Goal: Task Accomplishment & Management: Use online tool/utility

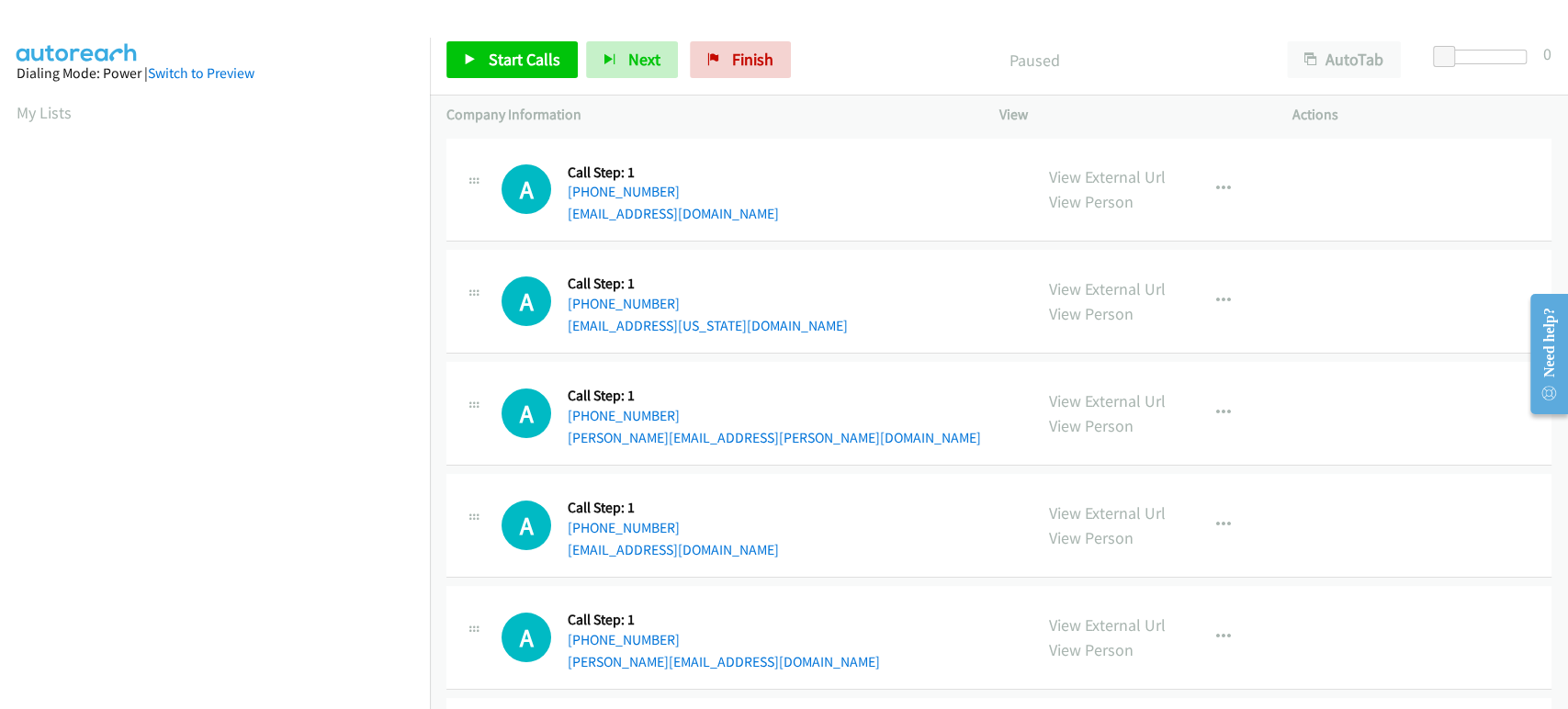
scroll to position [323, 0]
click at [889, 15] on div at bounding box center [775, 35] width 1551 height 71
click at [493, 62] on span "Start Calls" at bounding box center [524, 59] width 72 height 21
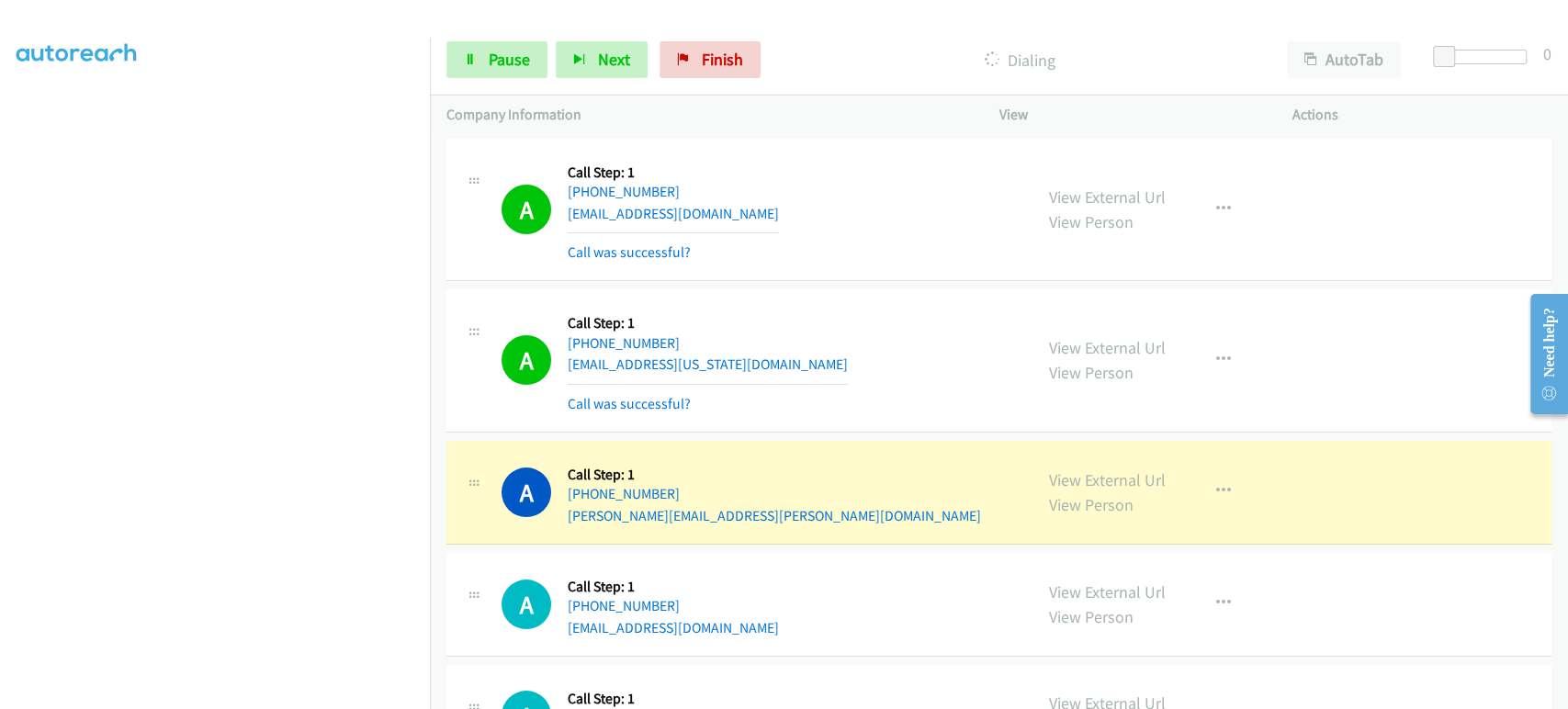
scroll to position [16, 0]
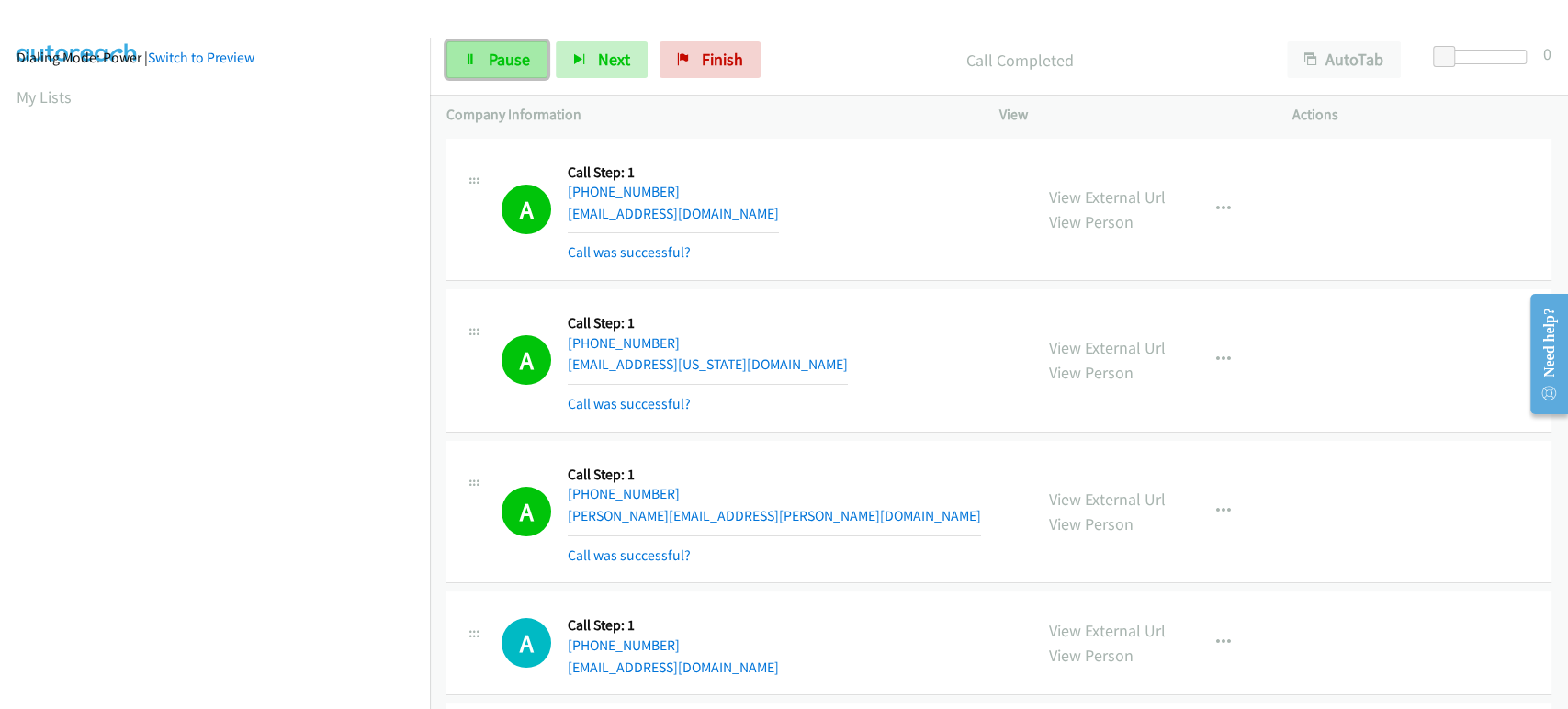
click at [488, 59] on span "Pause" at bounding box center [508, 59] width 41 height 21
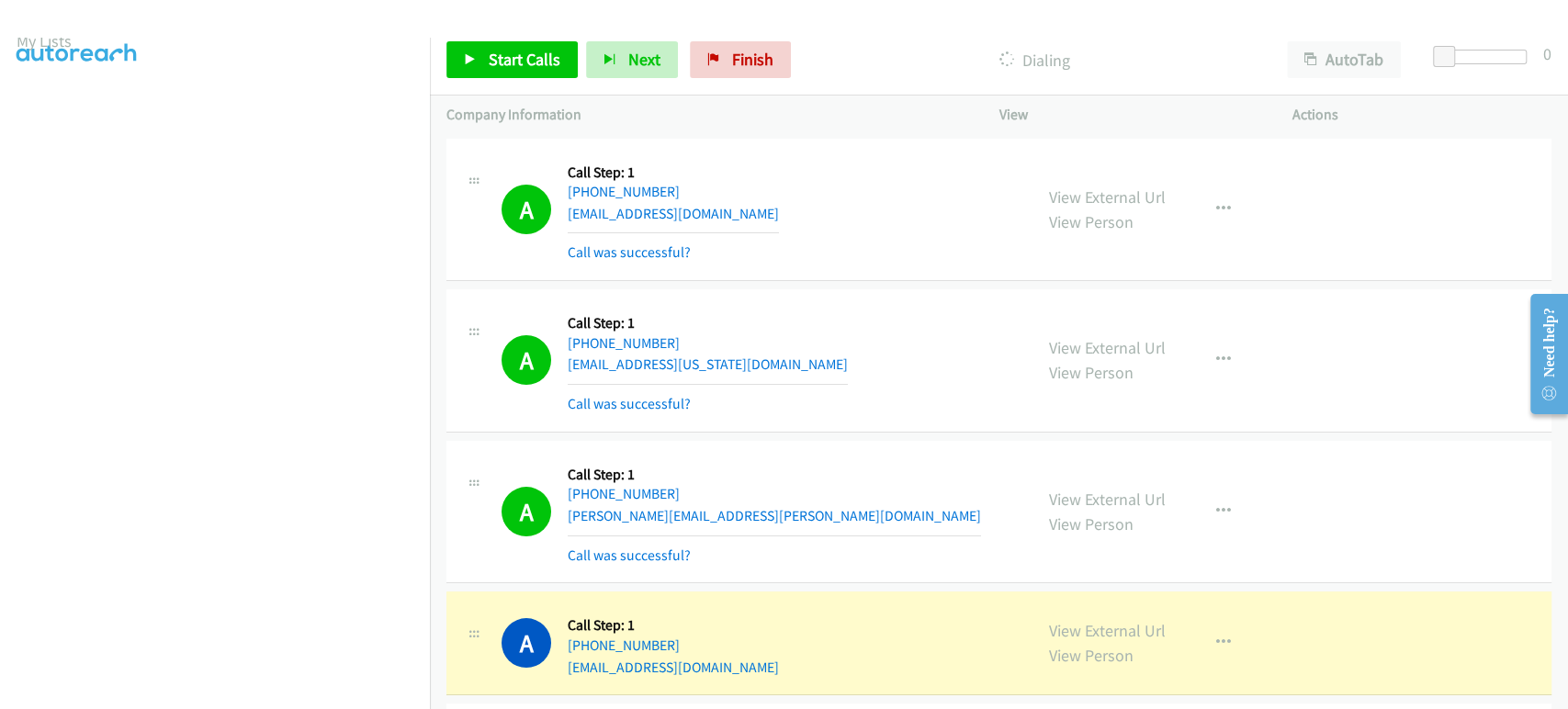
scroll to position [0, 0]
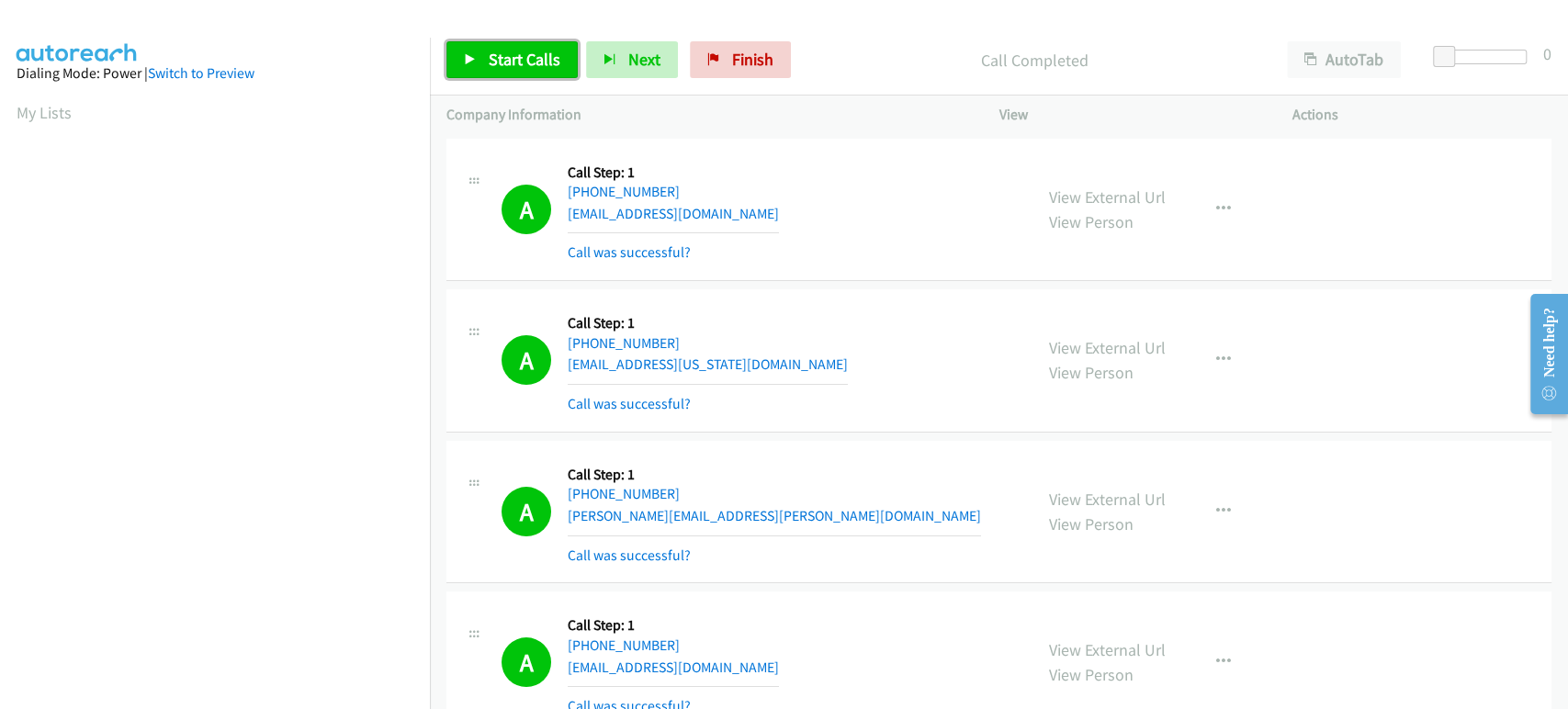
click at [495, 54] on span "Start Calls" at bounding box center [524, 59] width 72 height 21
click at [496, 60] on span "Pause" at bounding box center [508, 59] width 41 height 21
click at [488, 69] on span "Start Calls" at bounding box center [524, 59] width 72 height 21
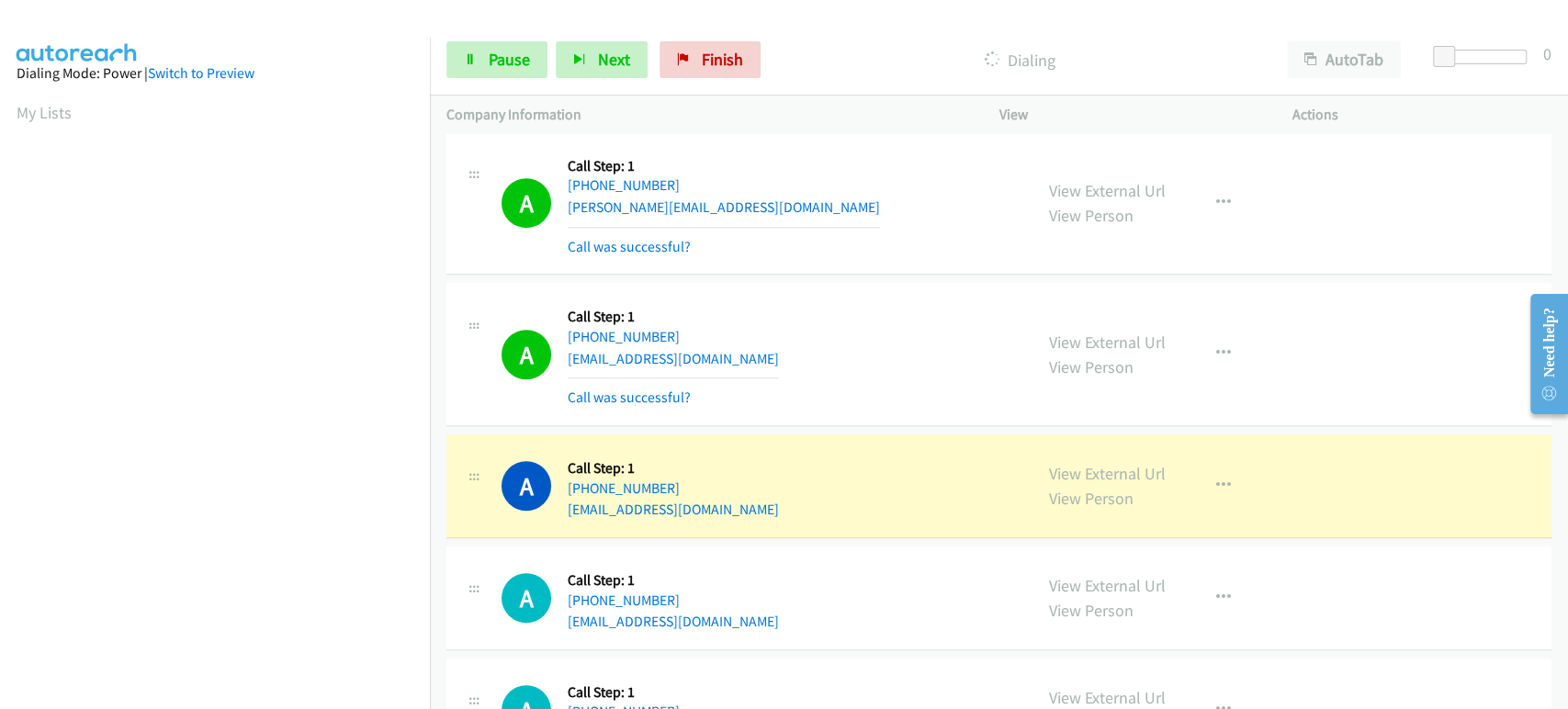
scroll to position [611, 0]
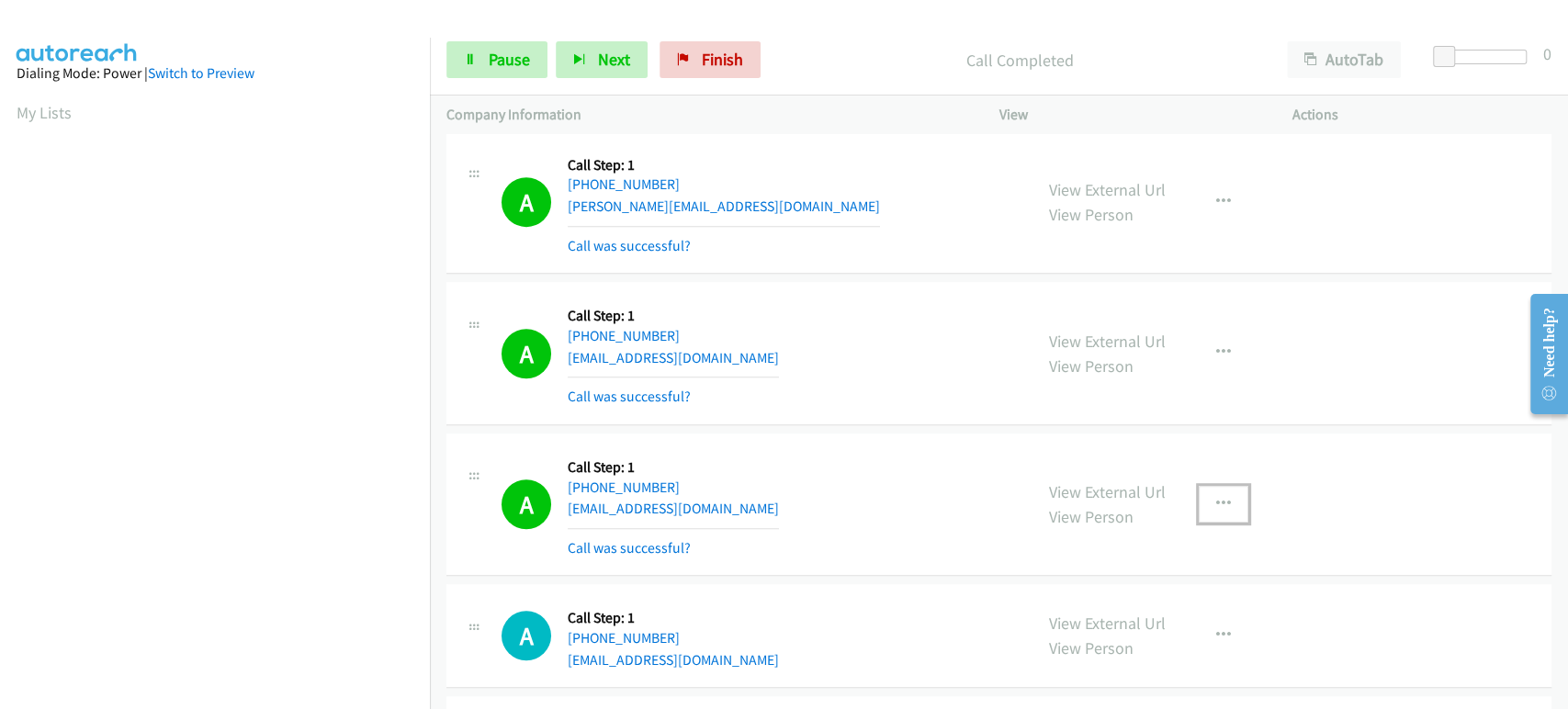
click at [1215, 501] on icon "button" at bounding box center [1222, 503] width 15 height 15
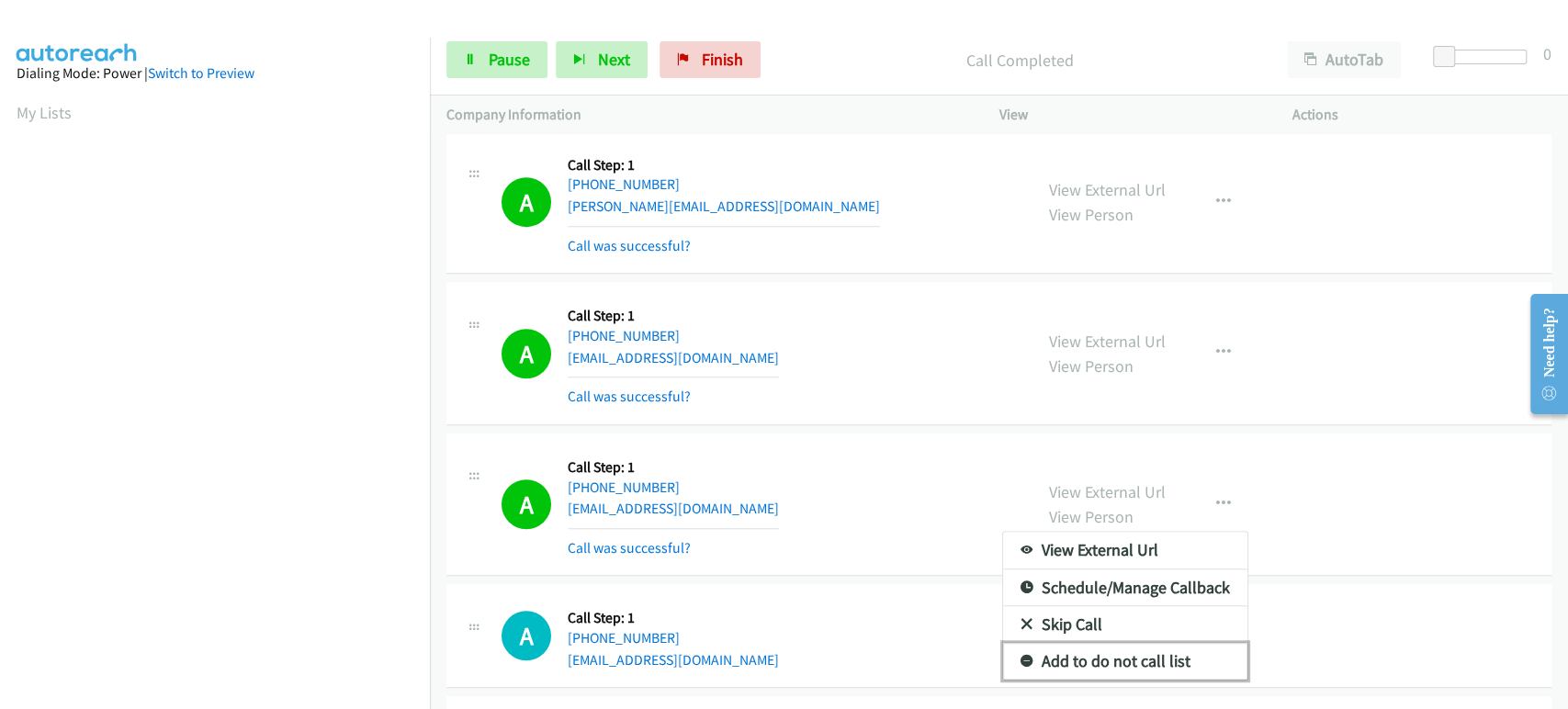
click at [1137, 656] on link "Add to do not call list" at bounding box center [1125, 661] width 245 height 37
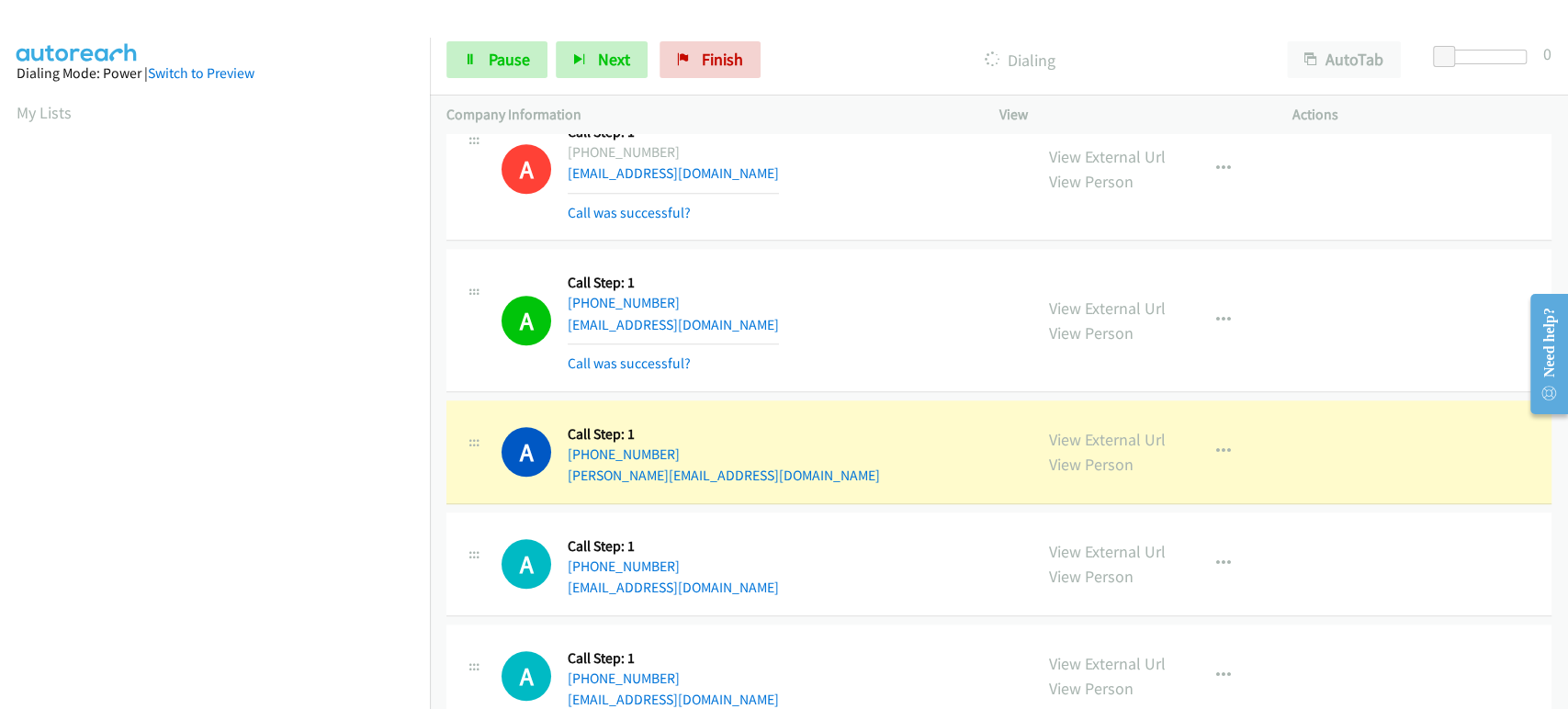
scroll to position [1021, 0]
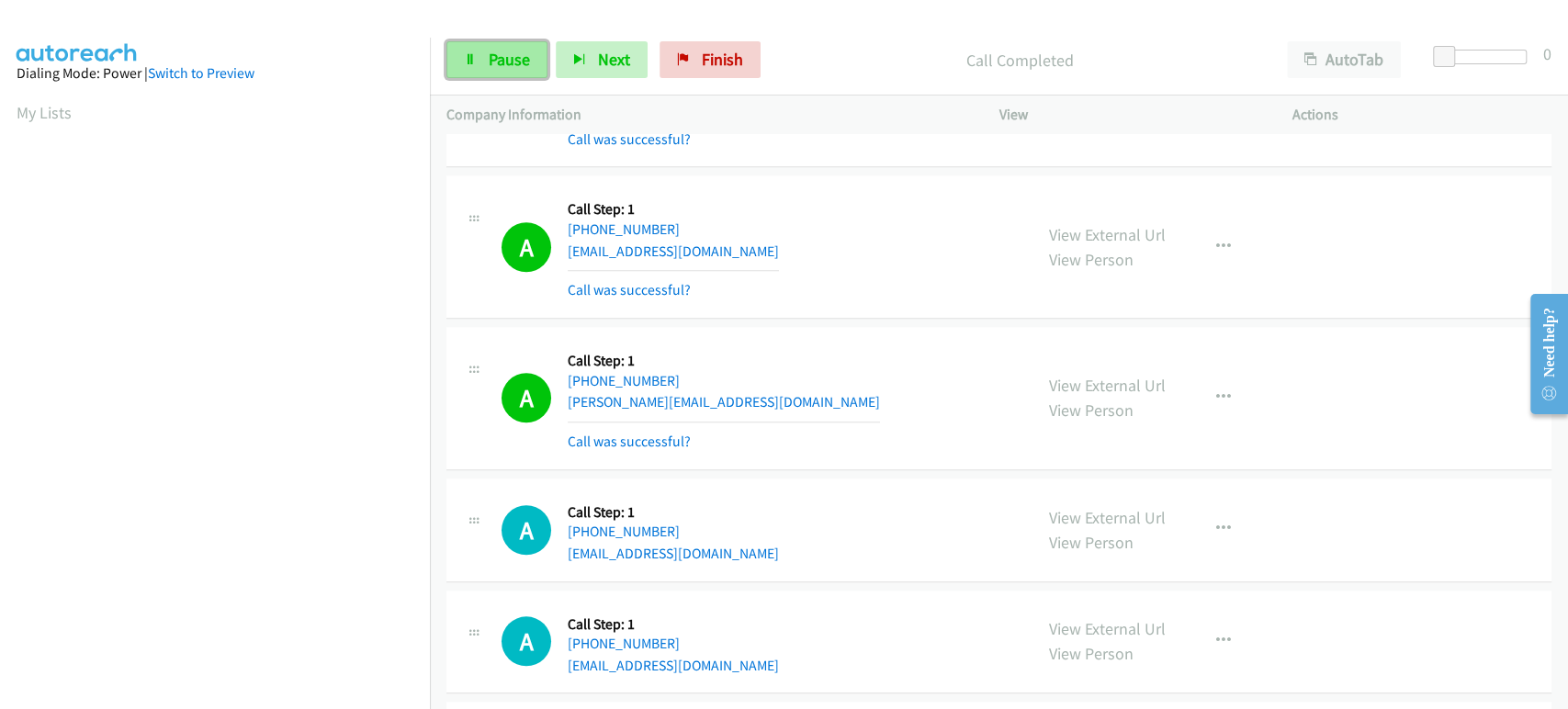
click at [482, 62] on link "Pause" at bounding box center [496, 59] width 101 height 37
click at [482, 62] on link "Start Calls" at bounding box center [511, 59] width 131 height 37
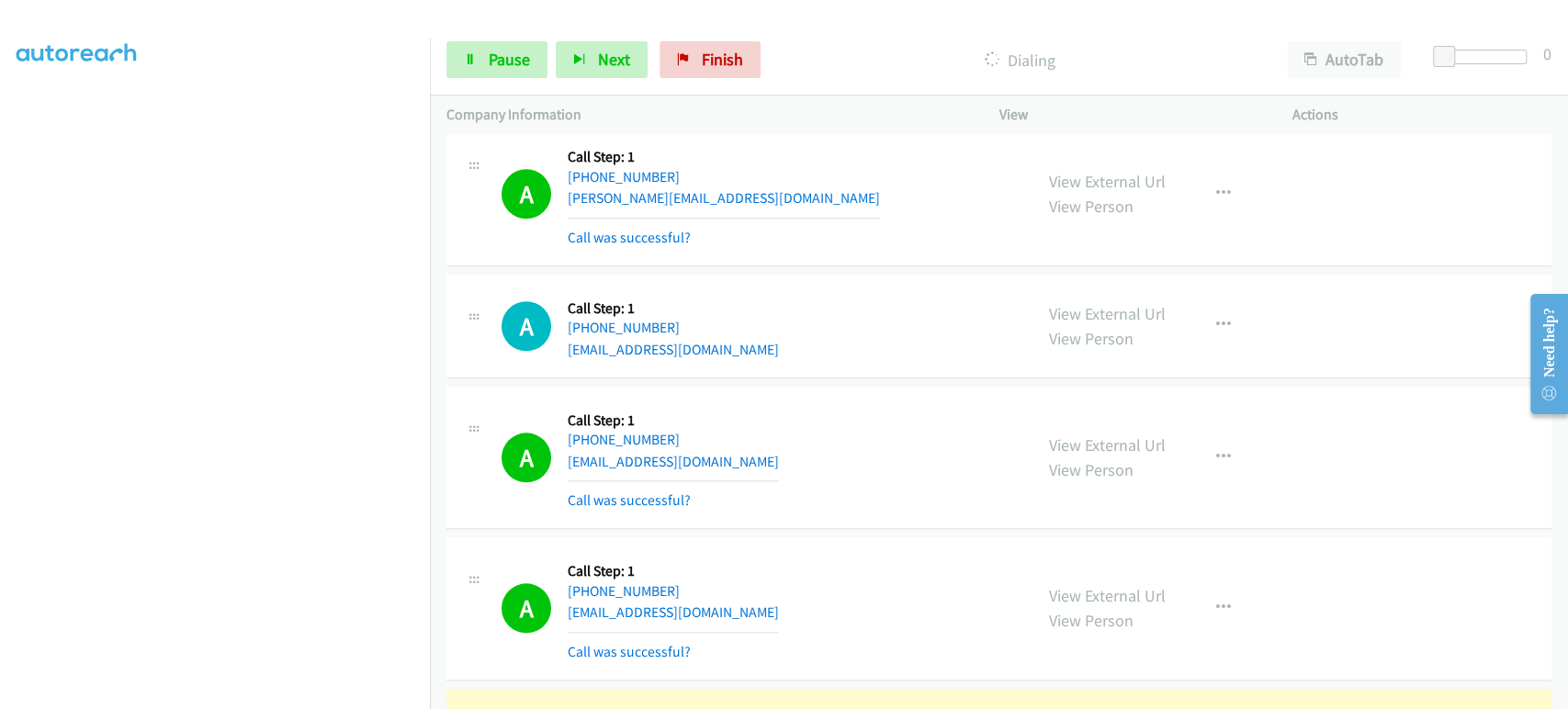
scroll to position [323, 0]
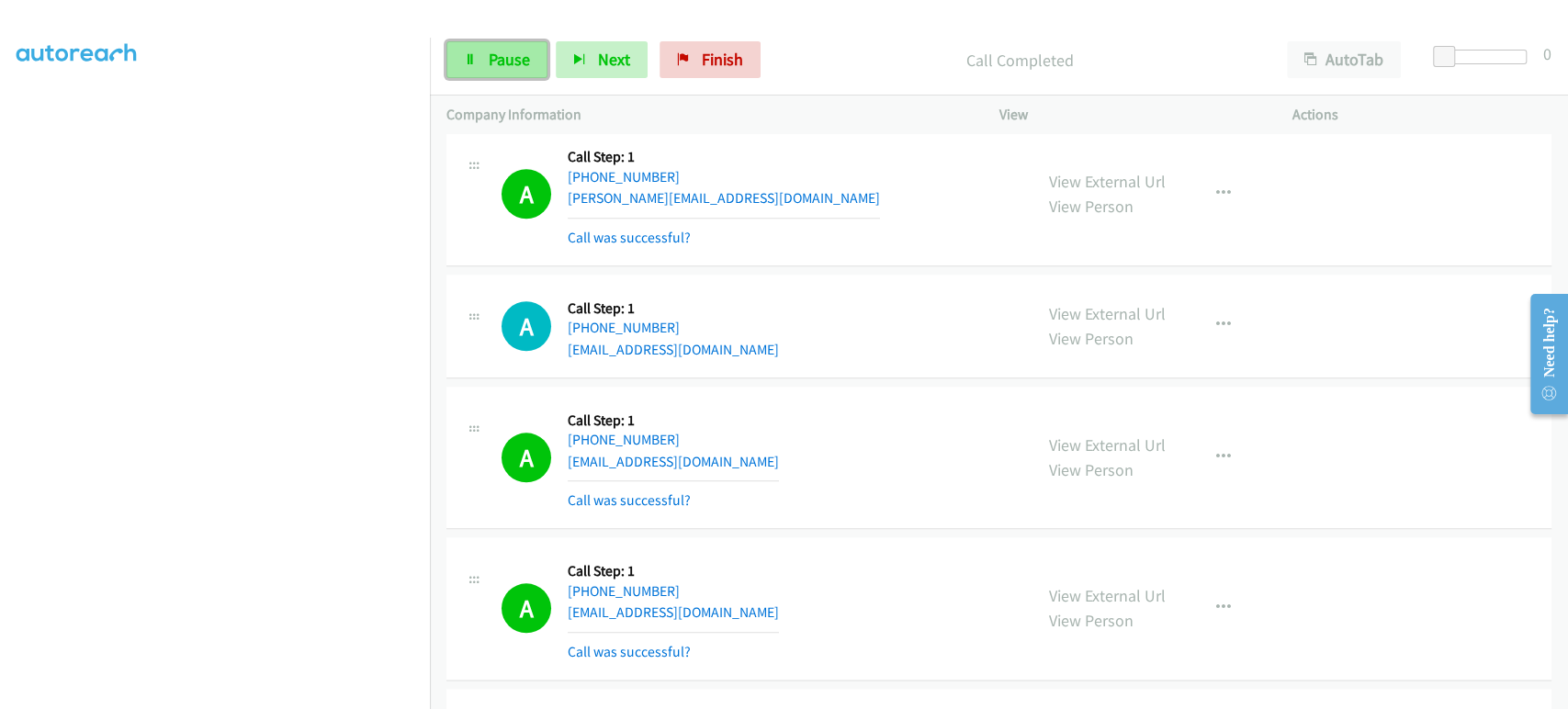
click at [507, 50] on span "Pause" at bounding box center [508, 59] width 41 height 21
click at [498, 76] on link "Start Calls" at bounding box center [511, 59] width 131 height 37
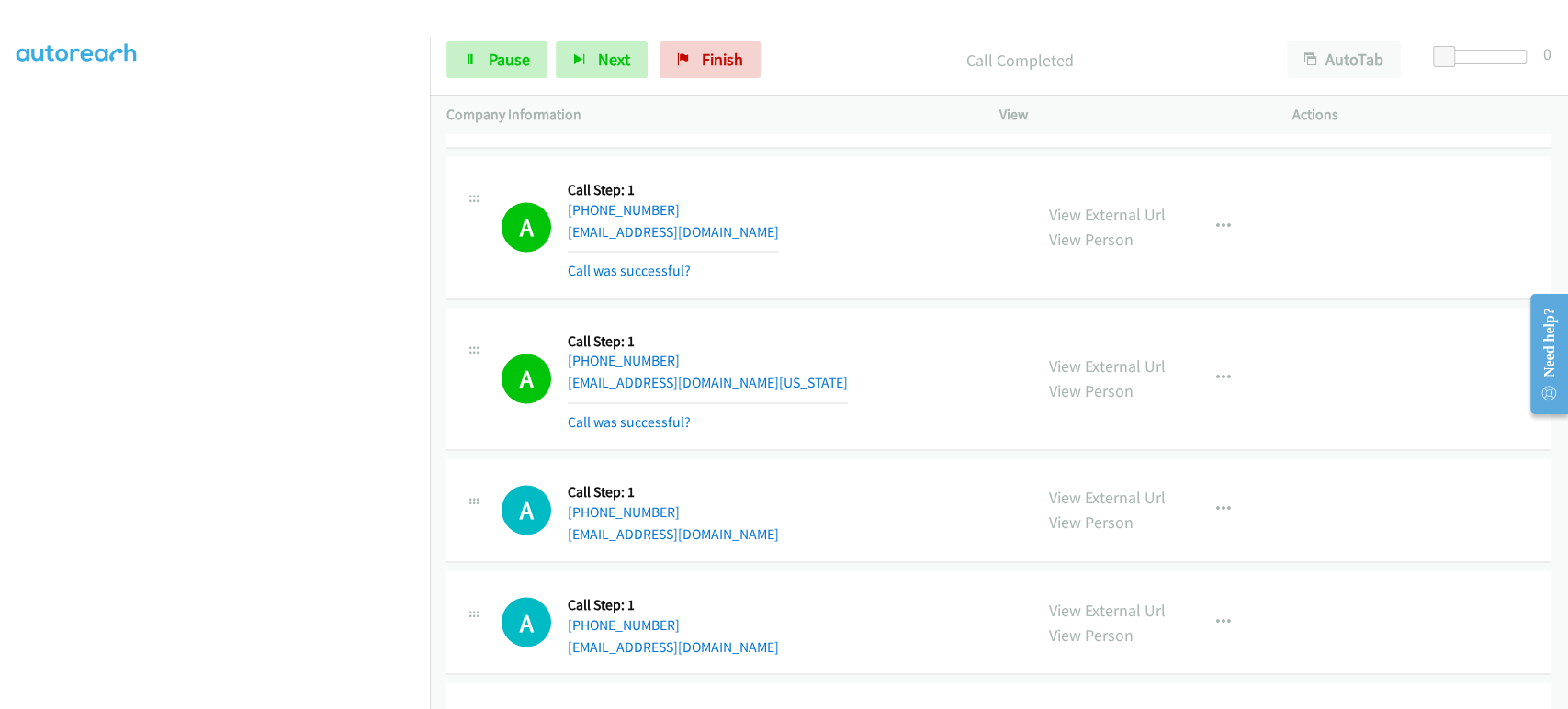
scroll to position [1938, 0]
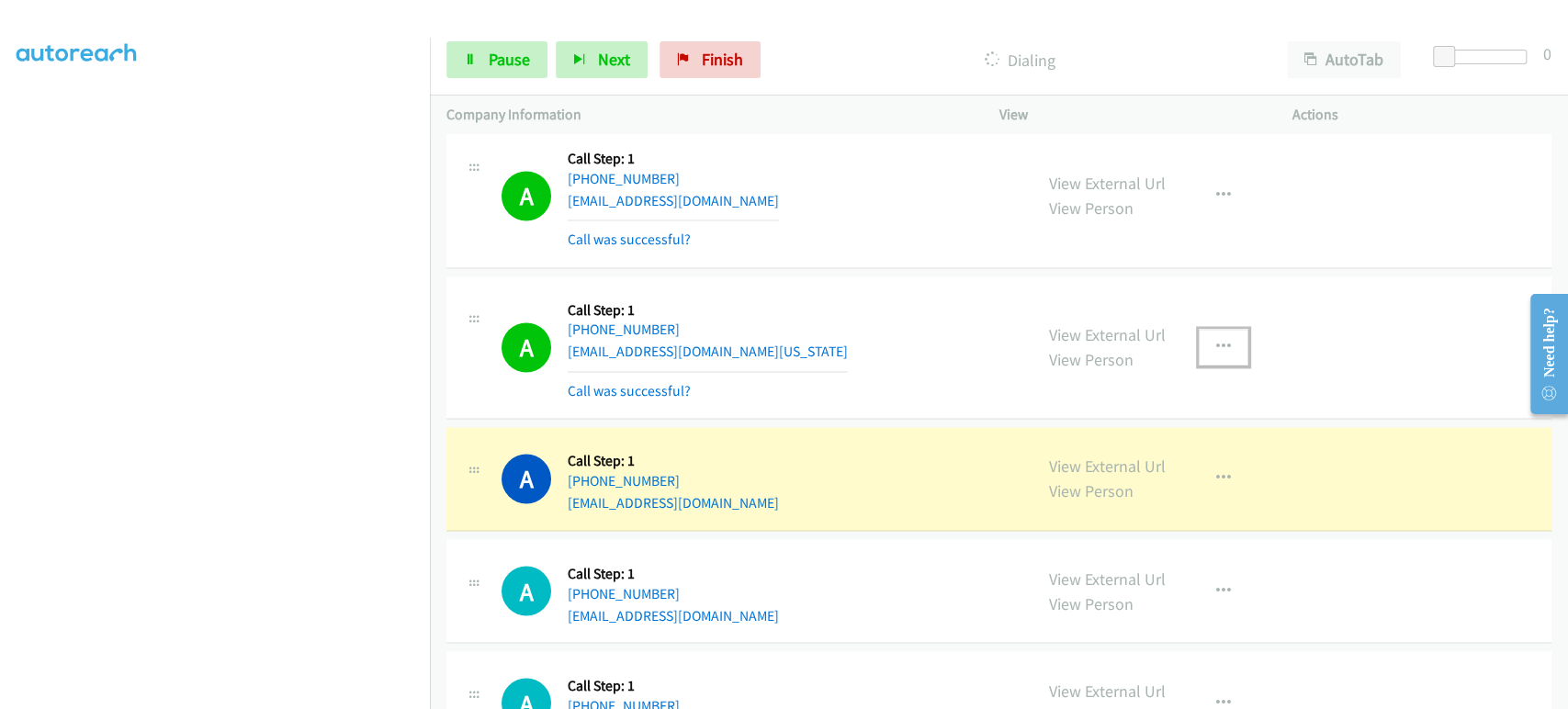
click at [1218, 343] on icon "button" at bounding box center [1222, 347] width 15 height 15
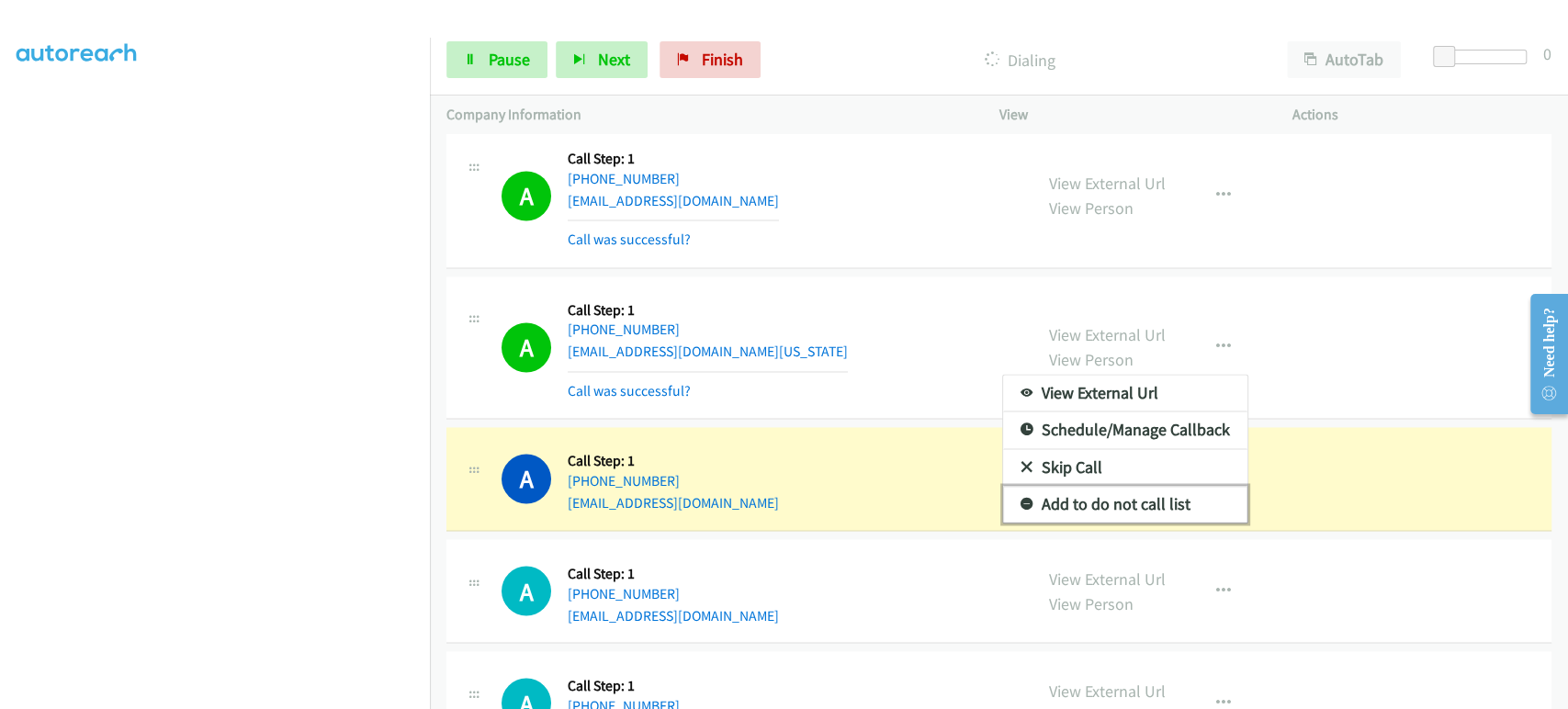
click at [1078, 503] on link "Add to do not call list" at bounding box center [1125, 503] width 245 height 37
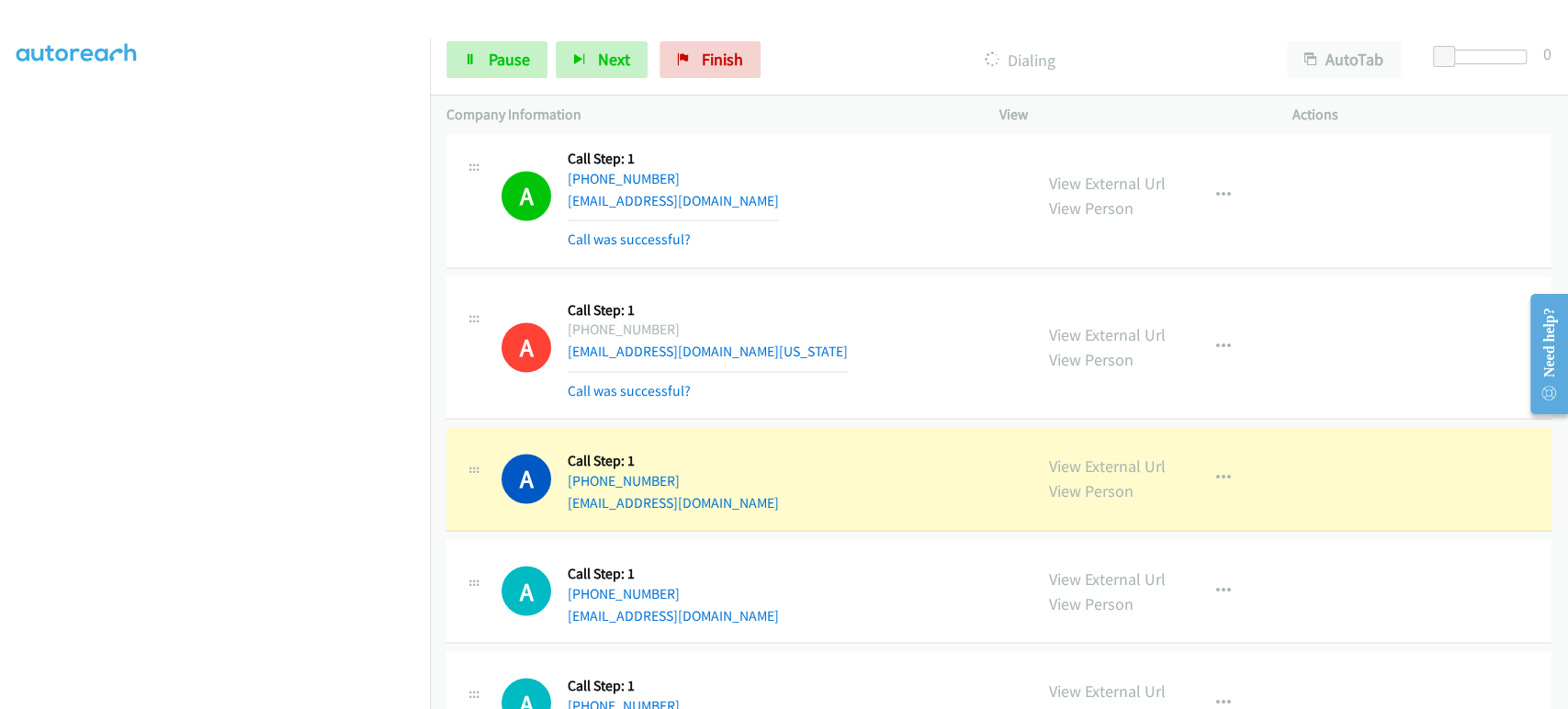
scroll to position [0, 0]
click at [483, 64] on link "Pause" at bounding box center [496, 59] width 101 height 37
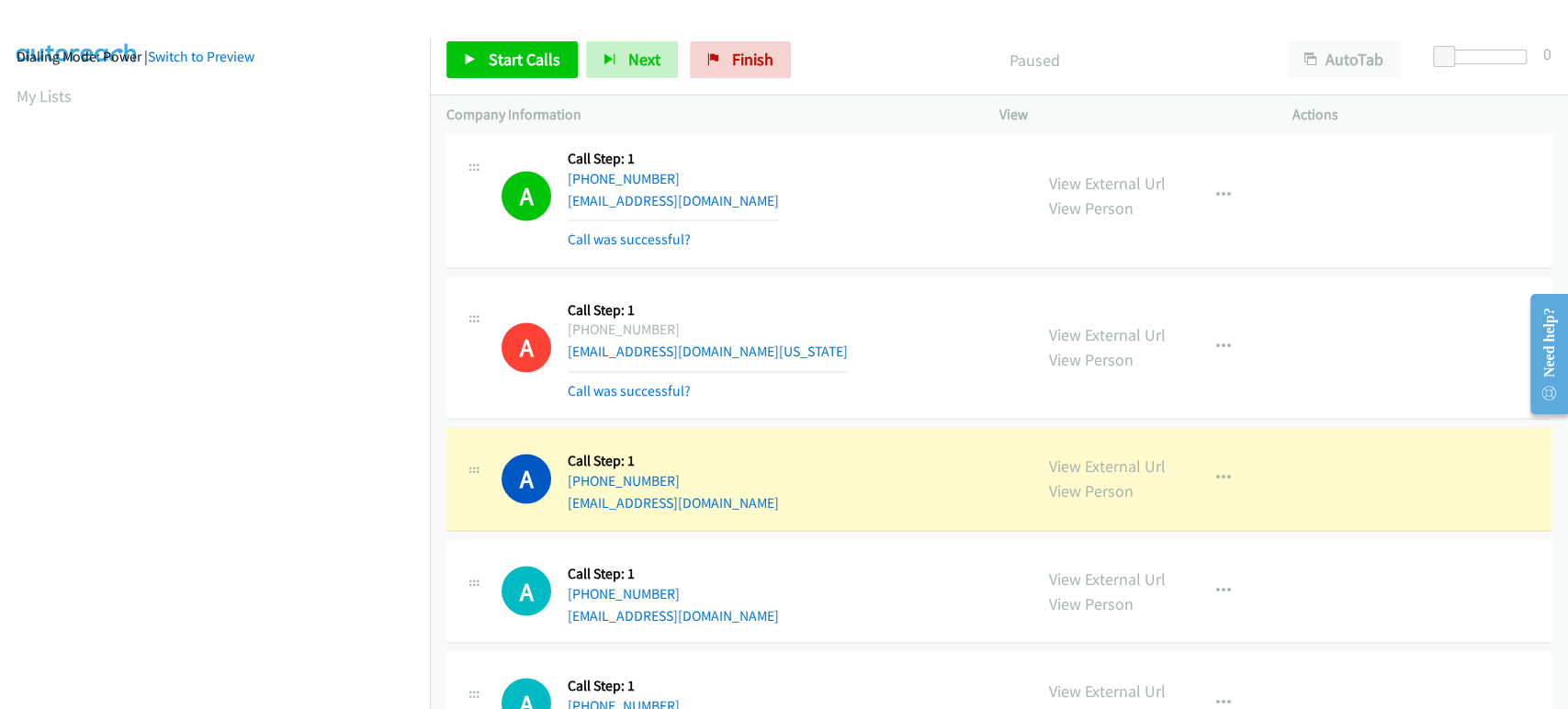
scroll to position [16, 0]
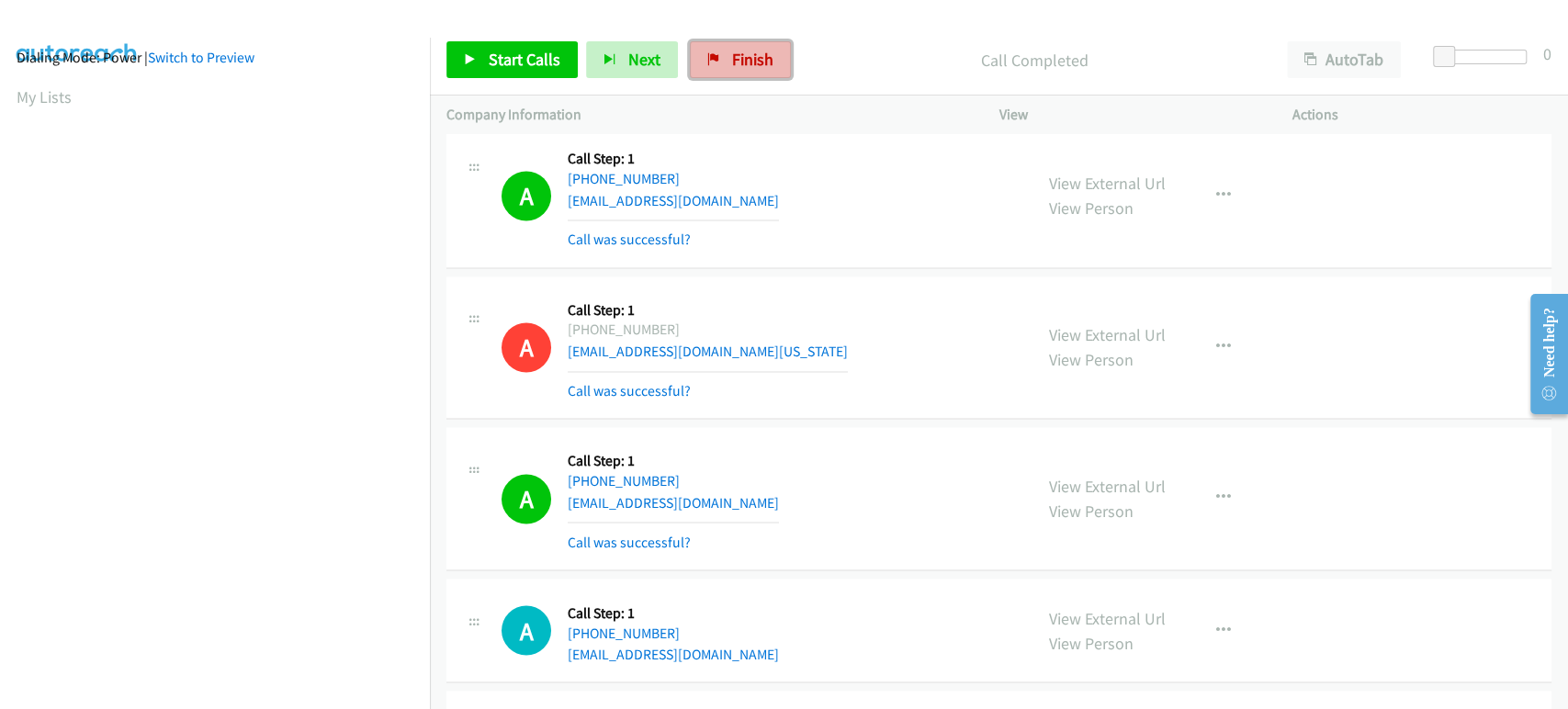
click at [764, 57] on span "Finish" at bounding box center [752, 59] width 41 height 21
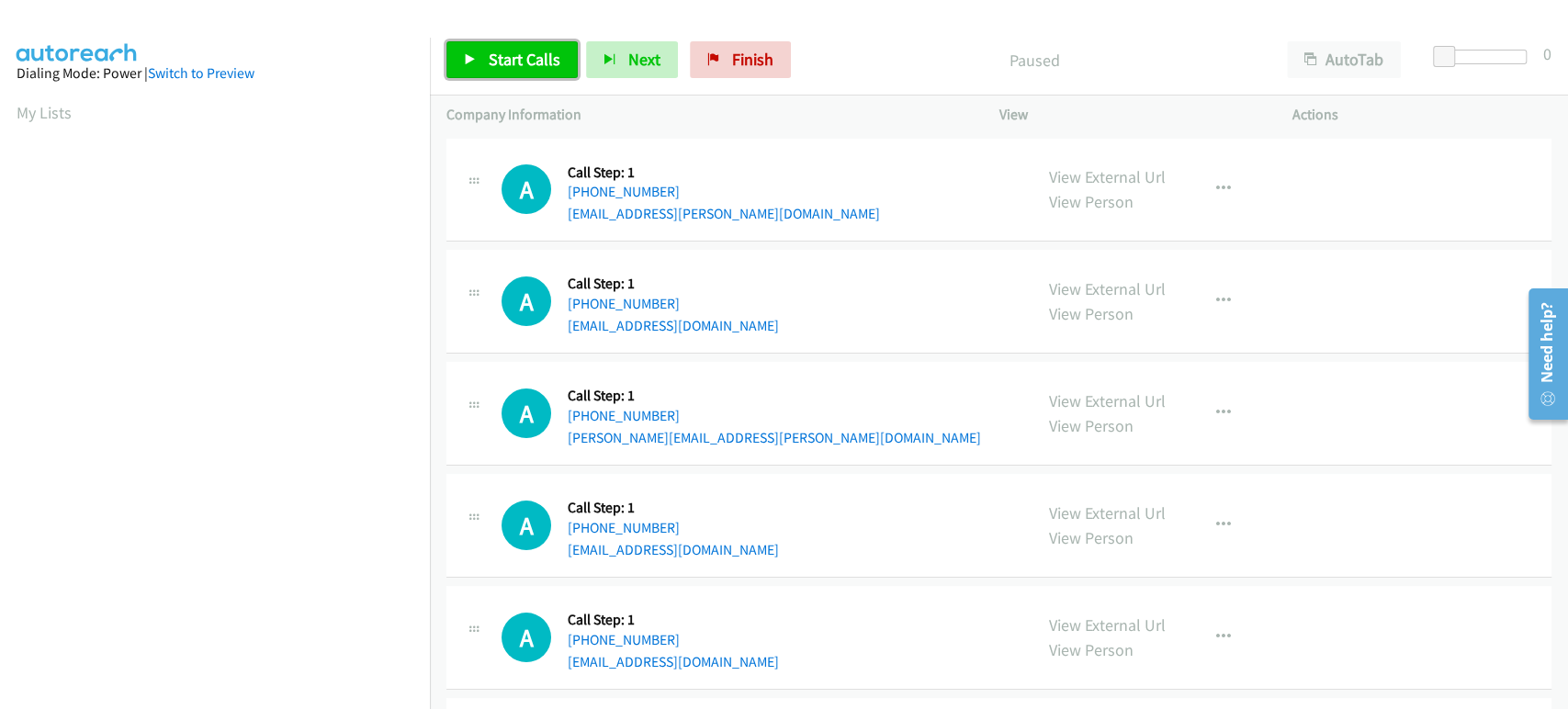
click at [521, 58] on span "Start Calls" at bounding box center [524, 59] width 72 height 21
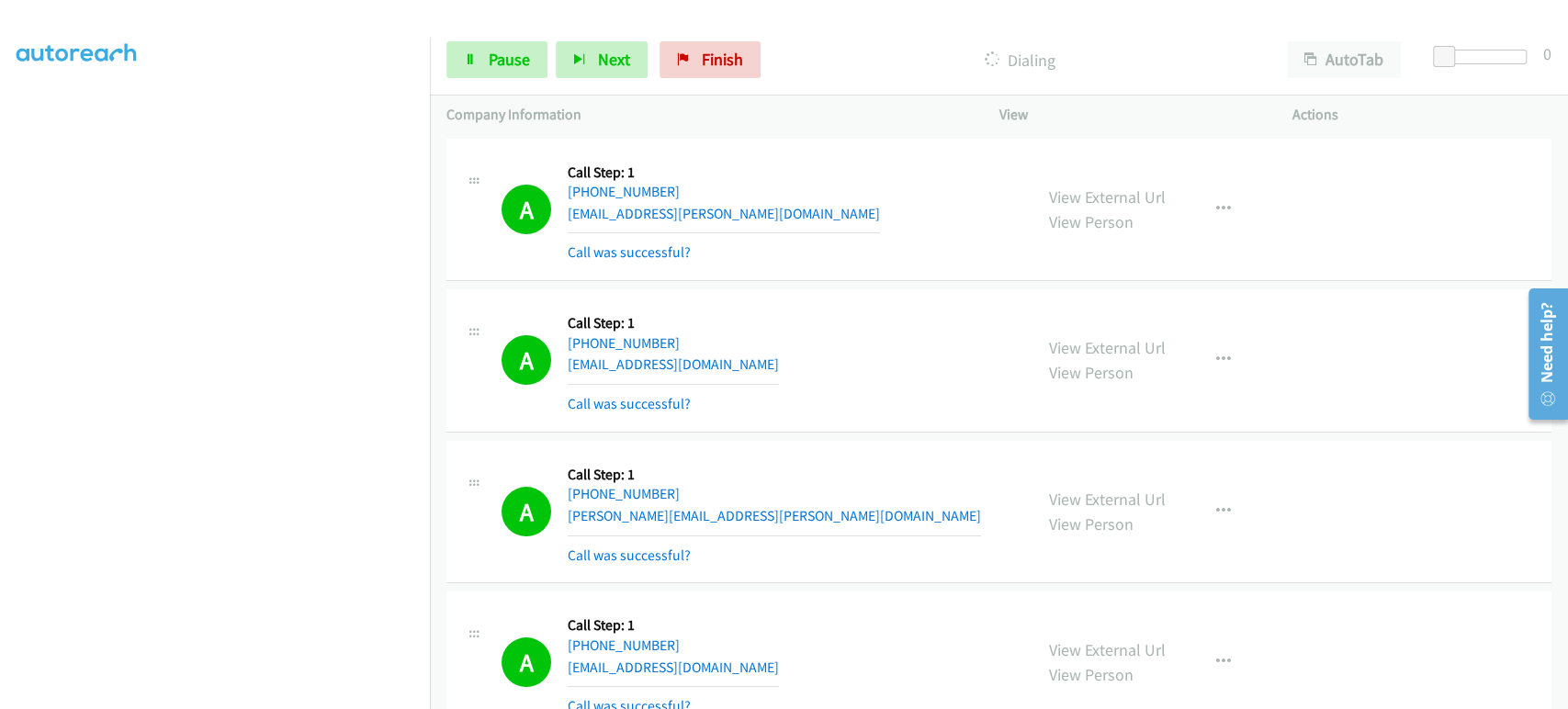
scroll to position [323, 0]
click at [282, 692] on section at bounding box center [215, 274] width 396 height 879
click at [480, 50] on link "Pause" at bounding box center [496, 59] width 101 height 37
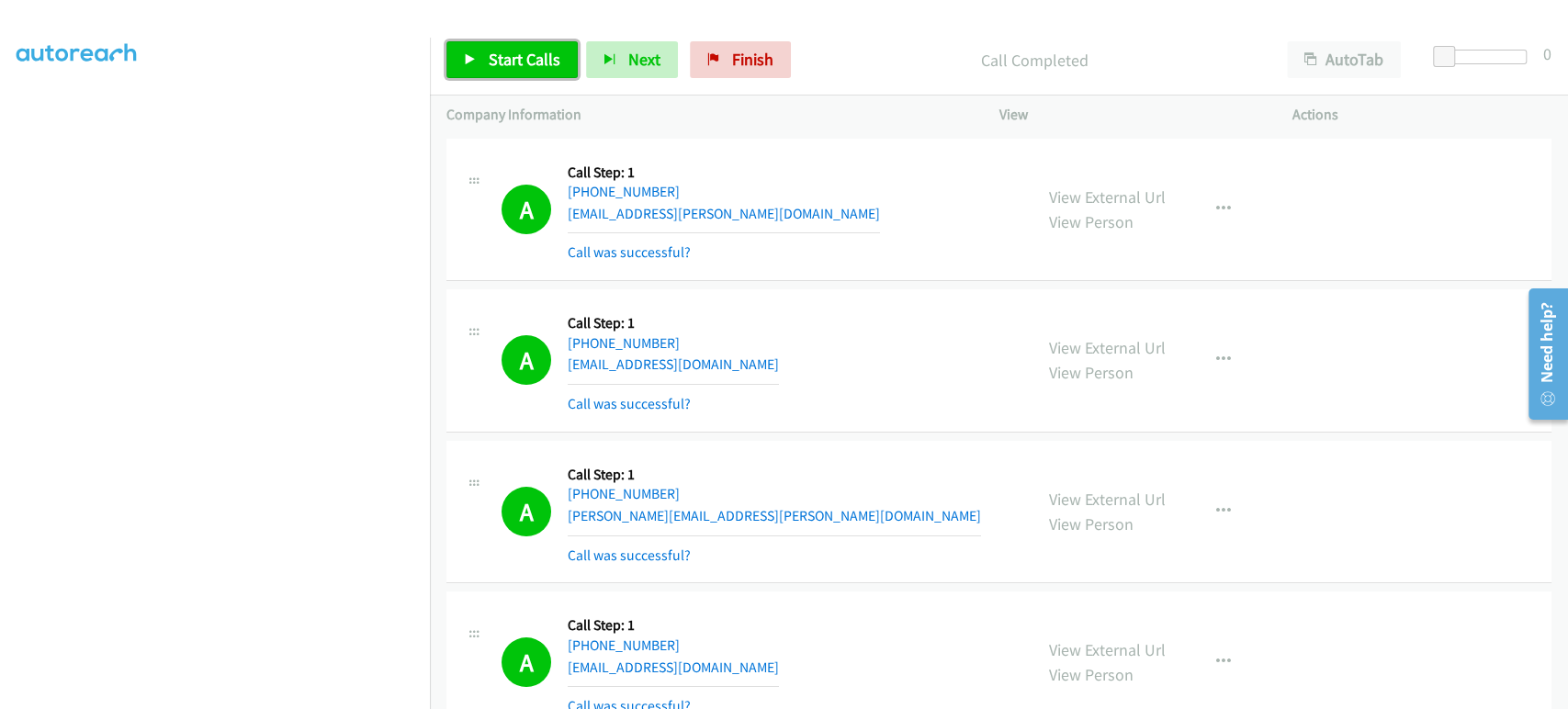
click at [526, 75] on link "Start Calls" at bounding box center [511, 59] width 131 height 37
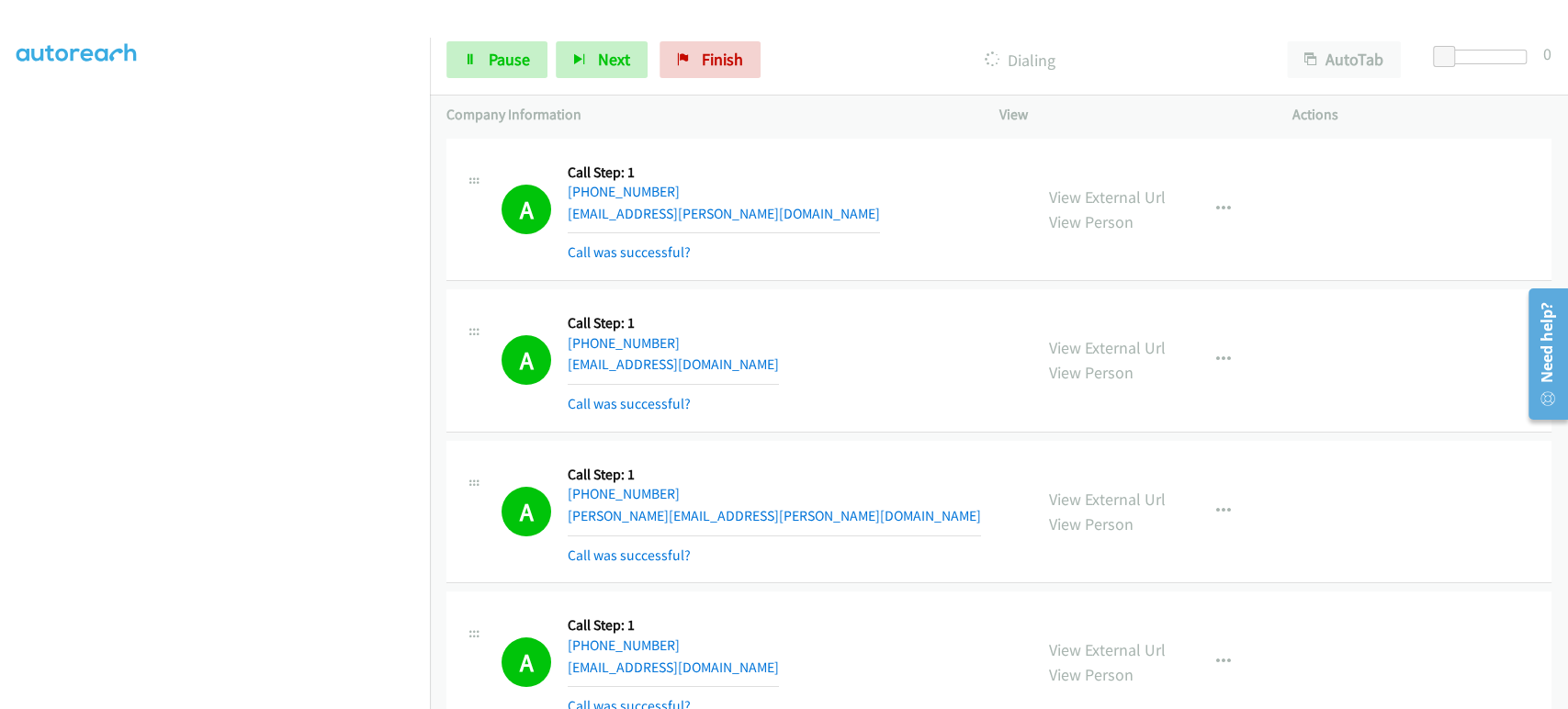
scroll to position [0, 0]
drag, startPoint x: 492, startPoint y: 55, endPoint x: 467, endPoint y: 77, distance: 33.3
click at [492, 55] on span "Pause" at bounding box center [508, 59] width 41 height 21
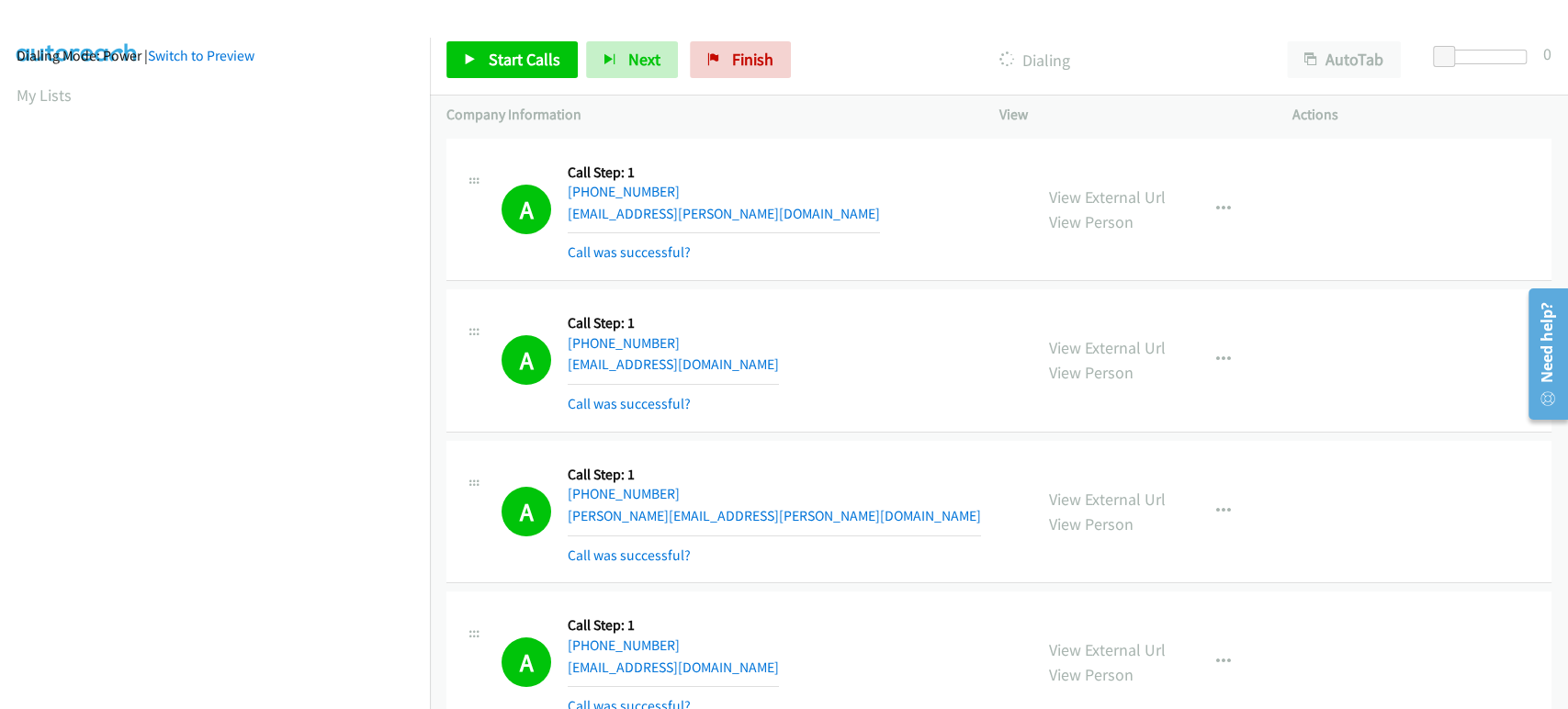
scroll to position [16, 0]
click at [941, 189] on div "A Callback Scheduled Call Step: 1 America/New_York +1 508-838-8738 durval.tavar…" at bounding box center [758, 209] width 514 height 109
click at [498, 74] on link "Start Calls" at bounding box center [511, 59] width 131 height 37
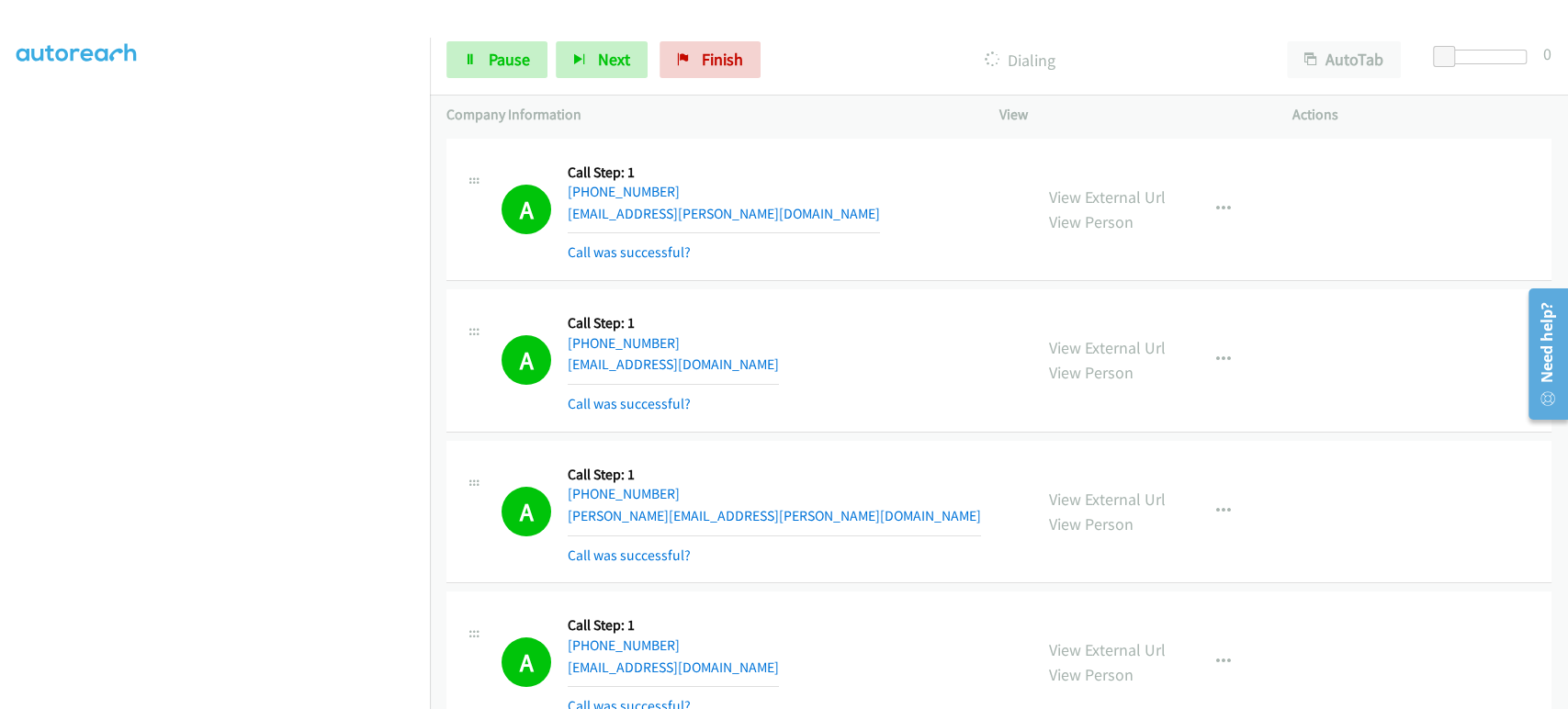
scroll to position [323, 0]
drag, startPoint x: 268, startPoint y: 693, endPoint x: 257, endPoint y: 689, distance: 11.7
click at [266, 693] on section at bounding box center [215, 274] width 396 height 879
click at [496, 59] on span "Pause" at bounding box center [508, 59] width 41 height 21
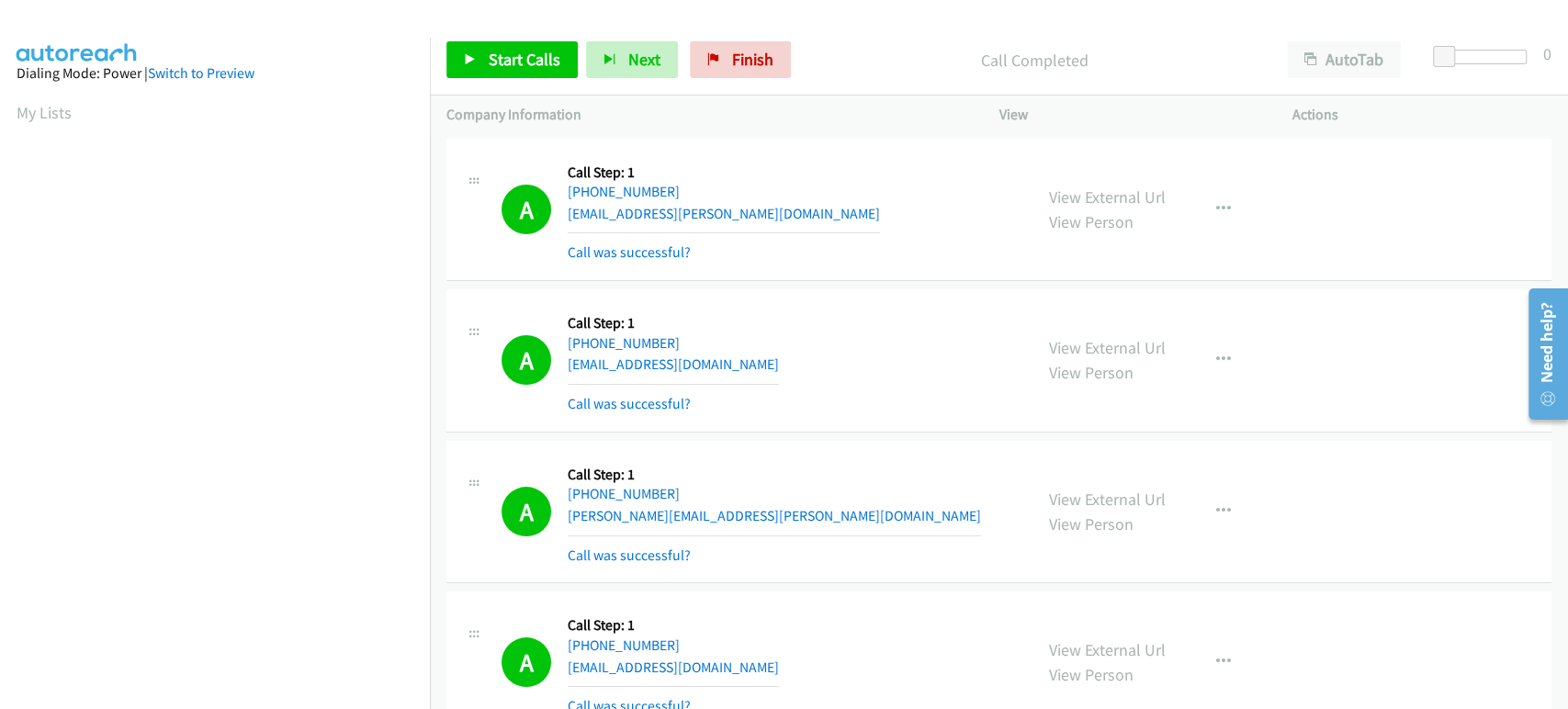
scroll to position [323, 0]
click at [499, 63] on span "Start Calls" at bounding box center [524, 59] width 72 height 21
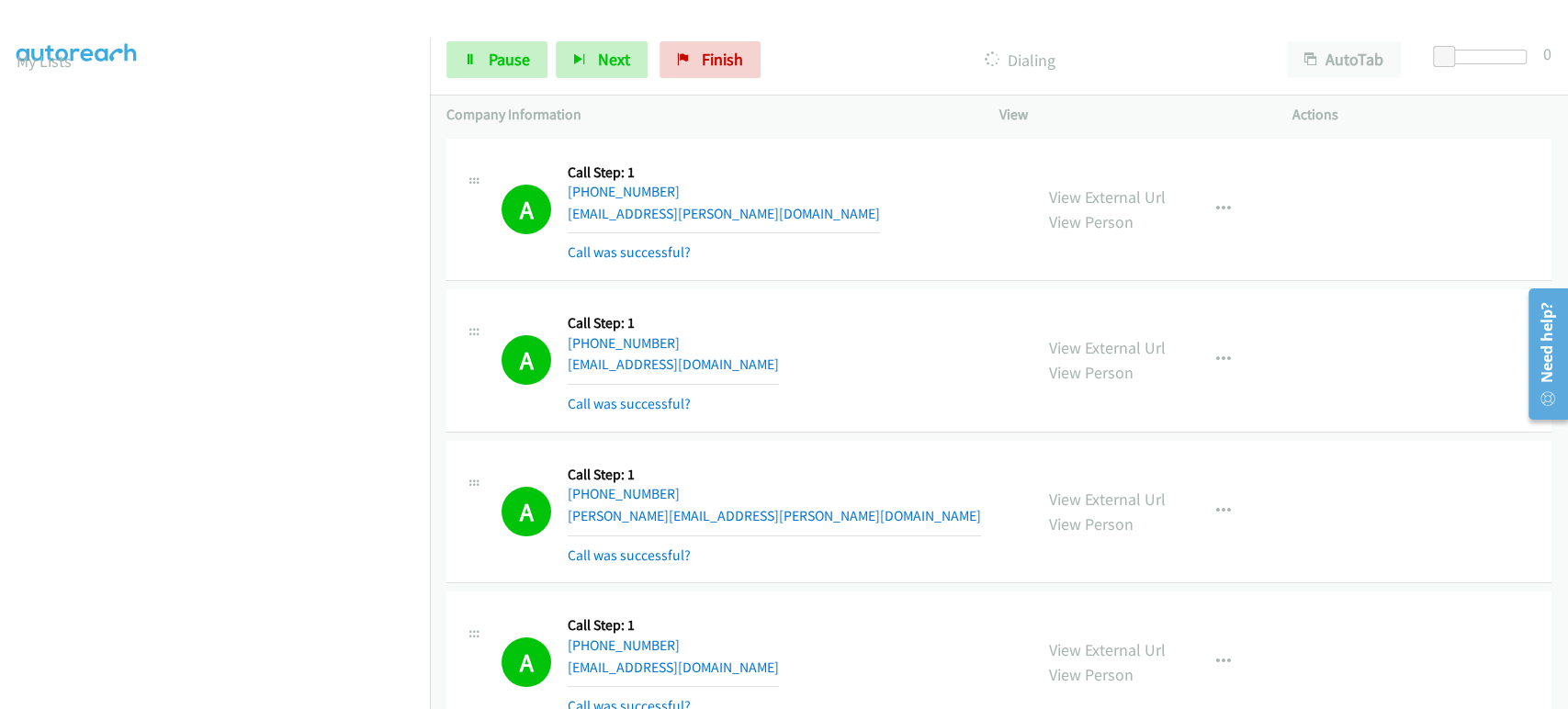
scroll to position [0, 0]
click at [512, 50] on span "Pause" at bounding box center [508, 59] width 41 height 21
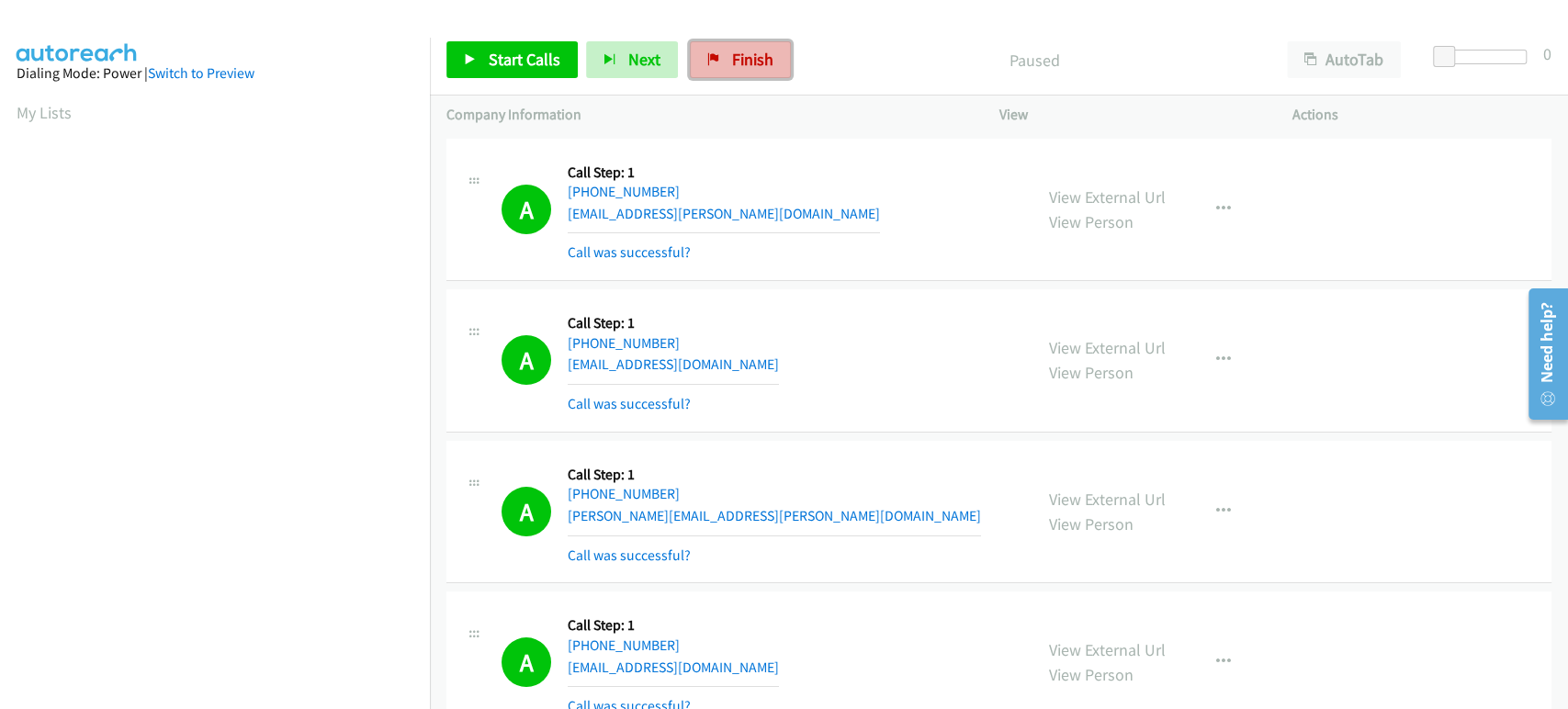
click at [720, 60] on link "Finish" at bounding box center [740, 59] width 101 height 37
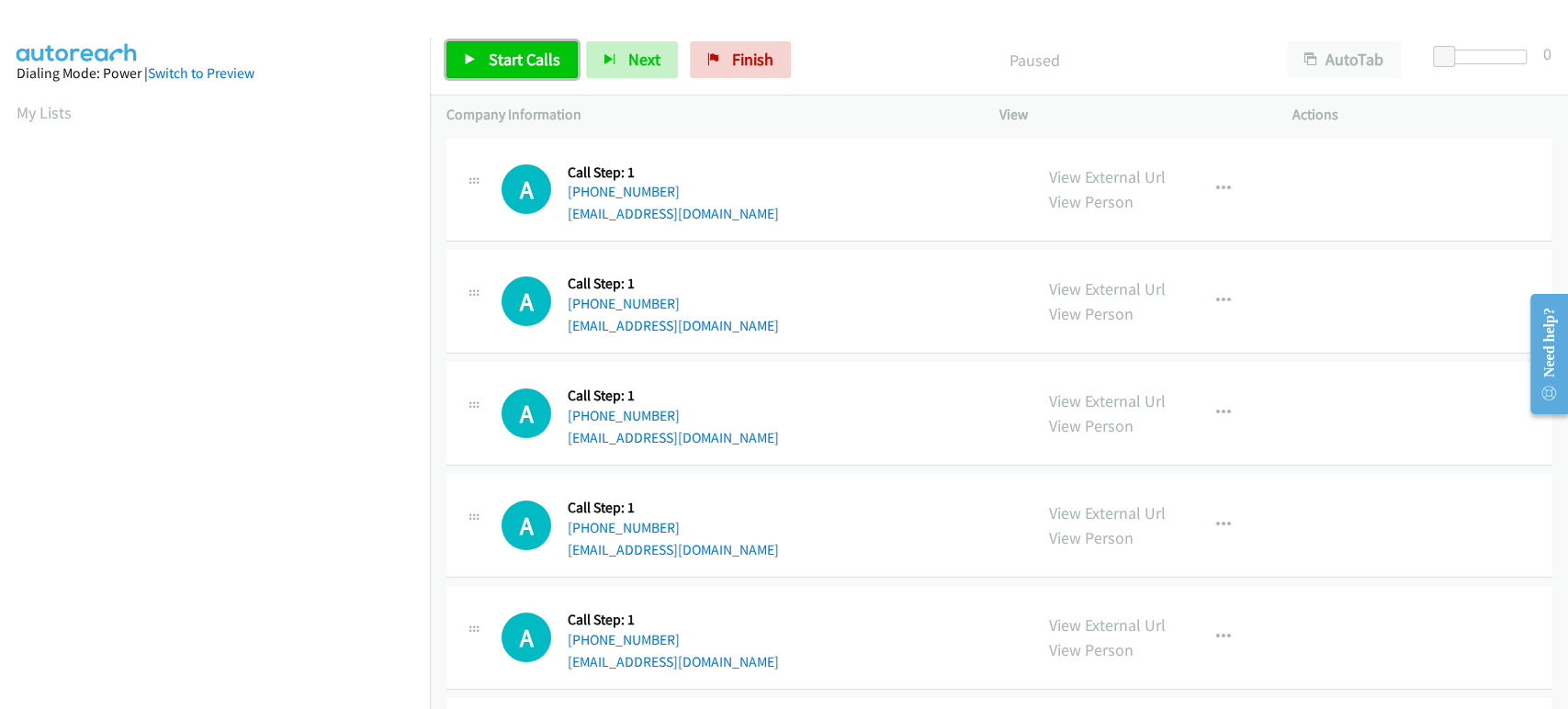
click at [534, 63] on span "Start Calls" at bounding box center [524, 59] width 72 height 21
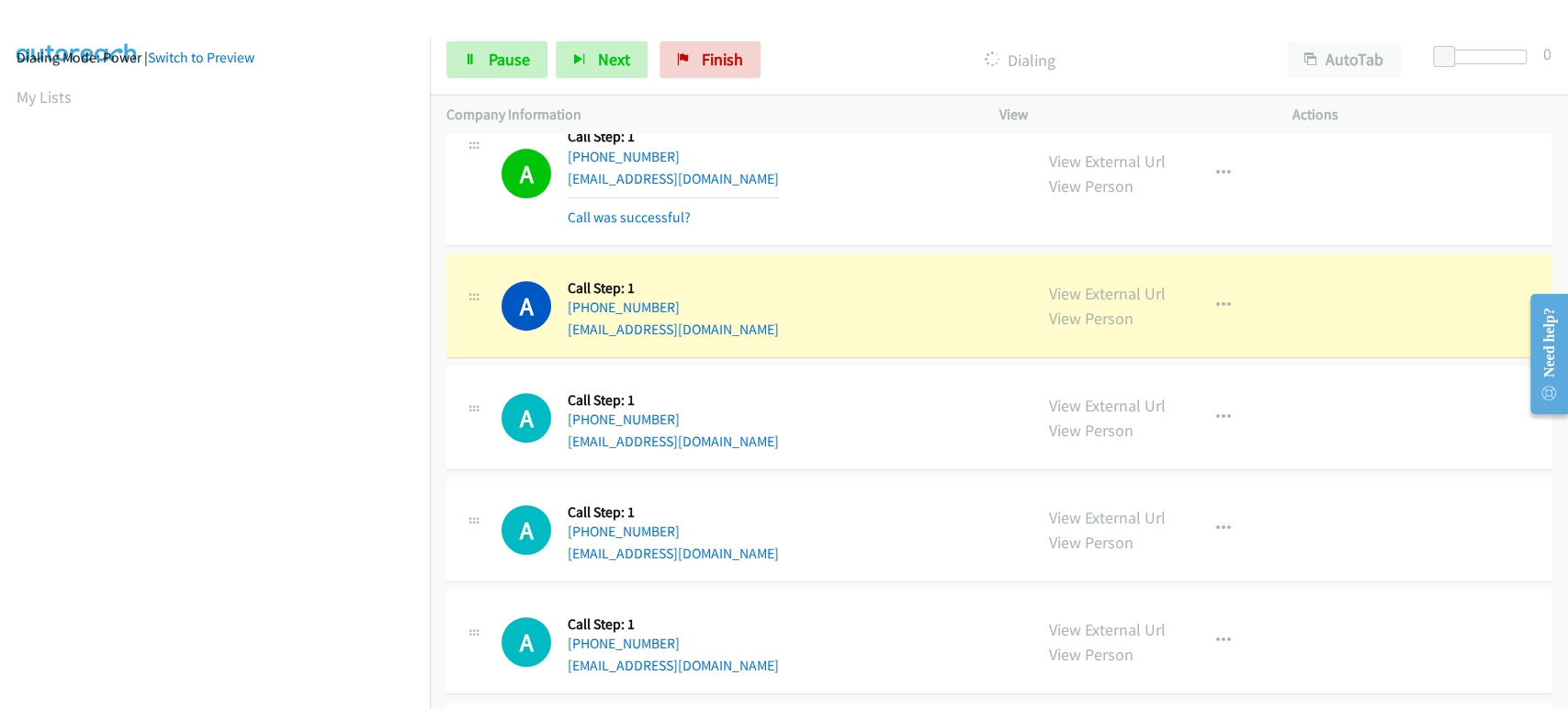
scroll to position [509, 0]
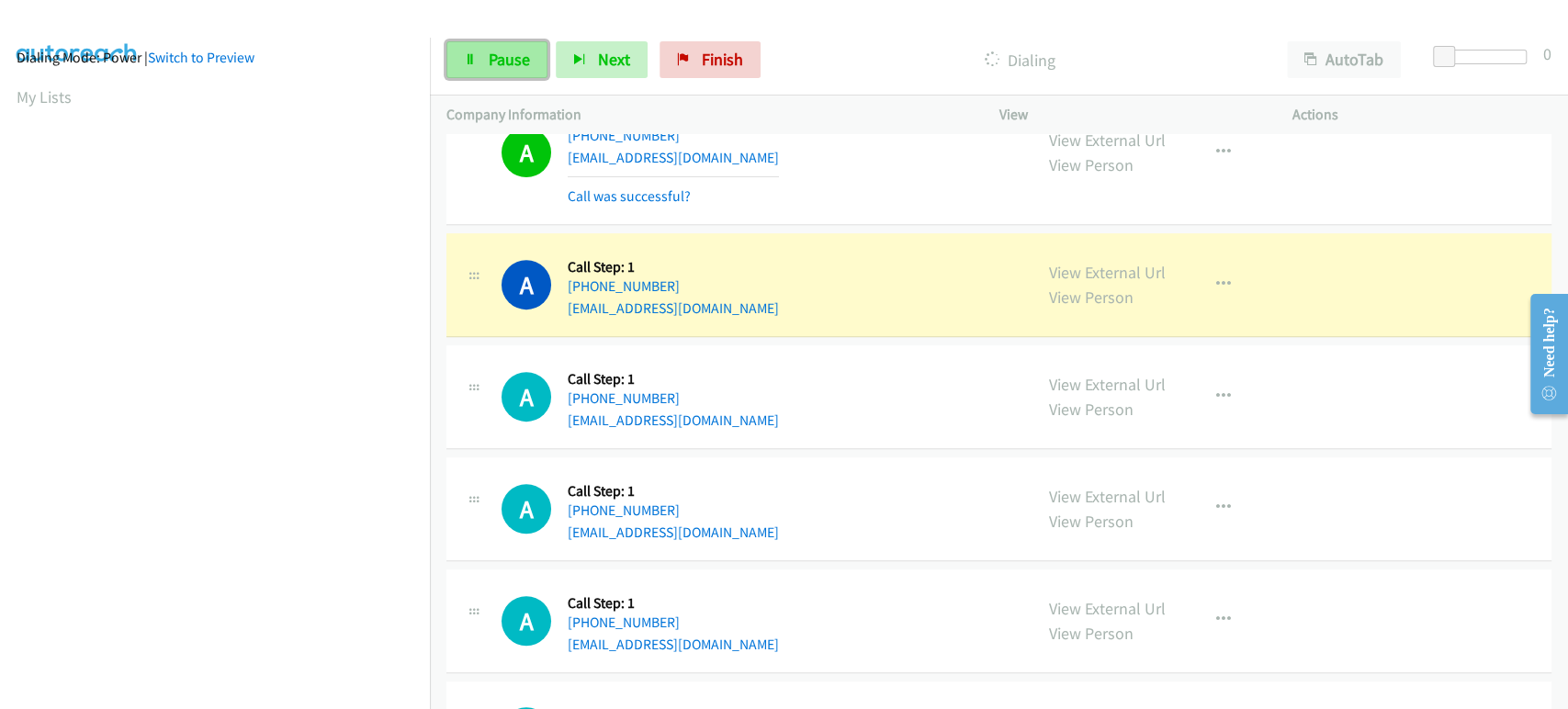
click at [514, 51] on span "Pause" at bounding box center [508, 59] width 41 height 21
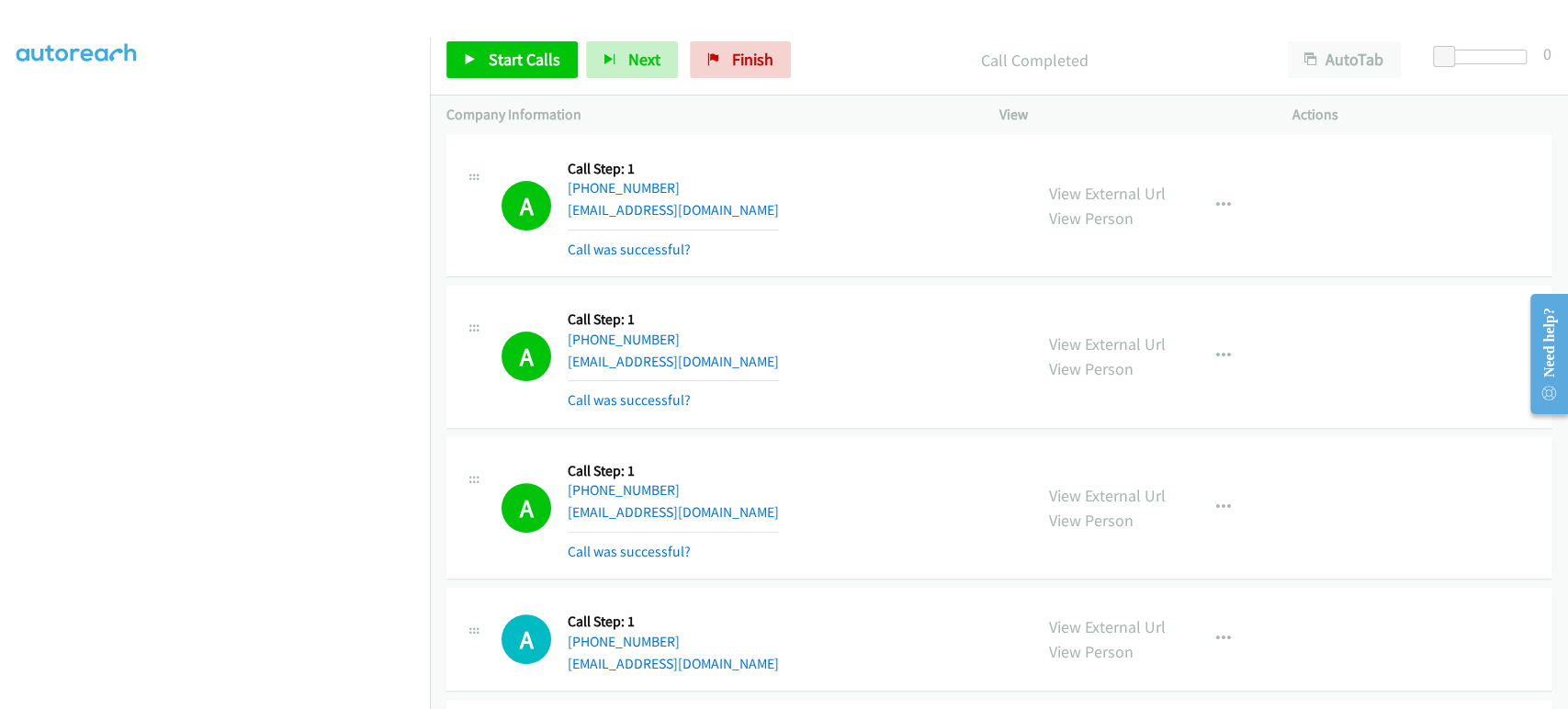
scroll to position [323, 0]
click at [1215, 349] on icon "button" at bounding box center [1222, 355] width 15 height 15
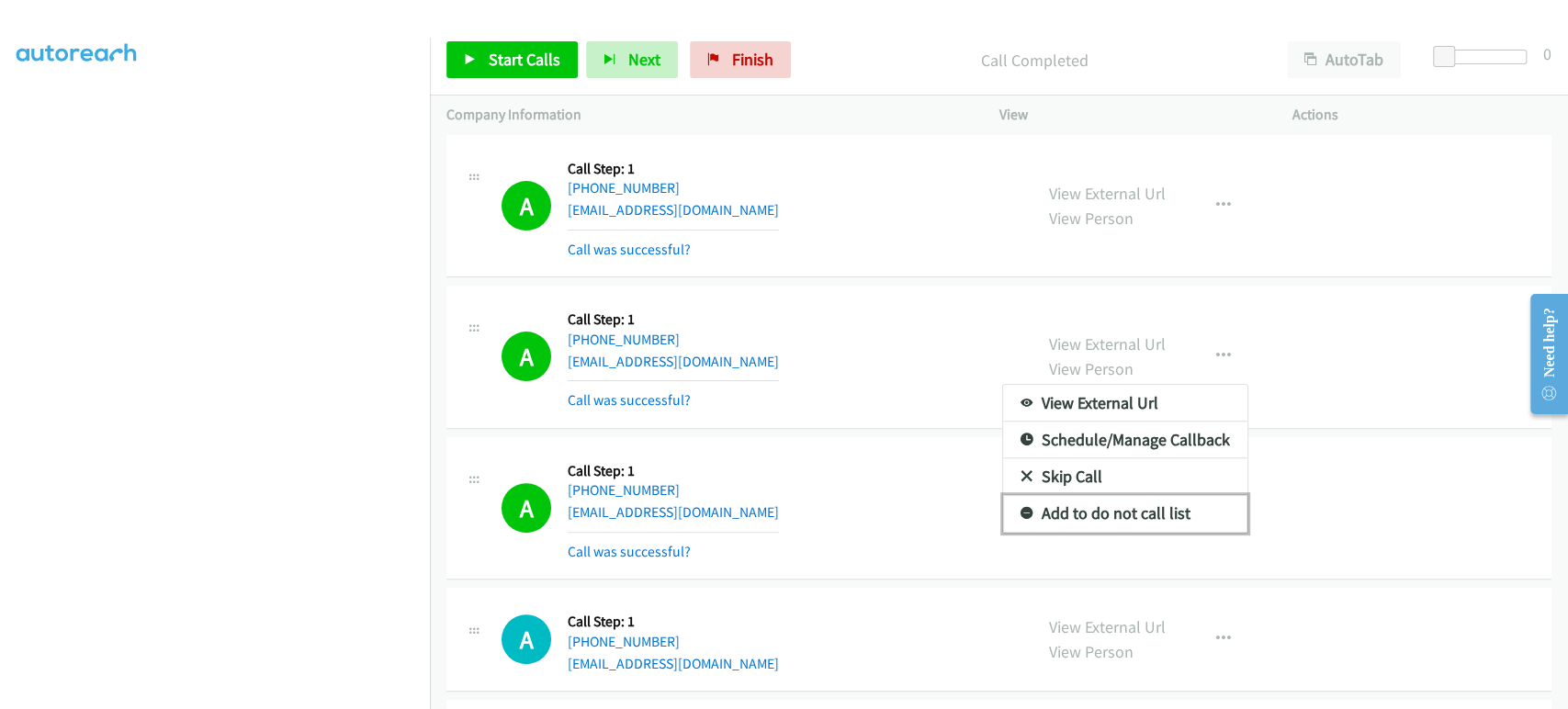
click at [1089, 512] on link "Add to do not call list" at bounding box center [1125, 513] width 245 height 37
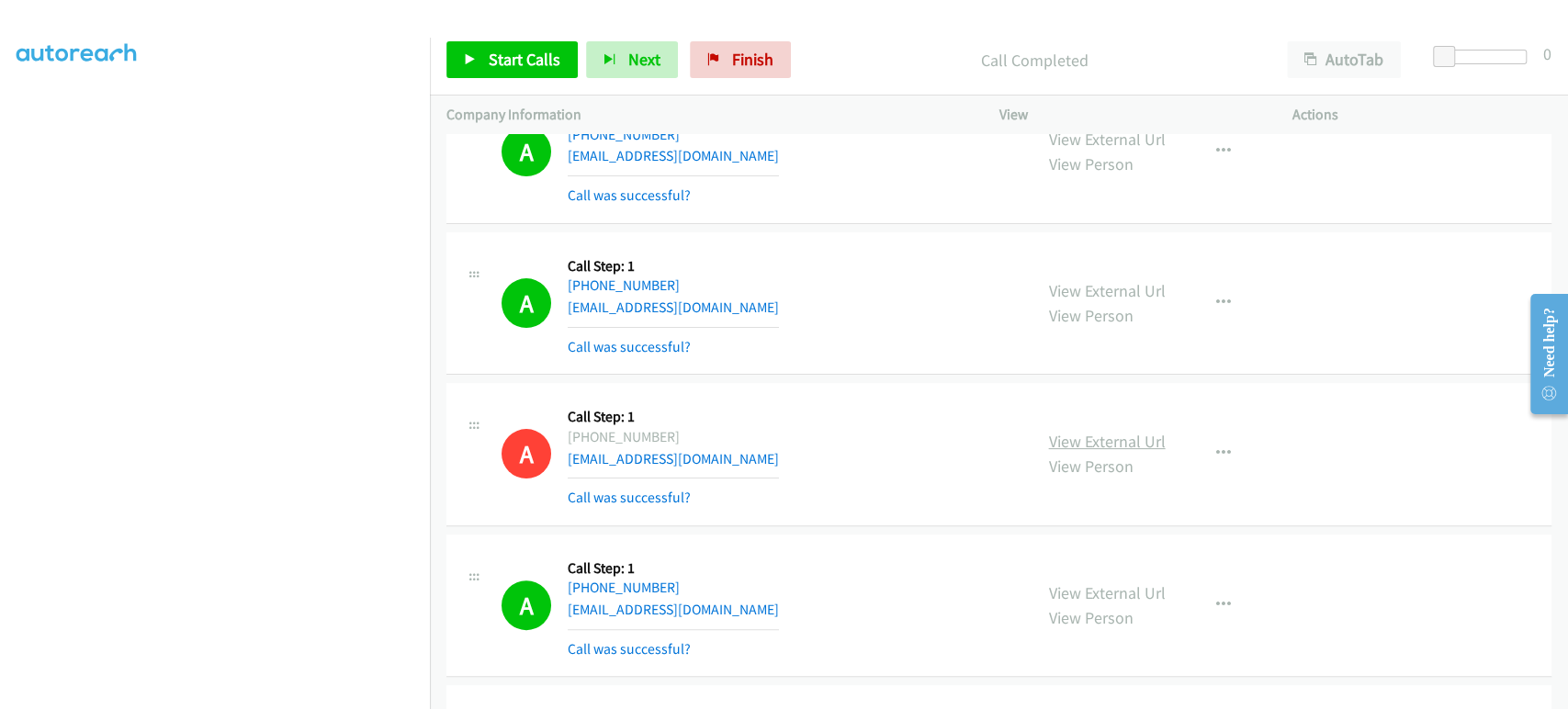
scroll to position [204, 0]
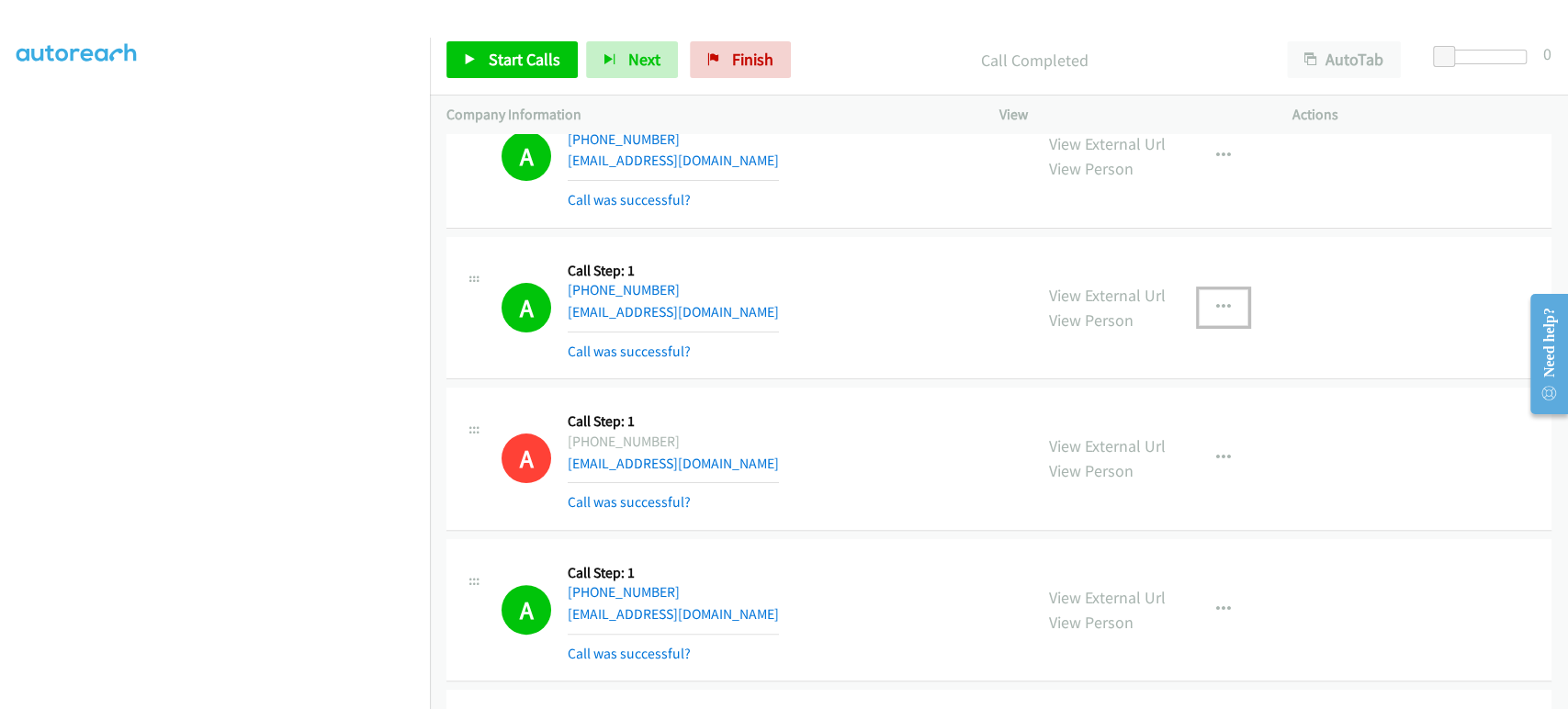
click at [1217, 310] on icon "button" at bounding box center [1222, 308] width 15 height 15
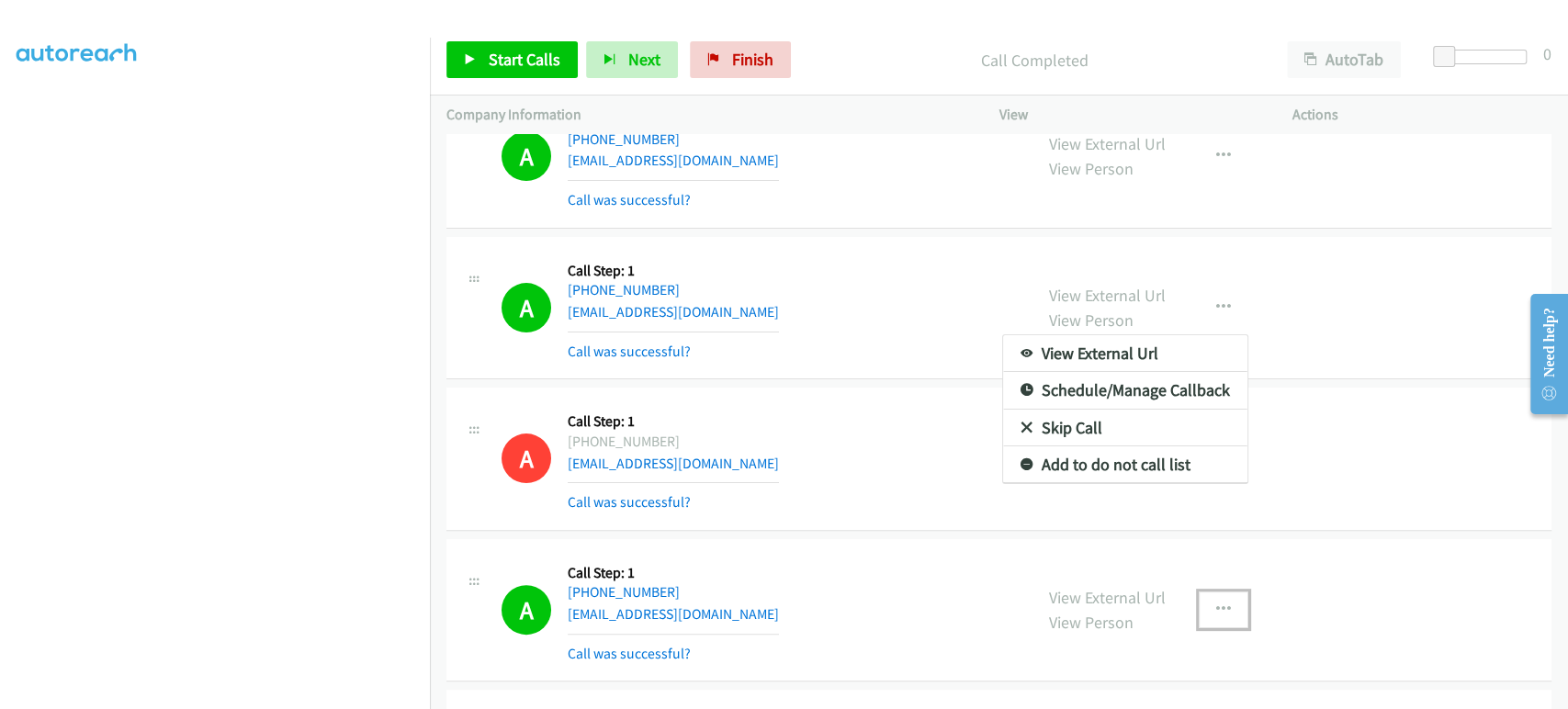
click at [1215, 614] on icon "button" at bounding box center [1222, 609] width 15 height 15
click at [962, 571] on div at bounding box center [784, 354] width 1568 height 709
click at [862, 590] on div at bounding box center [784, 354] width 1568 height 709
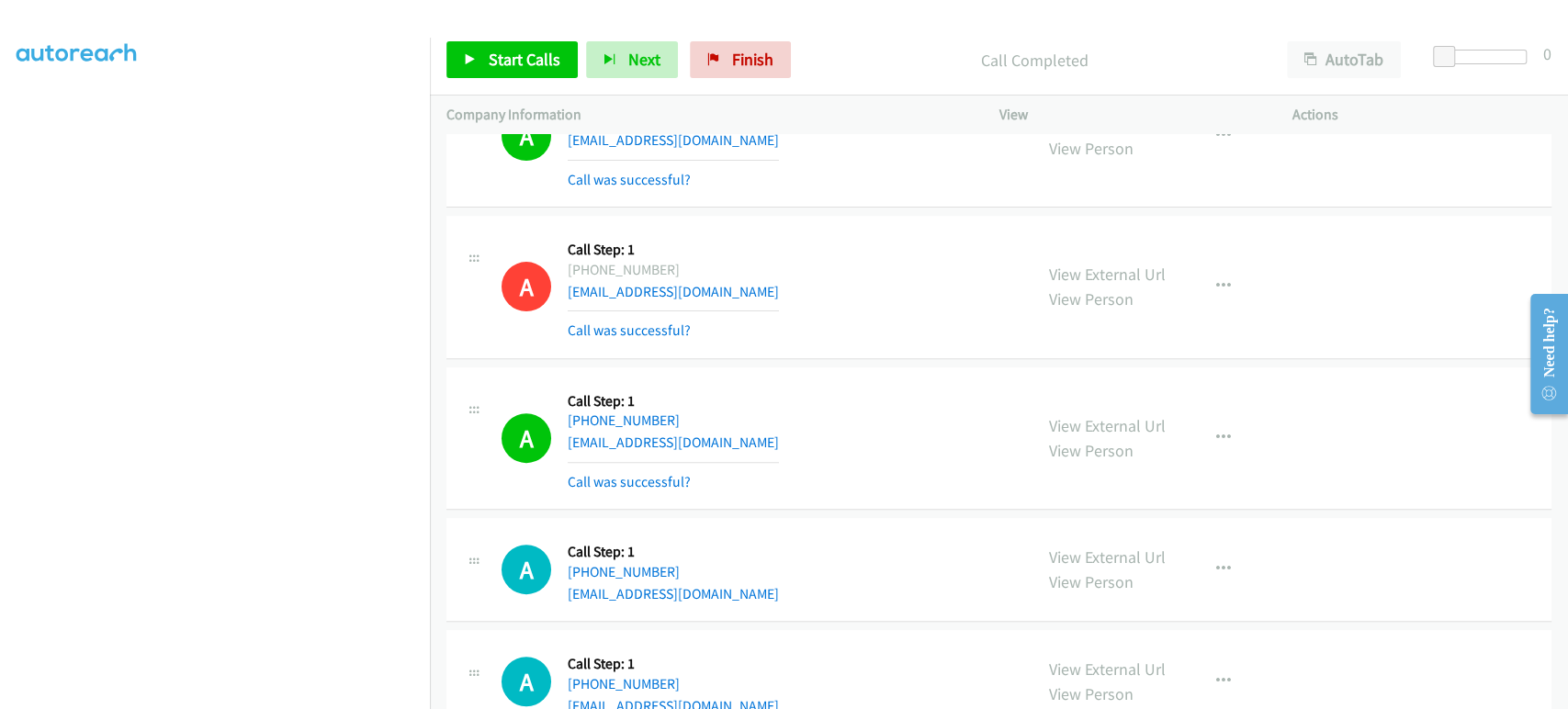
scroll to position [509, 0]
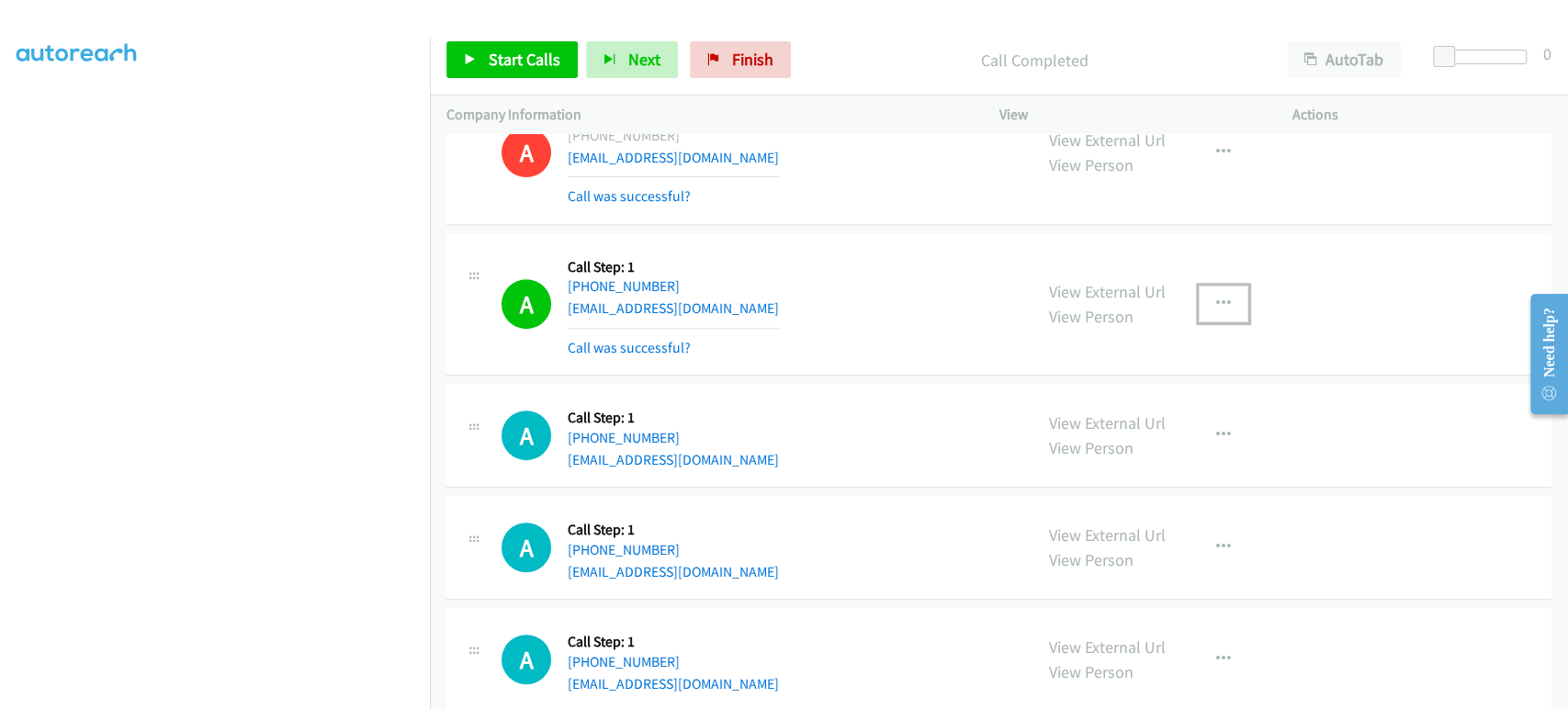
click at [1218, 300] on icon "button" at bounding box center [1222, 304] width 15 height 15
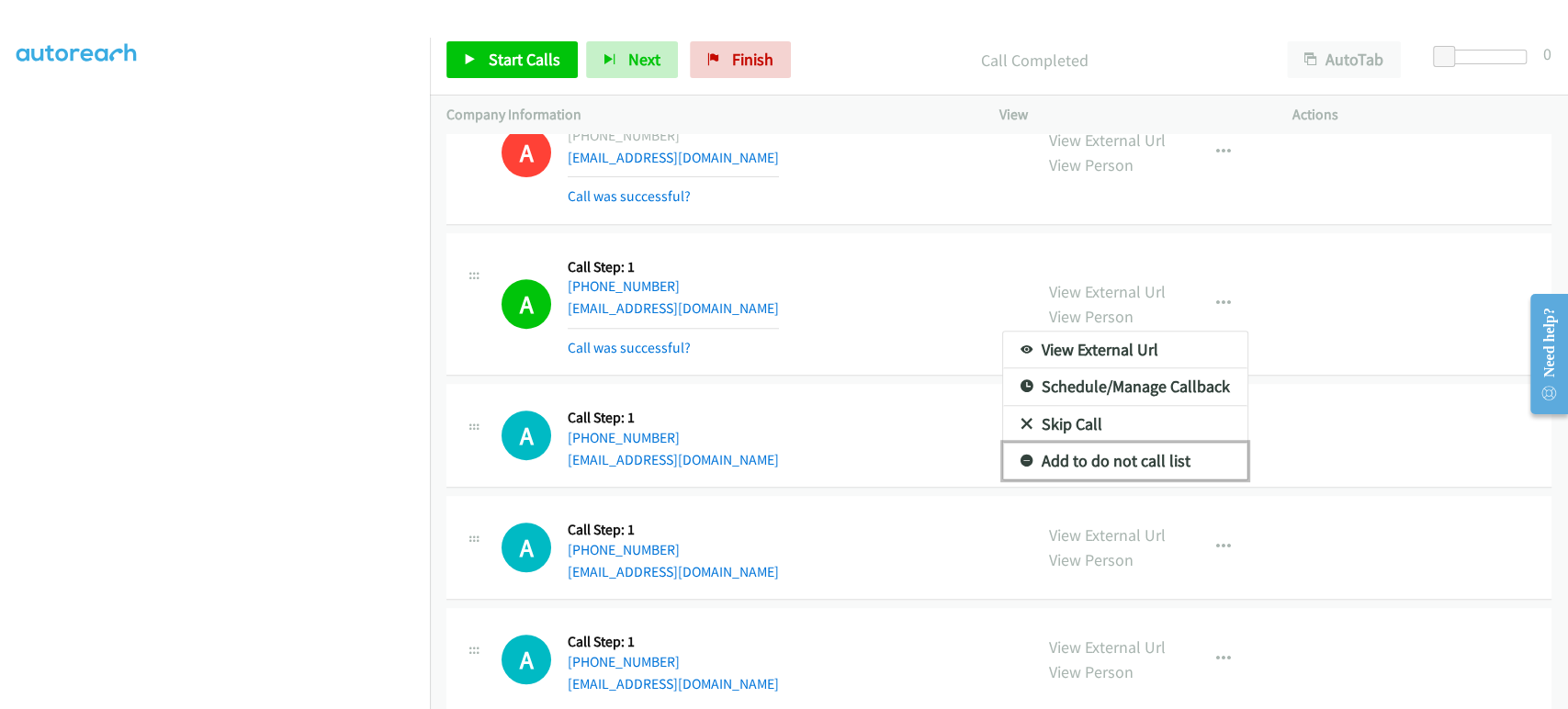
click at [1138, 455] on link "Add to do not call list" at bounding box center [1125, 460] width 245 height 37
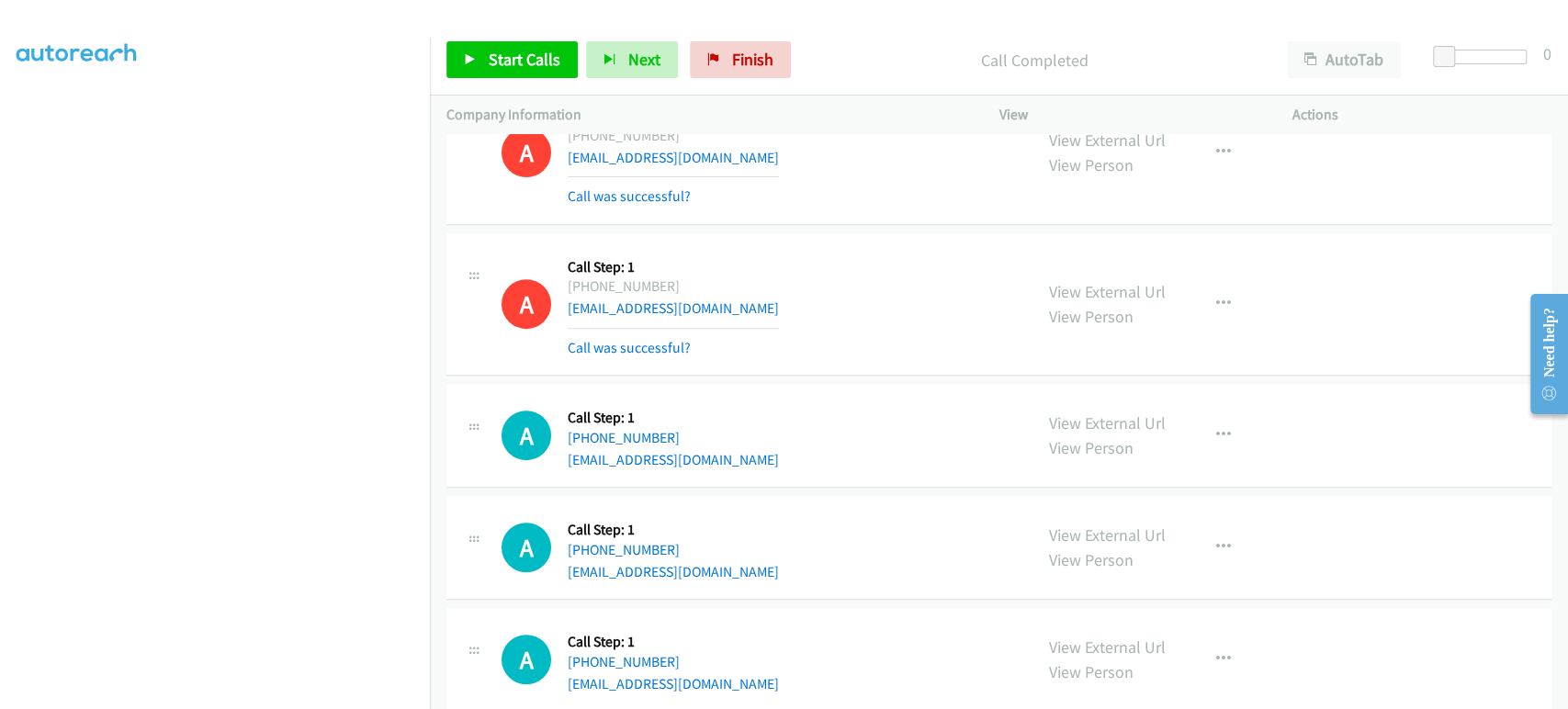
click at [485, 41] on div "Start Calls Pause Next Finish" at bounding box center [622, 59] width 353 height 37
click at [485, 57] on link "Start Calls" at bounding box center [511, 59] width 131 height 37
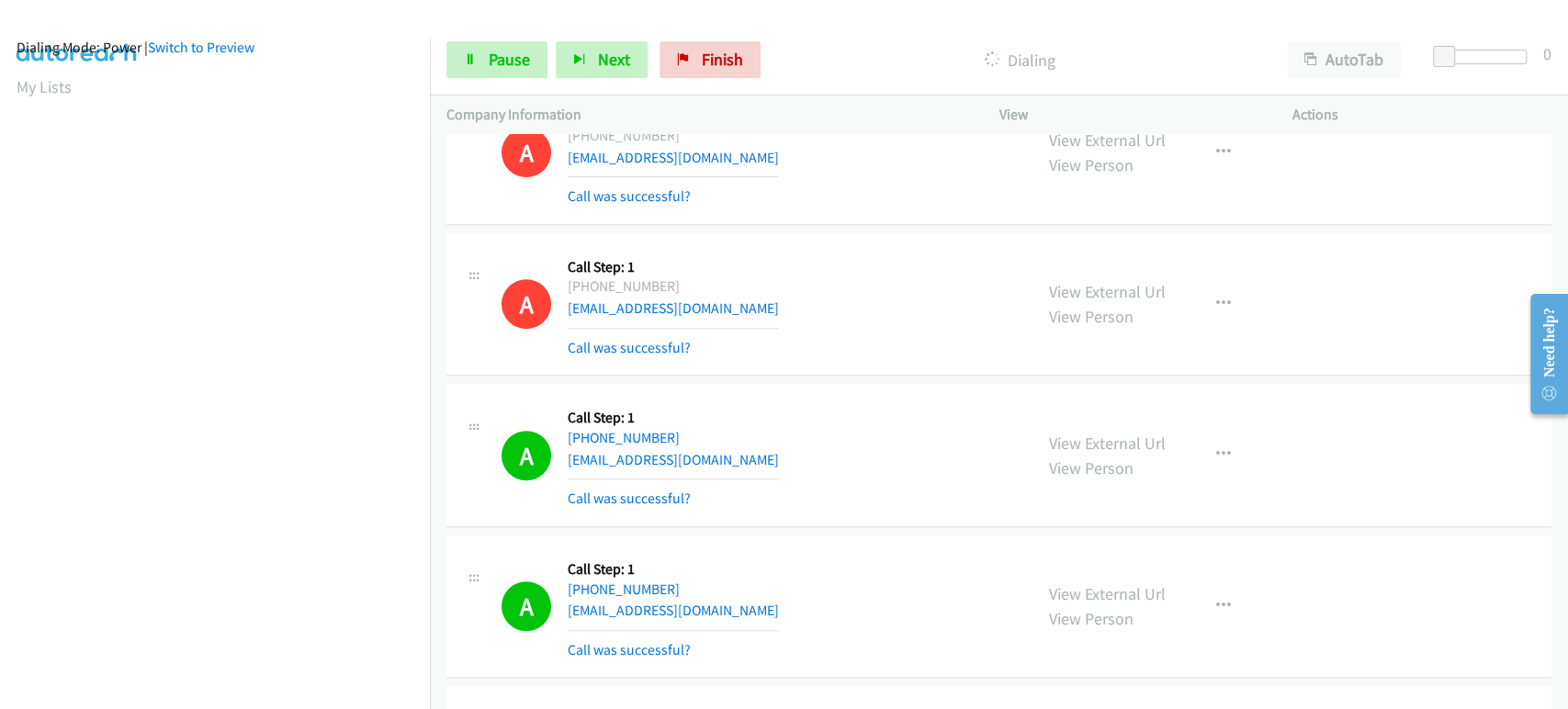
scroll to position [0, 0]
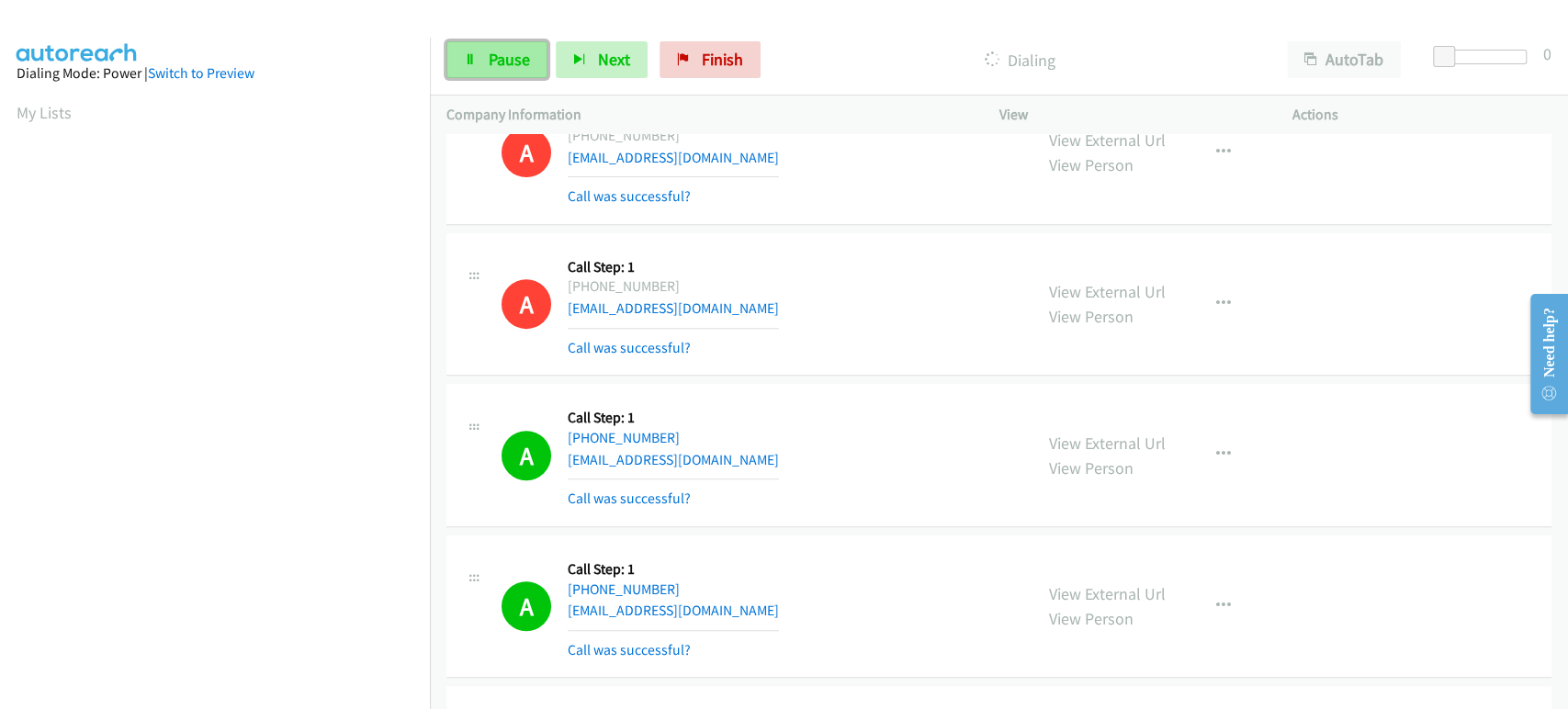
click at [454, 58] on link "Pause" at bounding box center [496, 59] width 101 height 37
click at [501, 64] on span "Start Calls" at bounding box center [524, 59] width 72 height 21
click at [474, 63] on icon at bounding box center [469, 60] width 13 height 13
click at [507, 73] on link "Start Calls" at bounding box center [511, 59] width 131 height 37
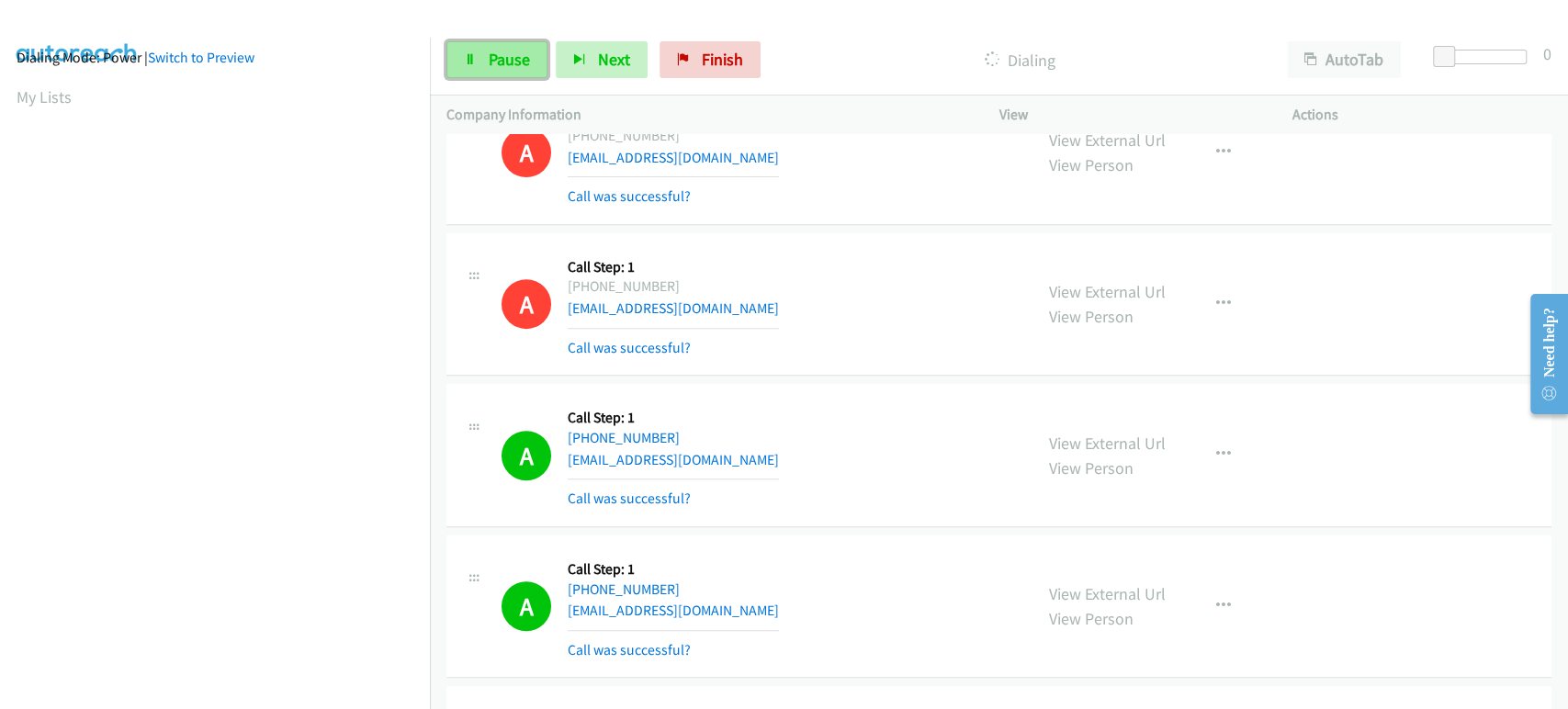
click at [511, 68] on span "Pause" at bounding box center [508, 59] width 41 height 21
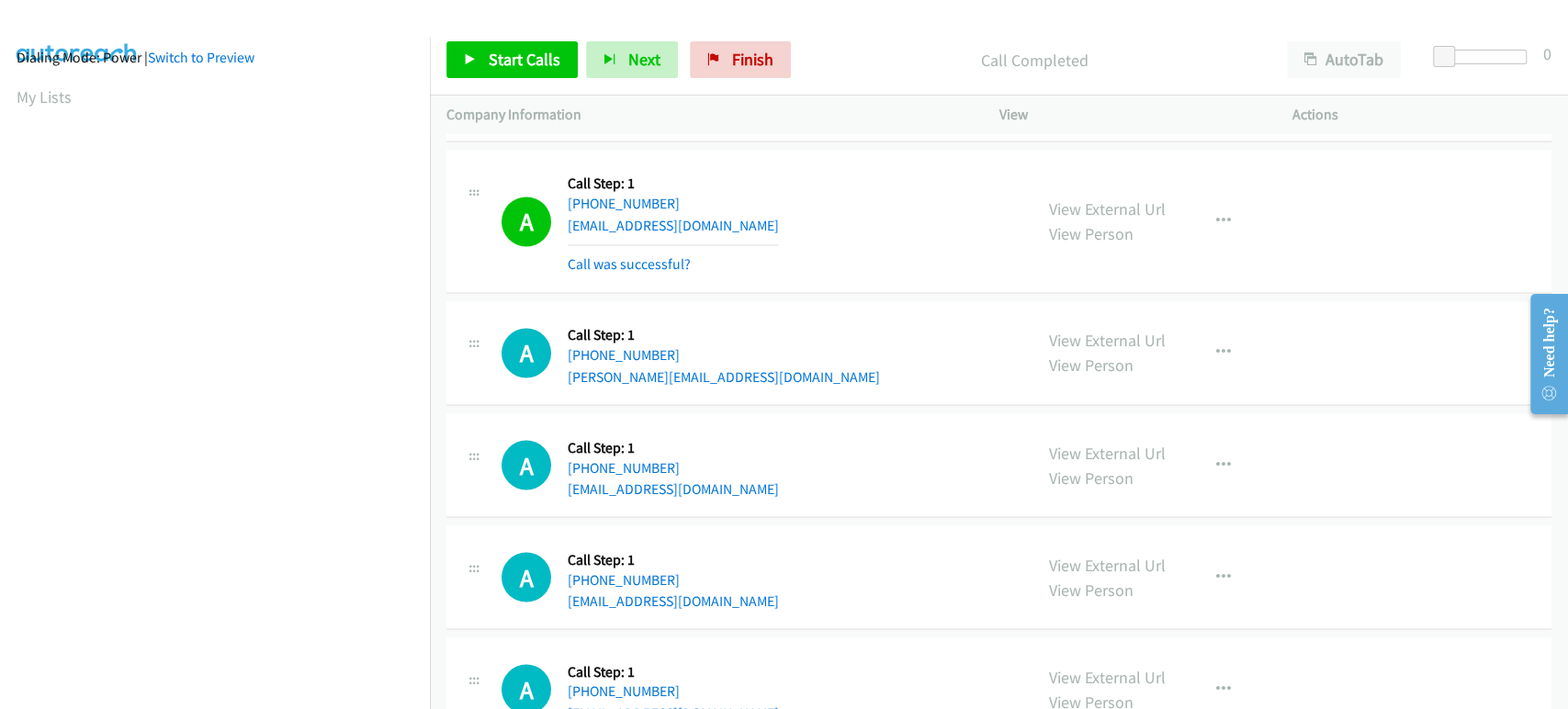
scroll to position [2142, 0]
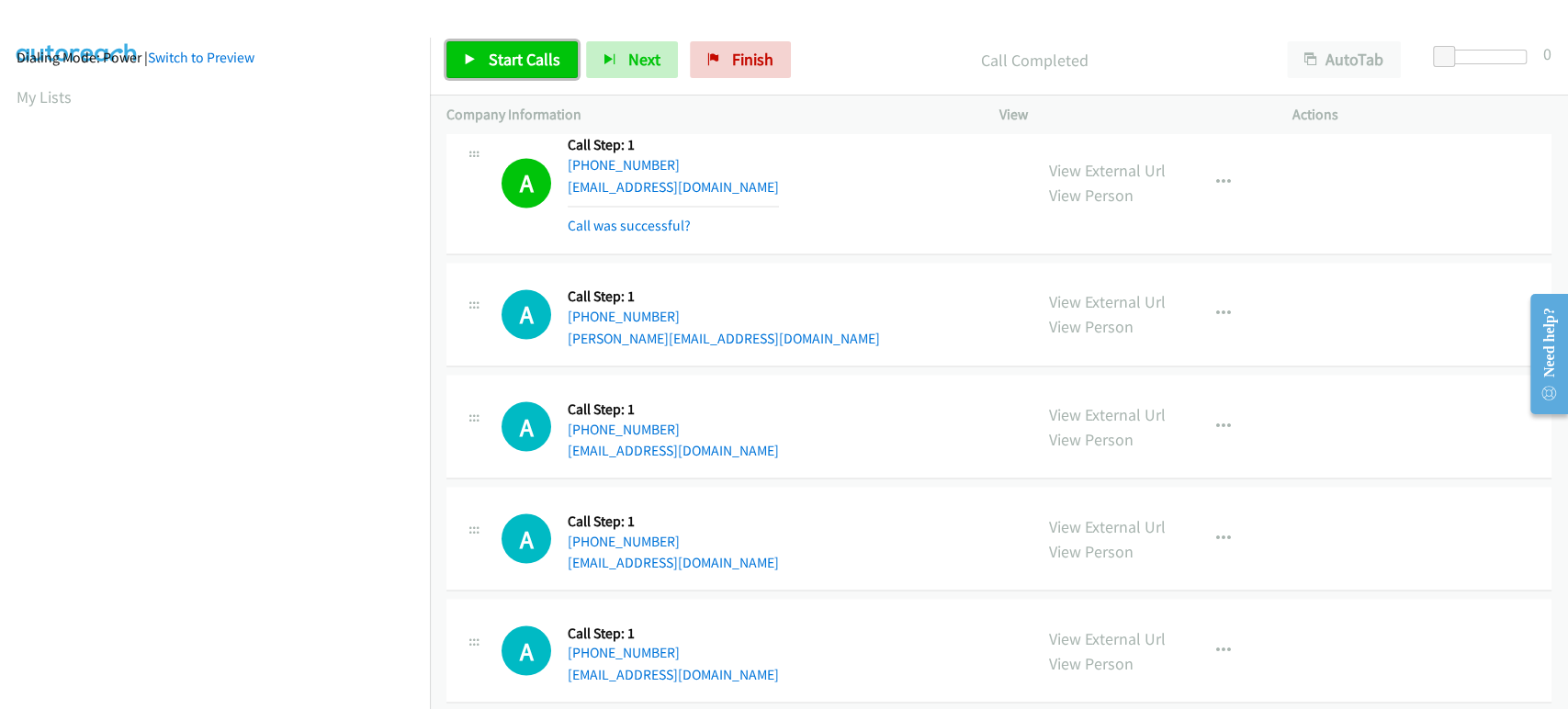
click at [522, 60] on span "Start Calls" at bounding box center [524, 59] width 72 height 21
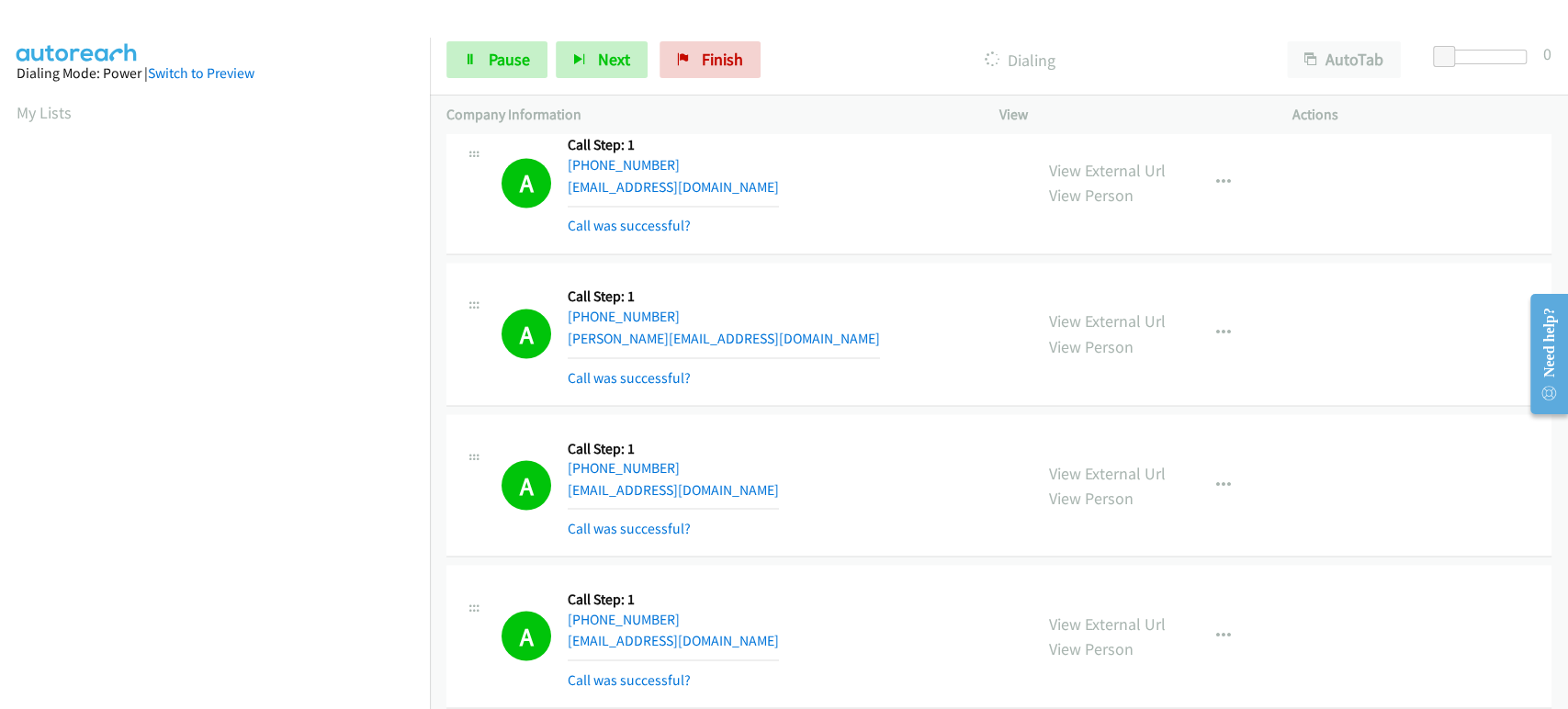
scroll to position [323, 0]
click at [254, 706] on aside "Dialing Mode: Power | Switch to Preview My Lists" at bounding box center [215, 239] width 429 height 1017
click at [493, 72] on link "Pause" at bounding box center [496, 59] width 101 height 37
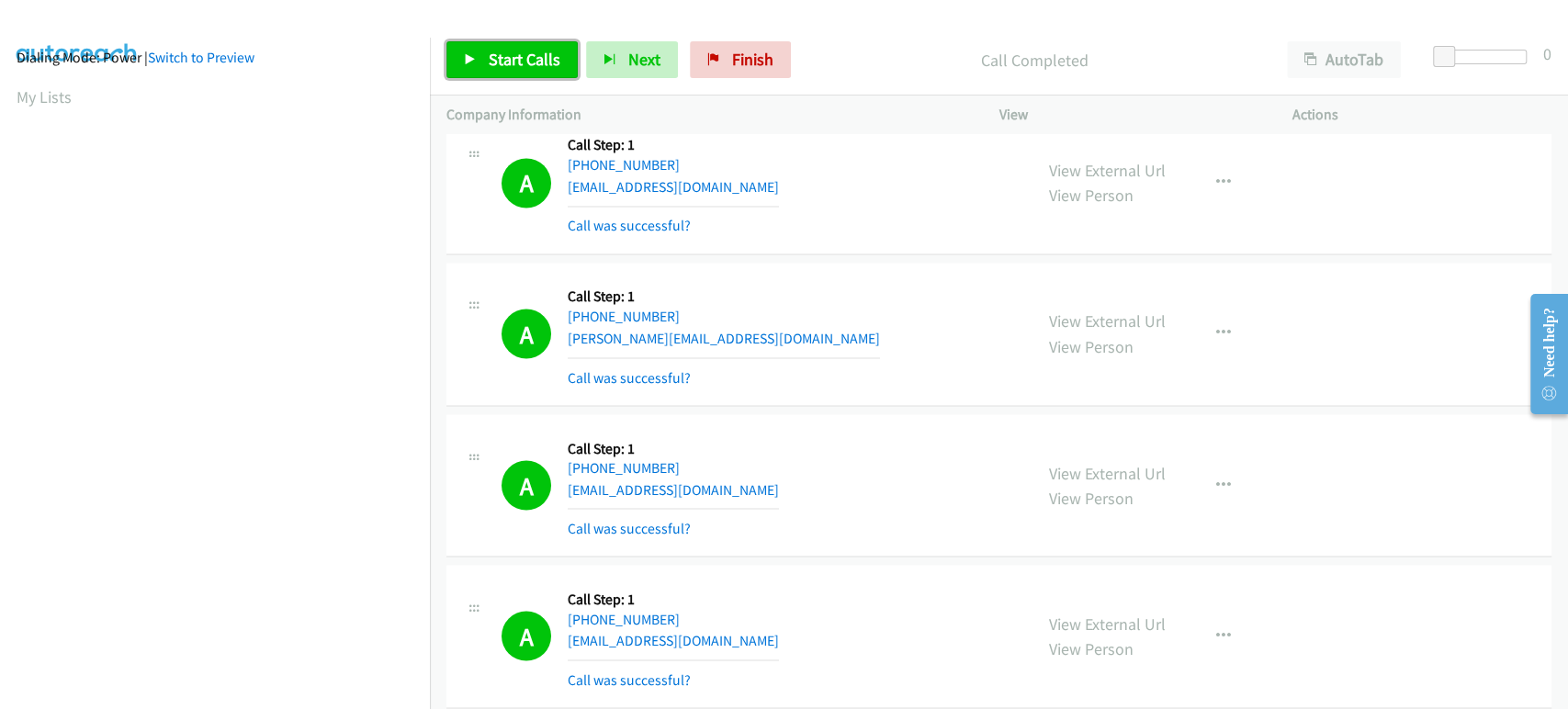
click at [480, 52] on link "Start Calls" at bounding box center [511, 59] width 131 height 37
click at [527, 70] on link "Pause" at bounding box center [496, 59] width 101 height 37
click at [502, 52] on span "Start Calls" at bounding box center [524, 59] width 72 height 21
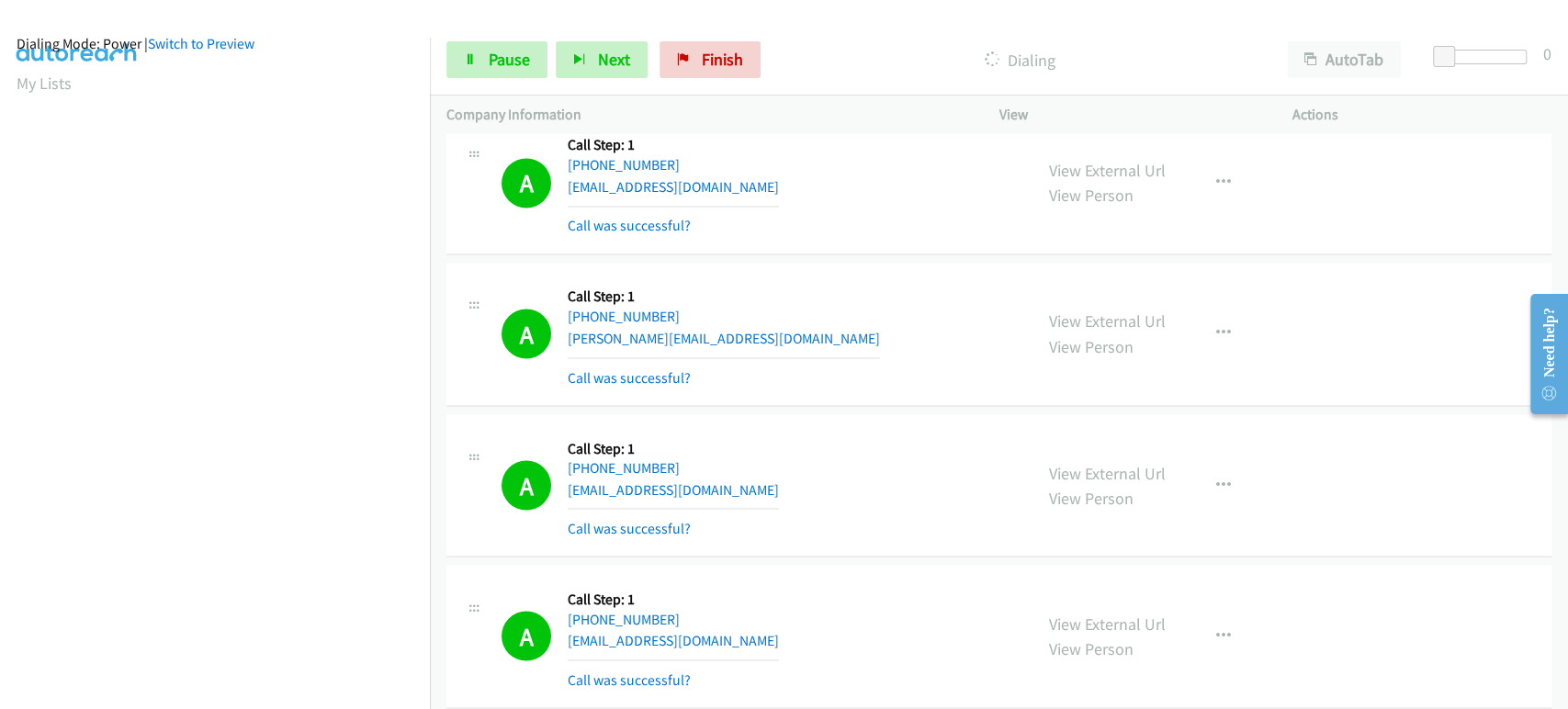
scroll to position [0, 0]
click at [511, 61] on span "Pause" at bounding box center [508, 59] width 41 height 21
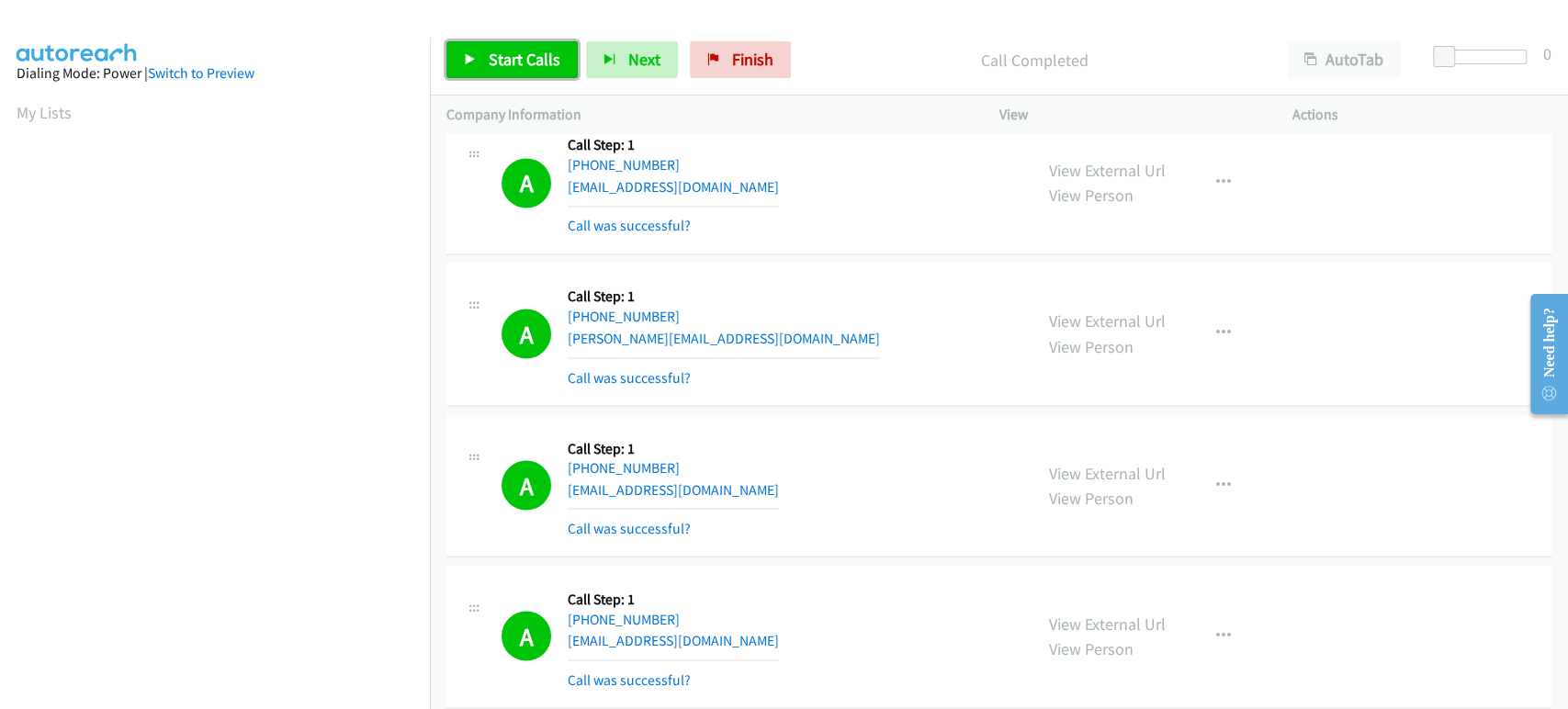
click at [488, 64] on span "Start Calls" at bounding box center [524, 59] width 72 height 21
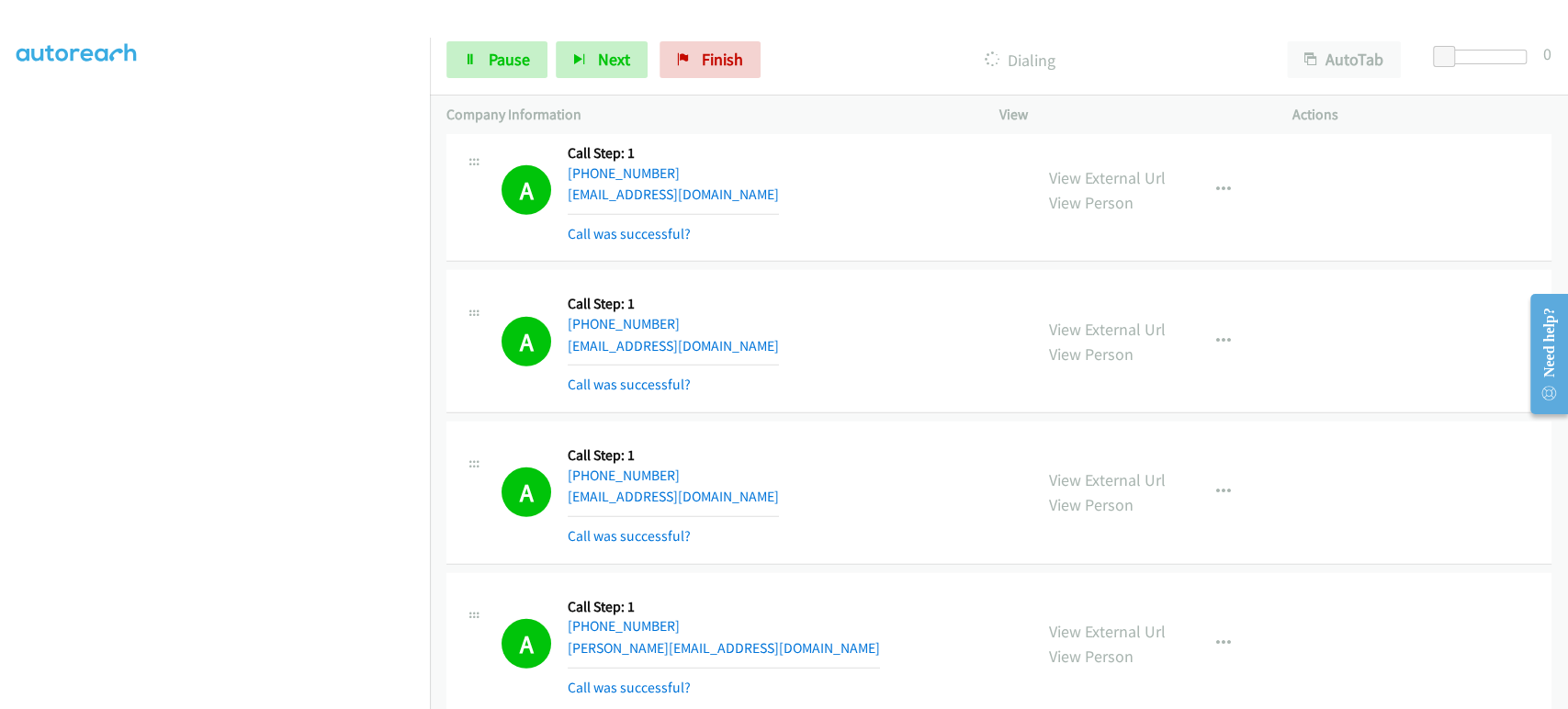
scroll to position [323, 0]
click at [278, 699] on aside "Dialing Mode: Power | Switch to Preview My Lists" at bounding box center [215, 239] width 429 height 1017
click at [508, 63] on span "Pause" at bounding box center [508, 59] width 41 height 21
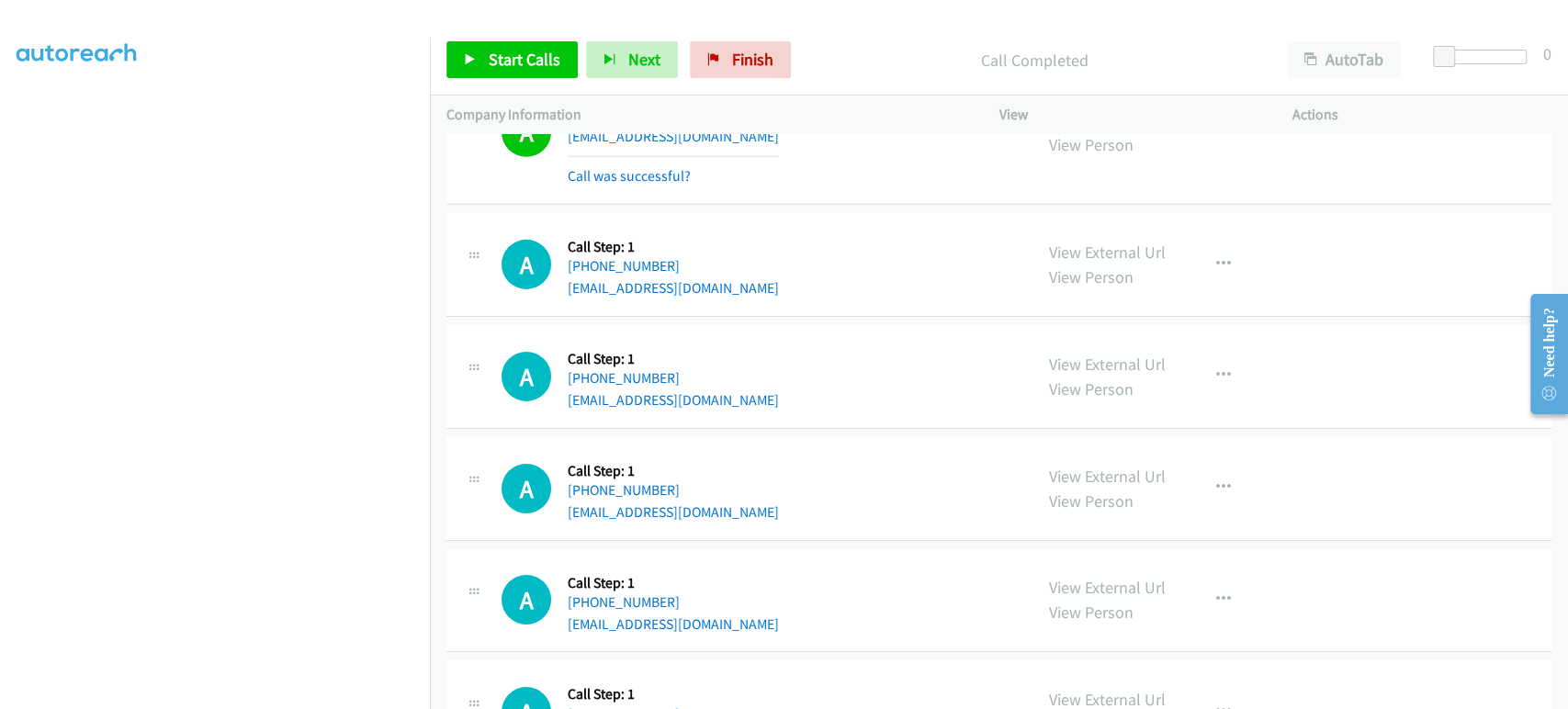
scroll to position [3955, 0]
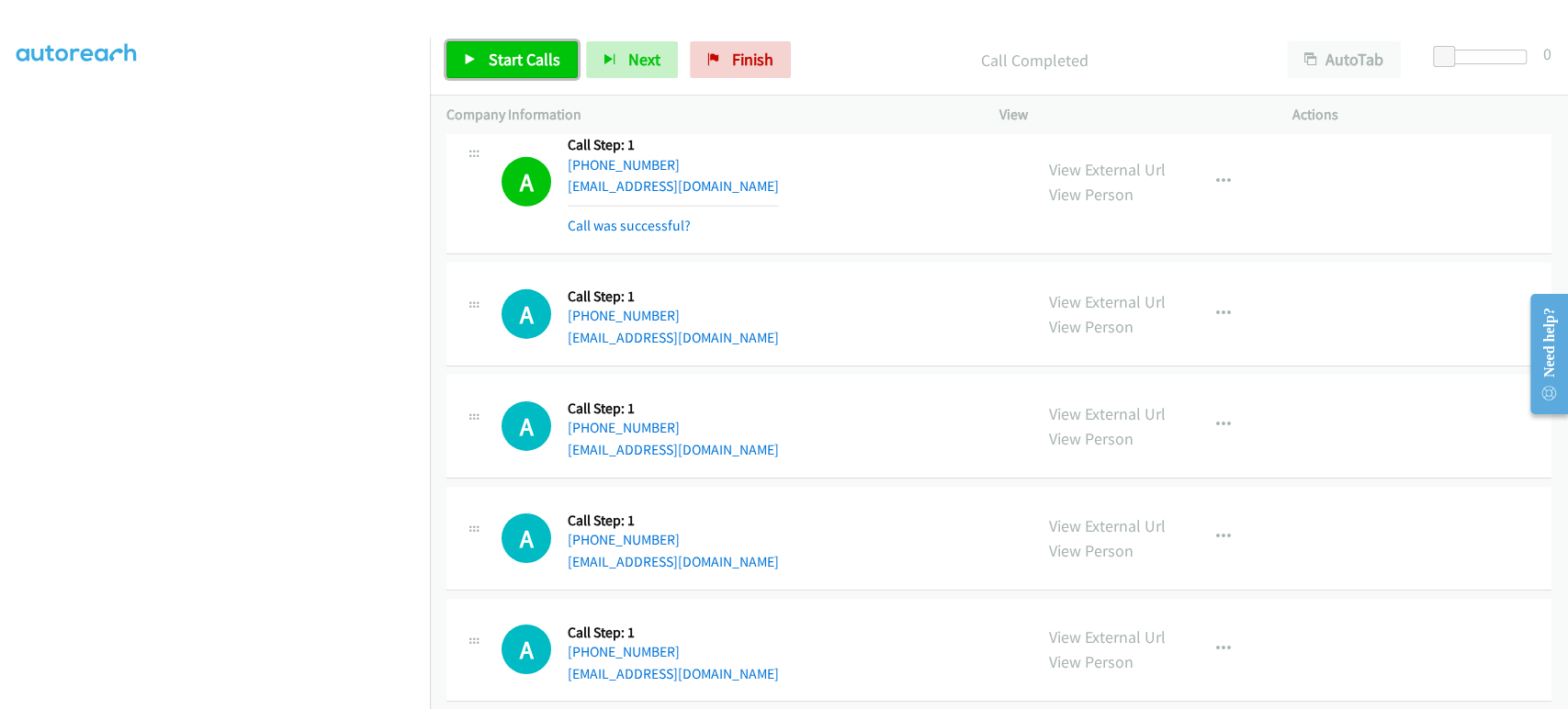
click at [510, 57] on span "Start Calls" at bounding box center [524, 59] width 72 height 21
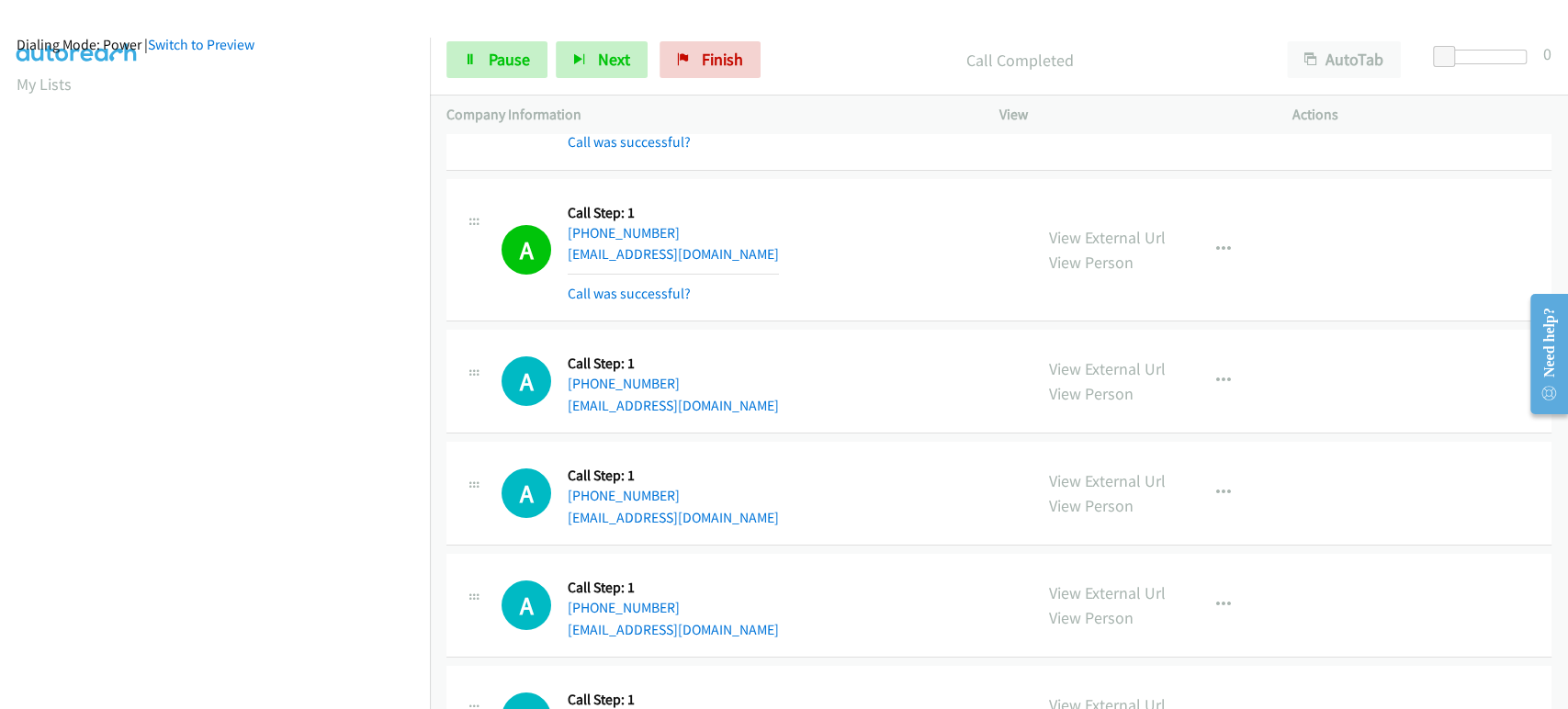
scroll to position [0, 0]
click at [491, 63] on span "Pause" at bounding box center [508, 59] width 41 height 21
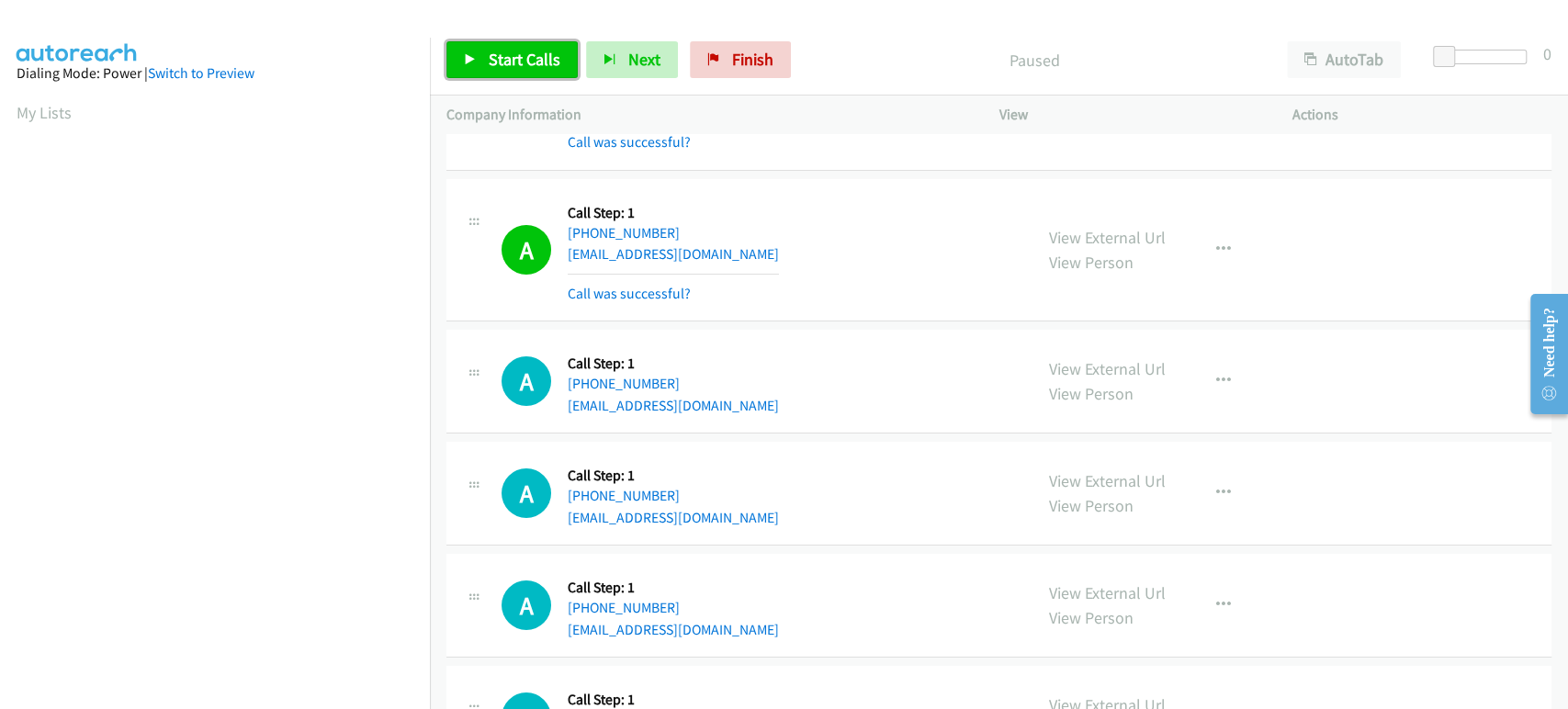
click at [496, 63] on span "Start Calls" at bounding box center [524, 59] width 72 height 21
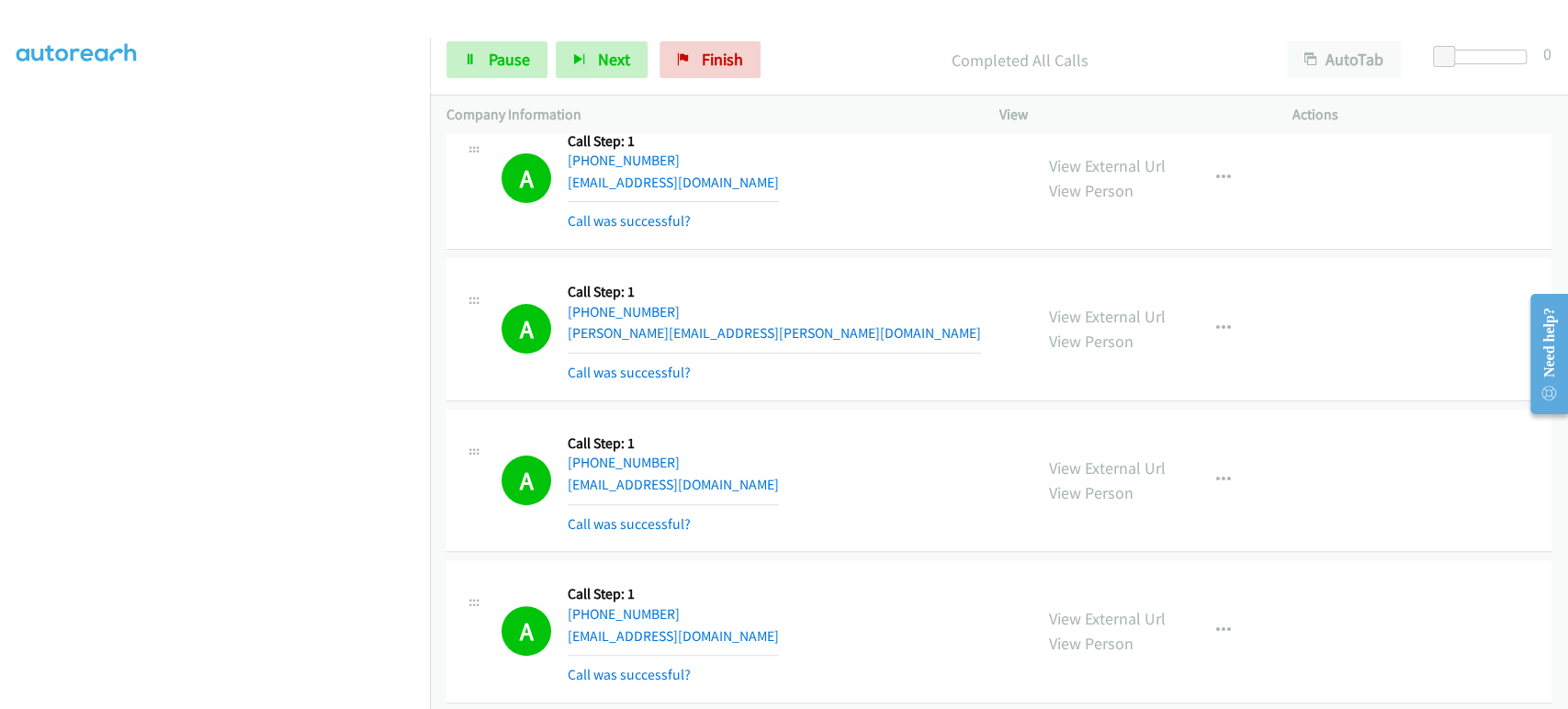
scroll to position [4940, 0]
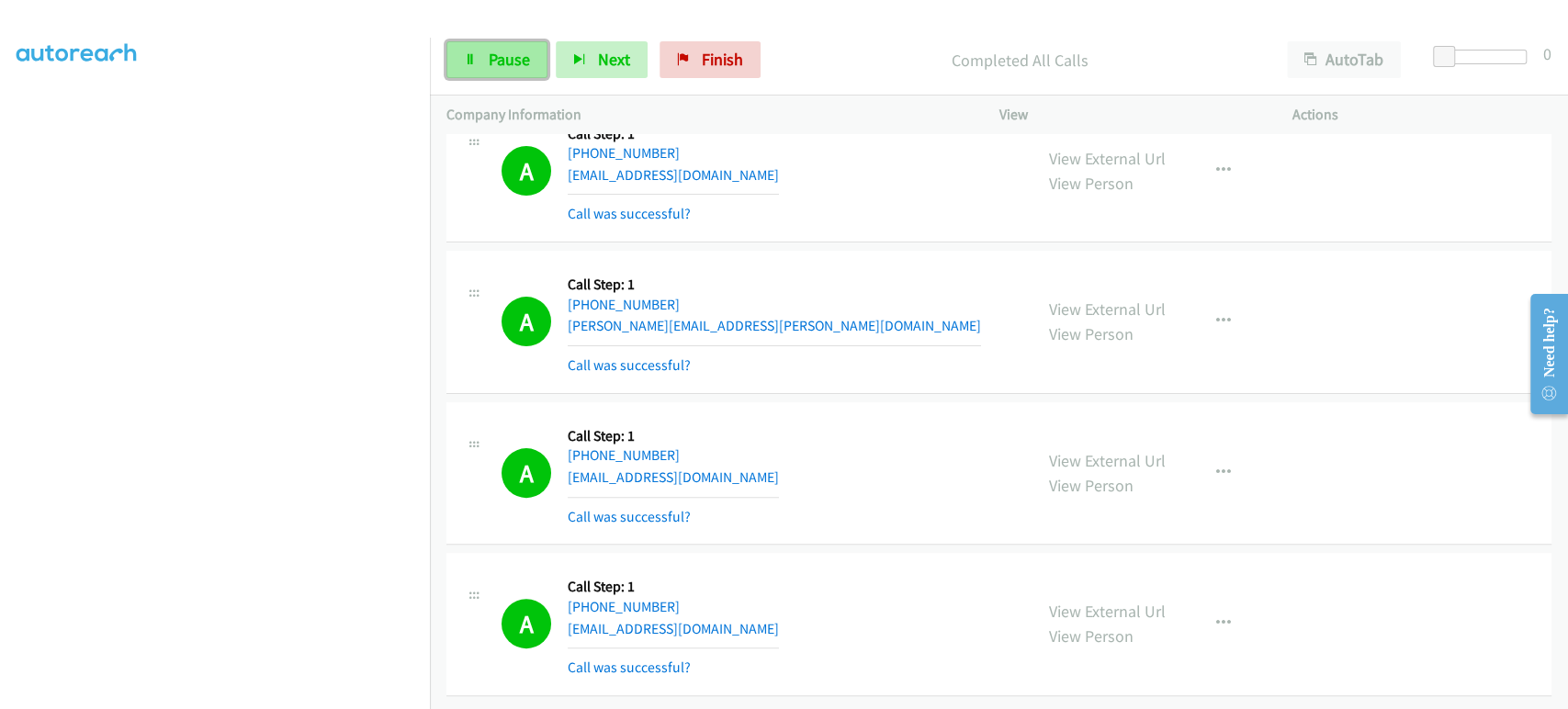
click at [511, 66] on span "Pause" at bounding box center [508, 59] width 41 height 21
click at [511, 66] on span "Start Calls" at bounding box center [524, 59] width 72 height 21
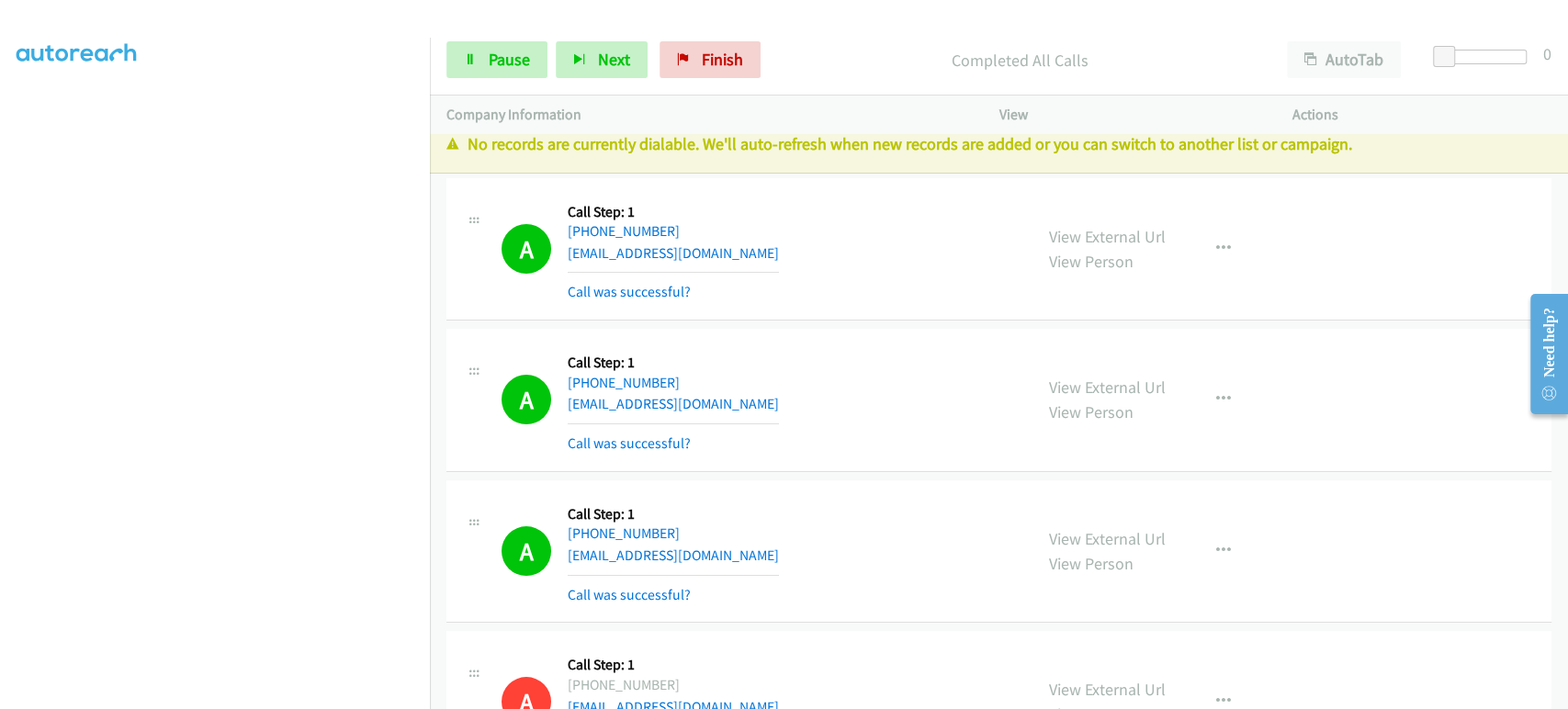
scroll to position [0, 0]
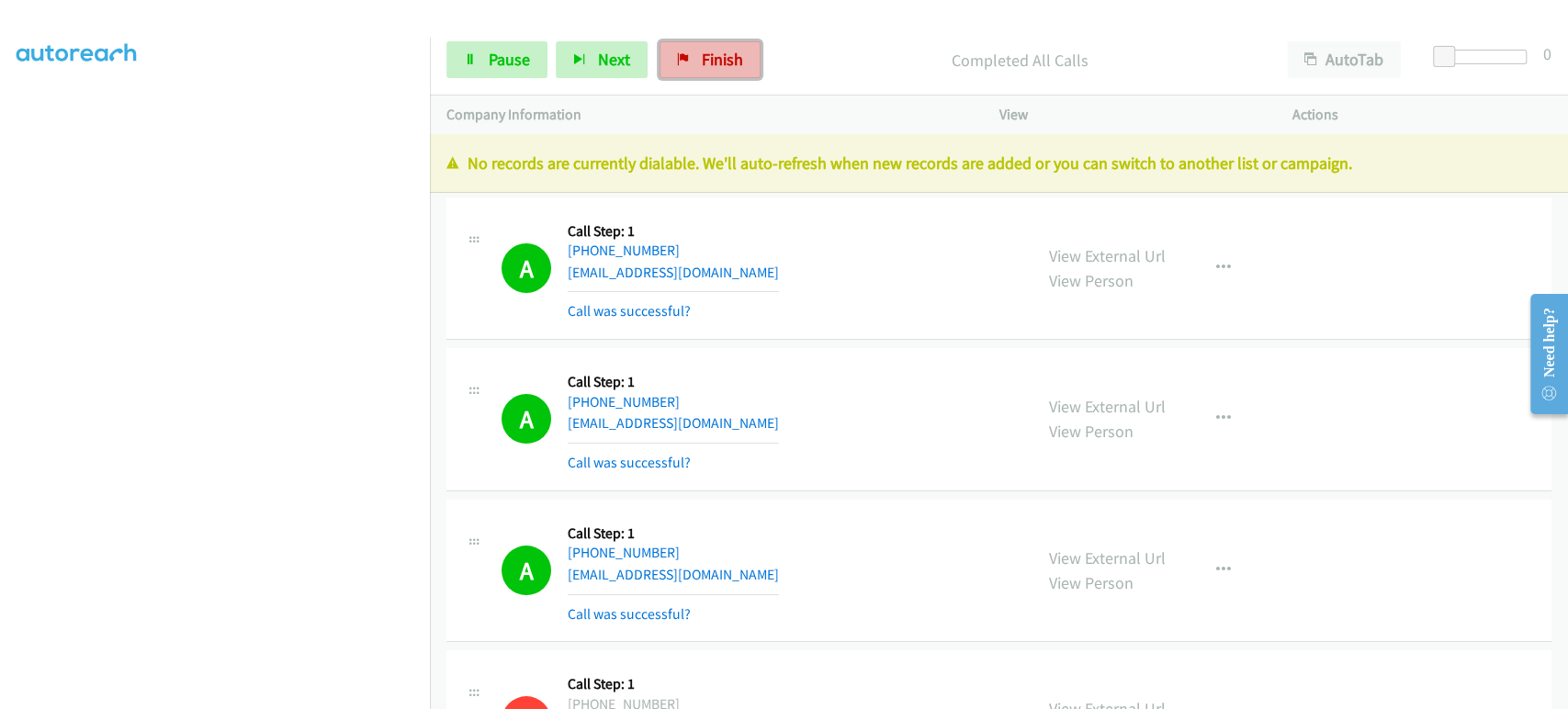
click at [703, 63] on span "Finish" at bounding box center [722, 59] width 41 height 21
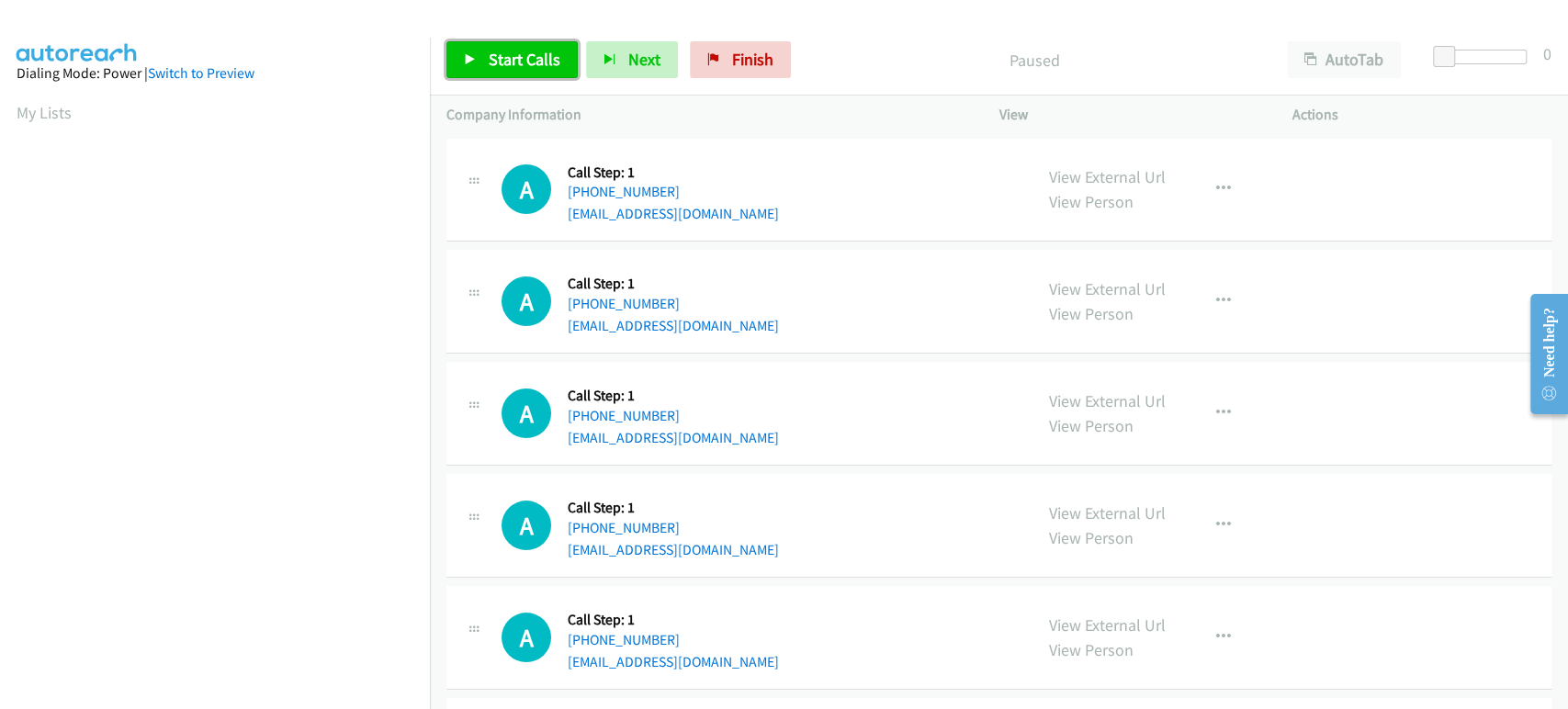
click at [541, 61] on span "Start Calls" at bounding box center [524, 59] width 72 height 21
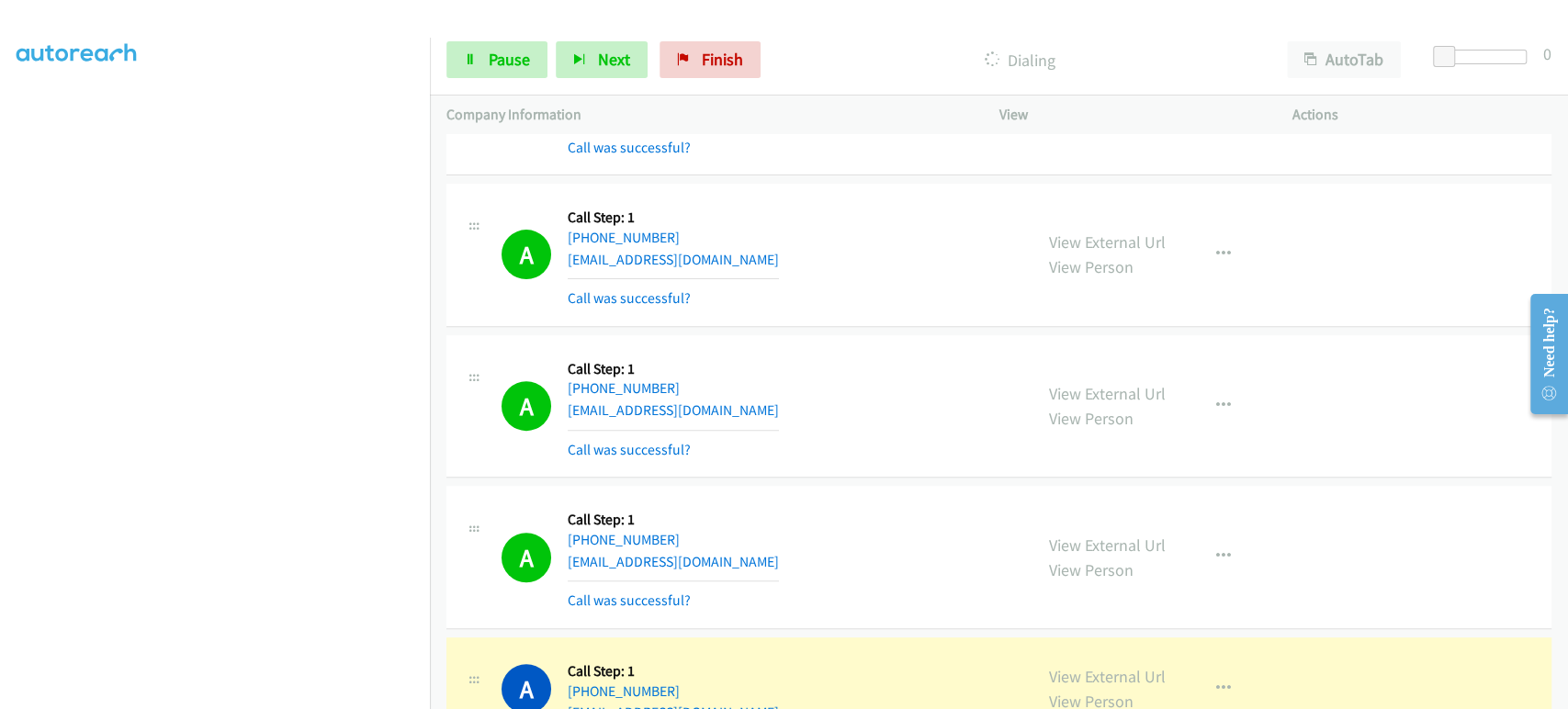
scroll to position [323, 0]
click at [473, 63] on icon at bounding box center [469, 60] width 13 height 13
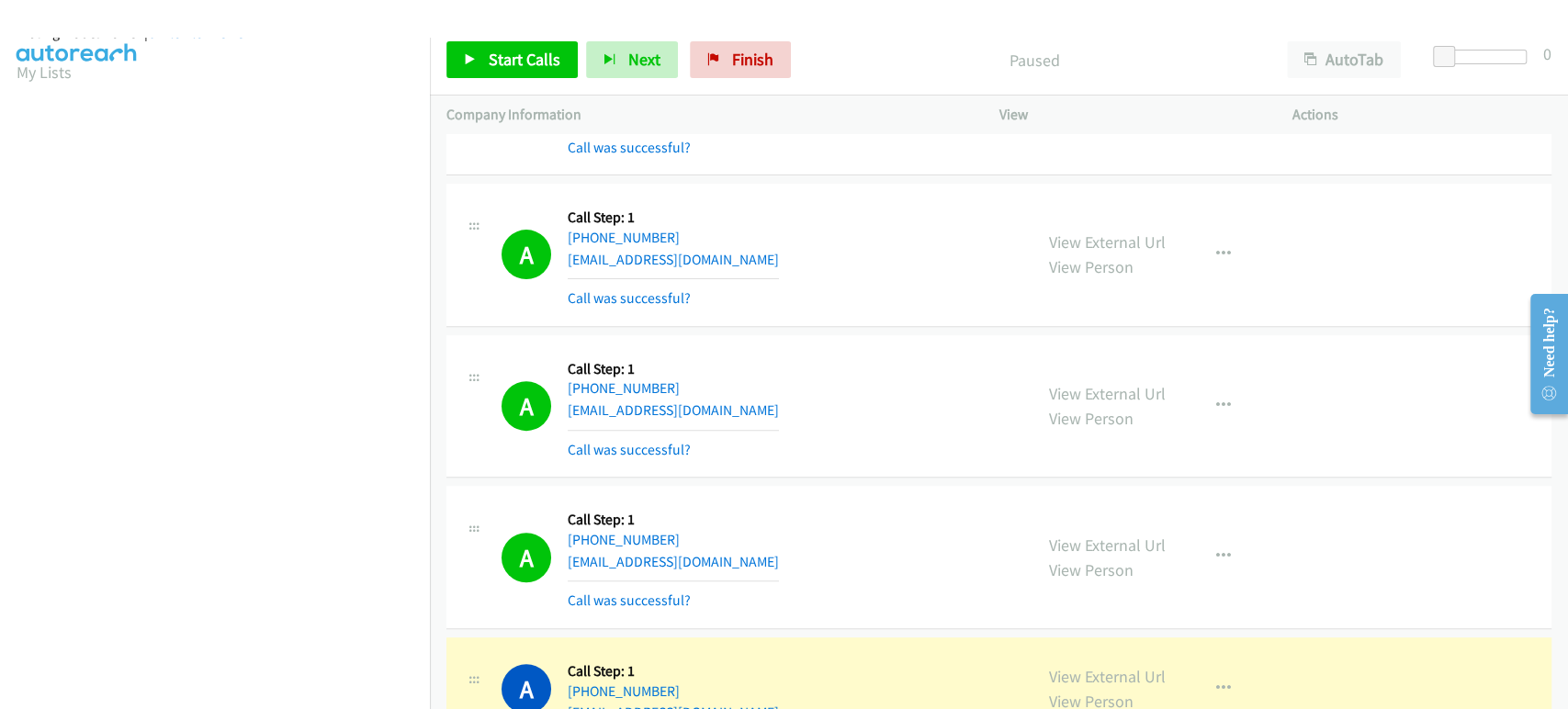
scroll to position [0, 0]
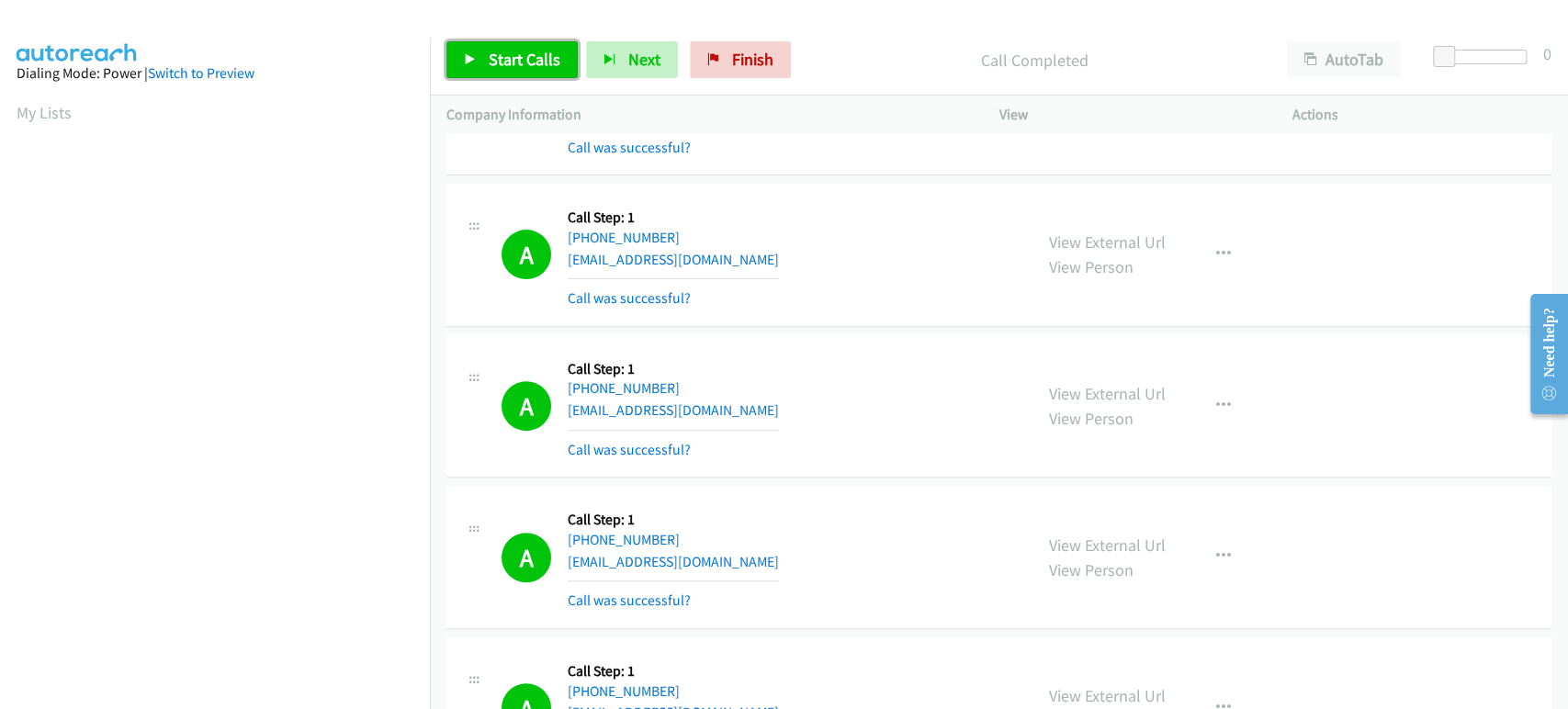
click at [514, 57] on span "Start Calls" at bounding box center [524, 59] width 72 height 21
click at [483, 71] on link "Pause" at bounding box center [496, 59] width 101 height 37
click at [485, 67] on link "Start Calls" at bounding box center [511, 59] width 131 height 37
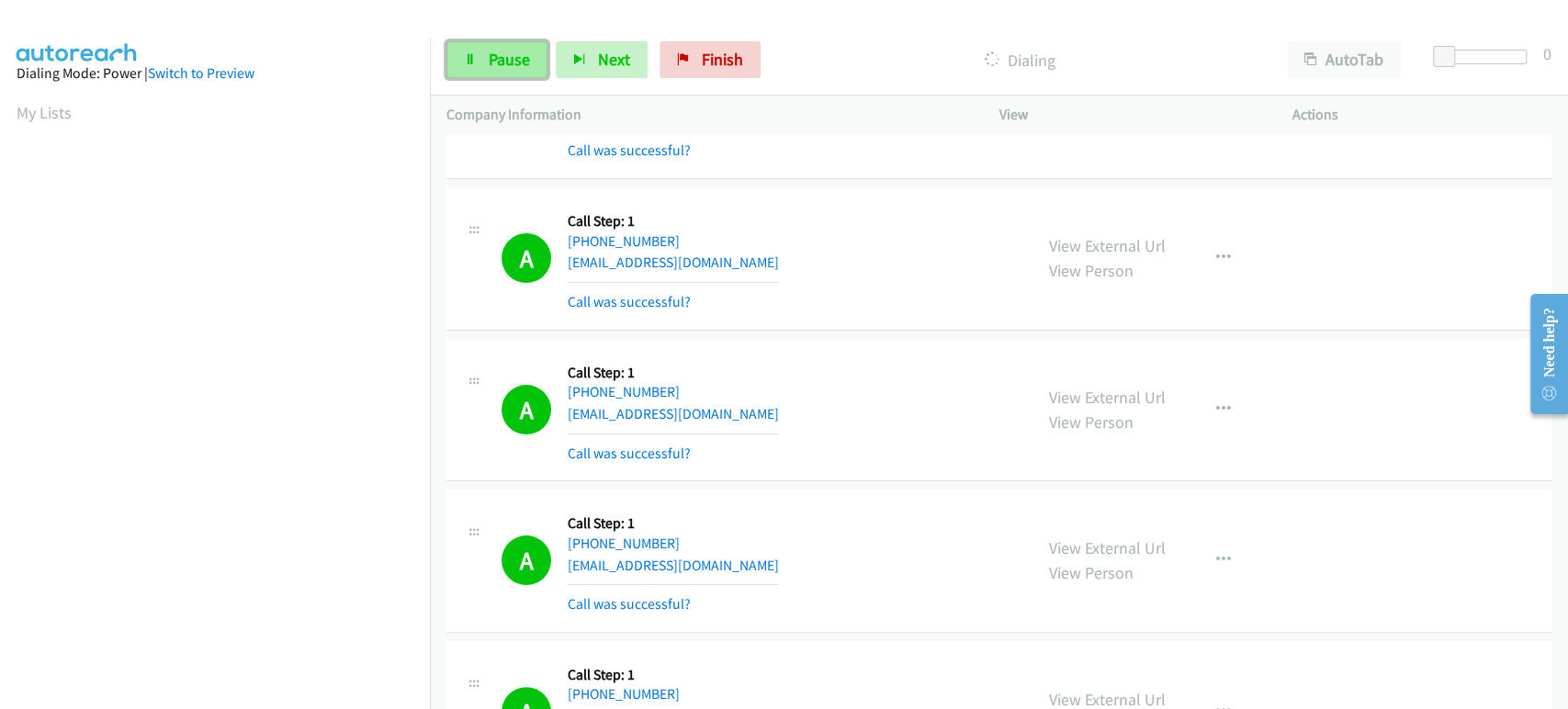
click at [499, 57] on span "Pause" at bounding box center [508, 59] width 41 height 21
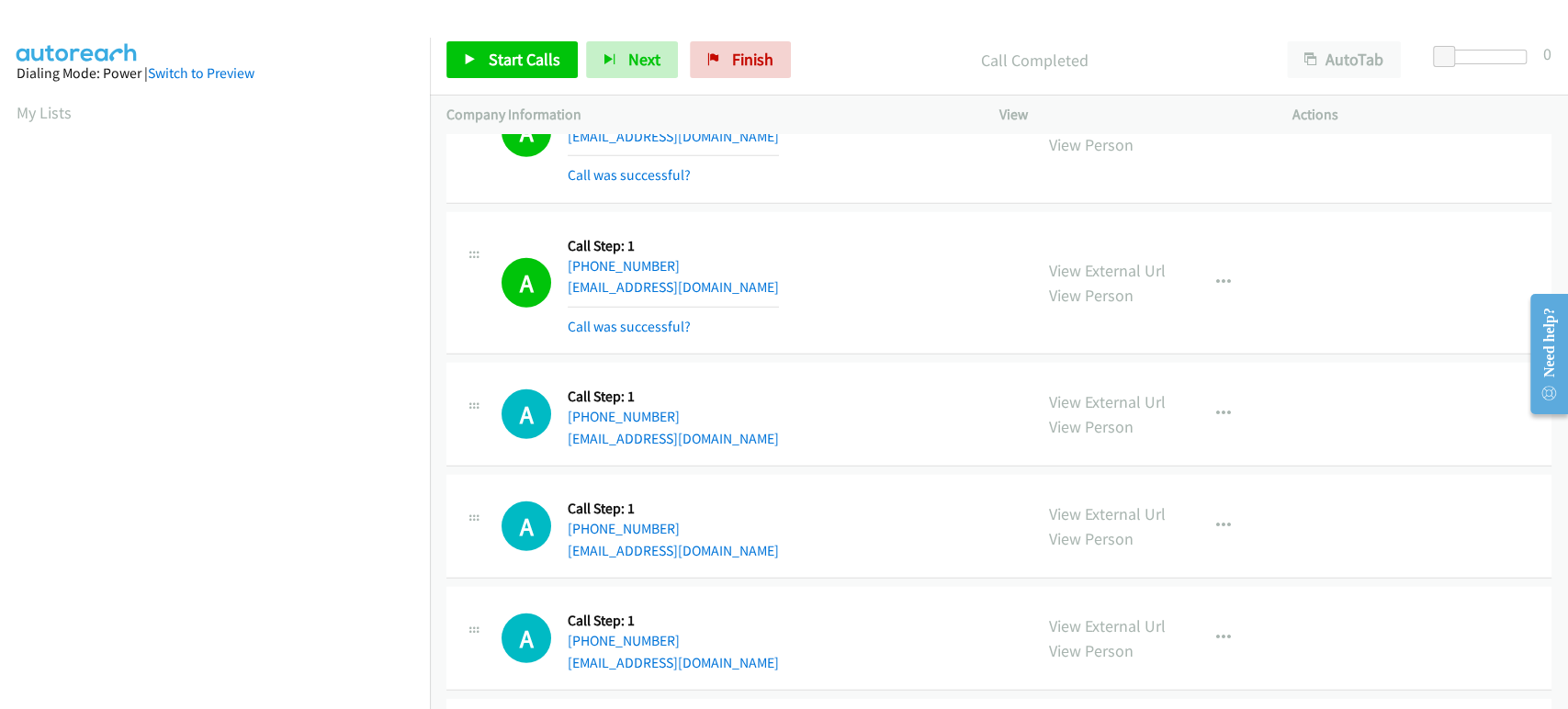
scroll to position [3366, 0]
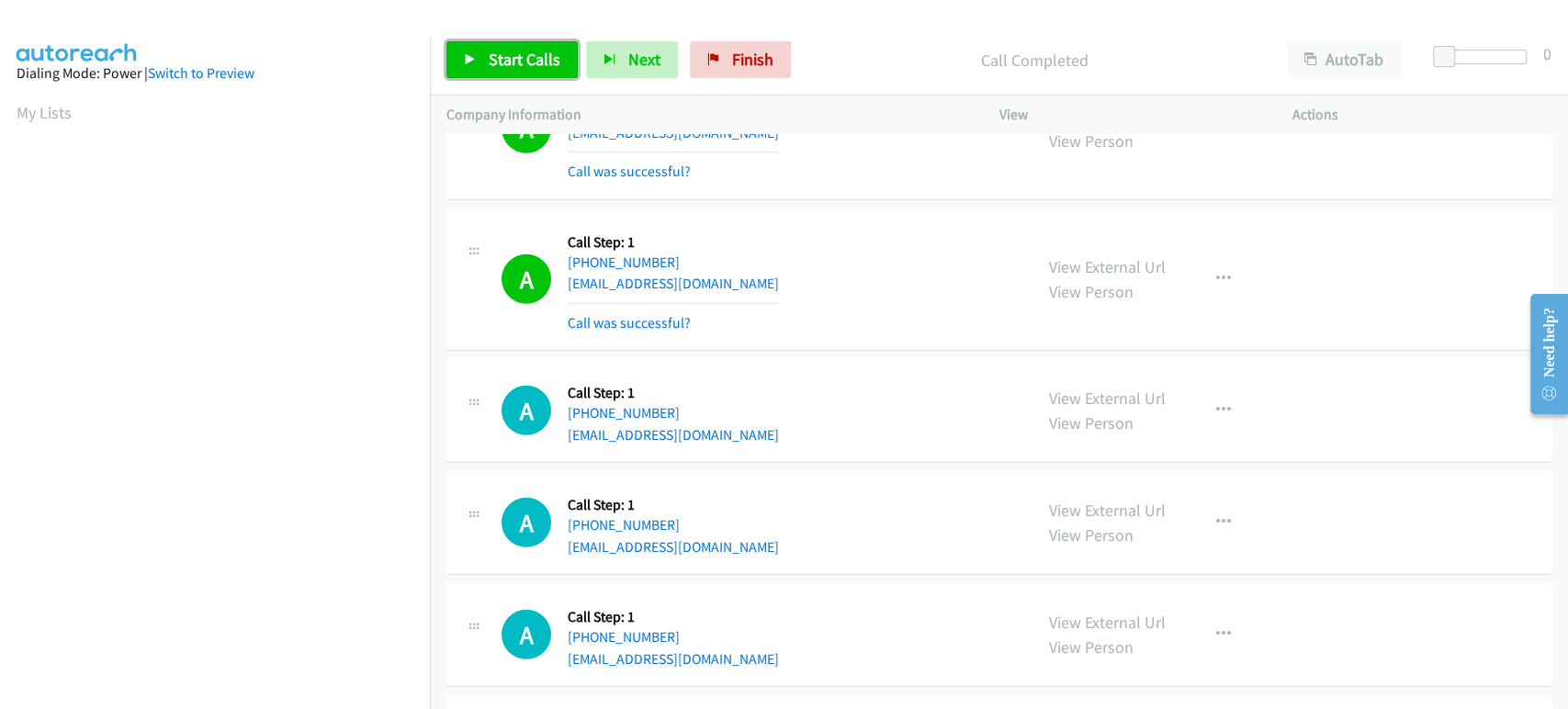
click at [507, 69] on span "Start Calls" at bounding box center [524, 59] width 72 height 21
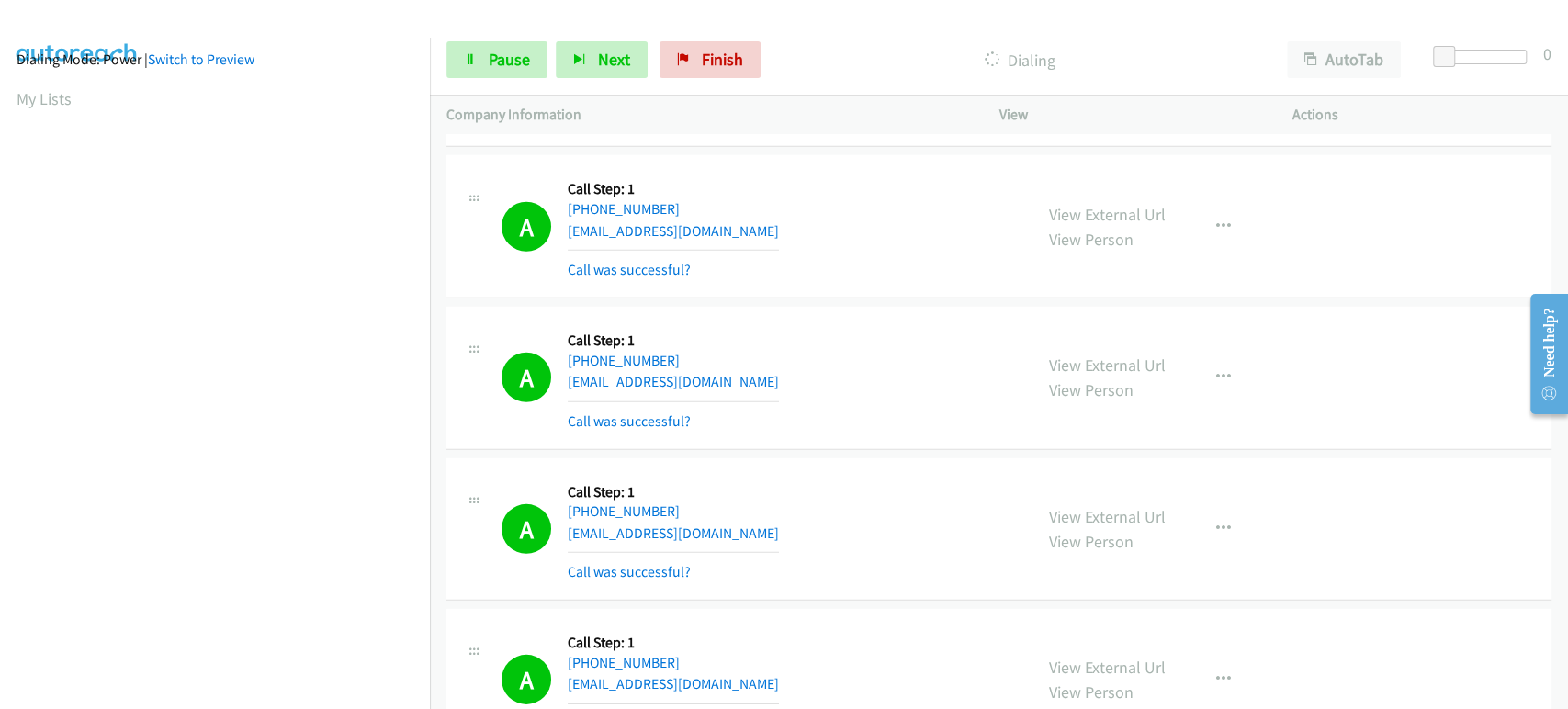
scroll to position [0, 0]
click at [491, 66] on span "Pause" at bounding box center [508, 59] width 41 height 21
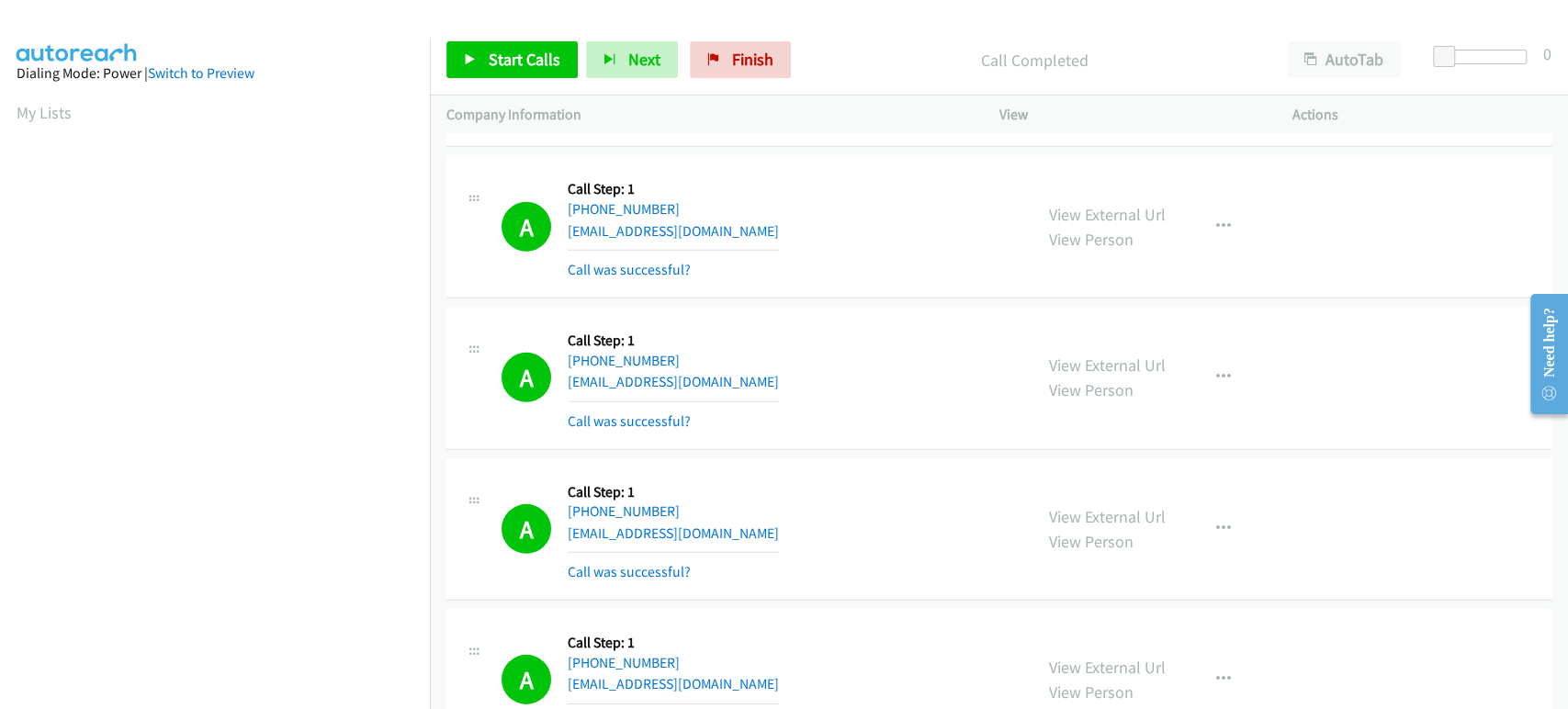
scroll to position [323, 0]
click at [495, 62] on span "Start Calls" at bounding box center [524, 59] width 72 height 21
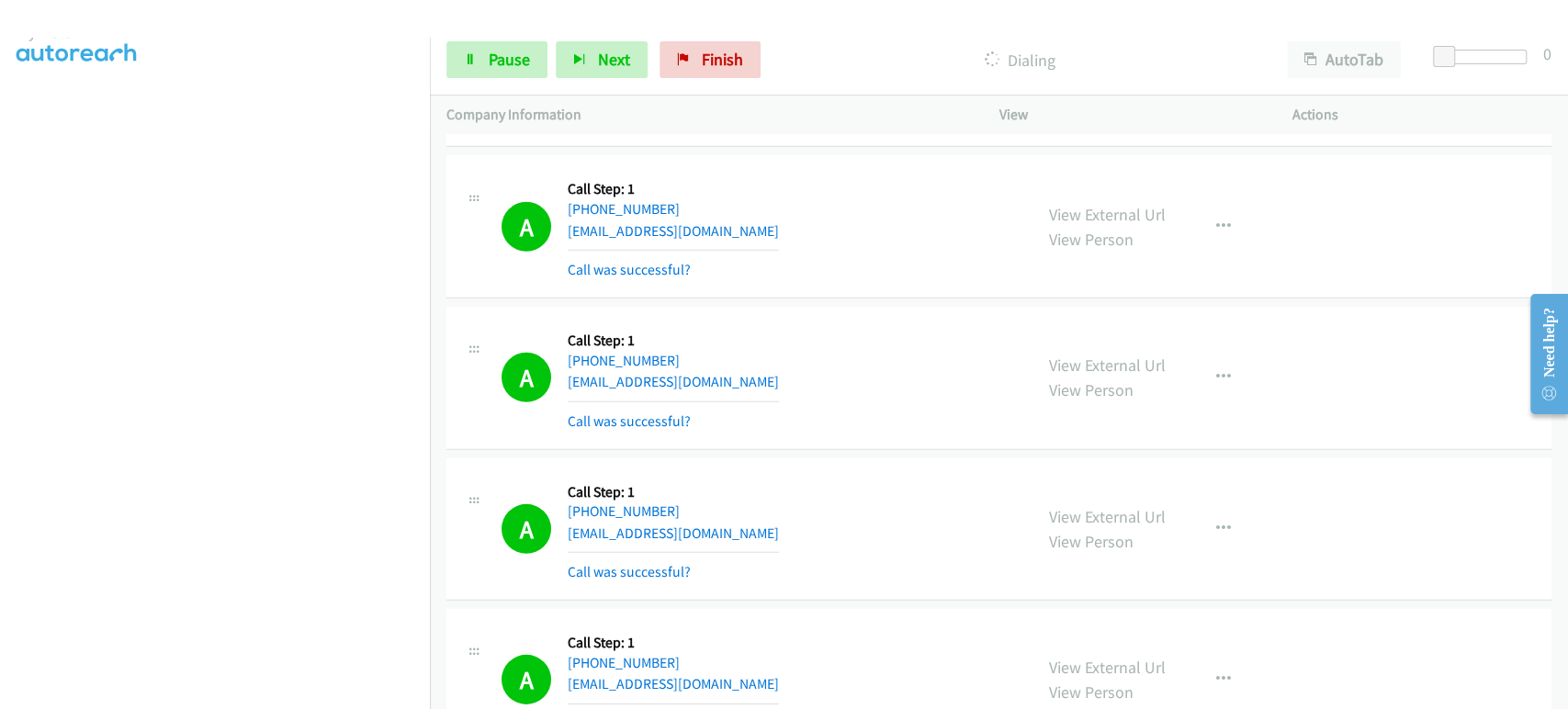
scroll to position [16, 0]
click at [472, 56] on icon at bounding box center [469, 60] width 13 height 13
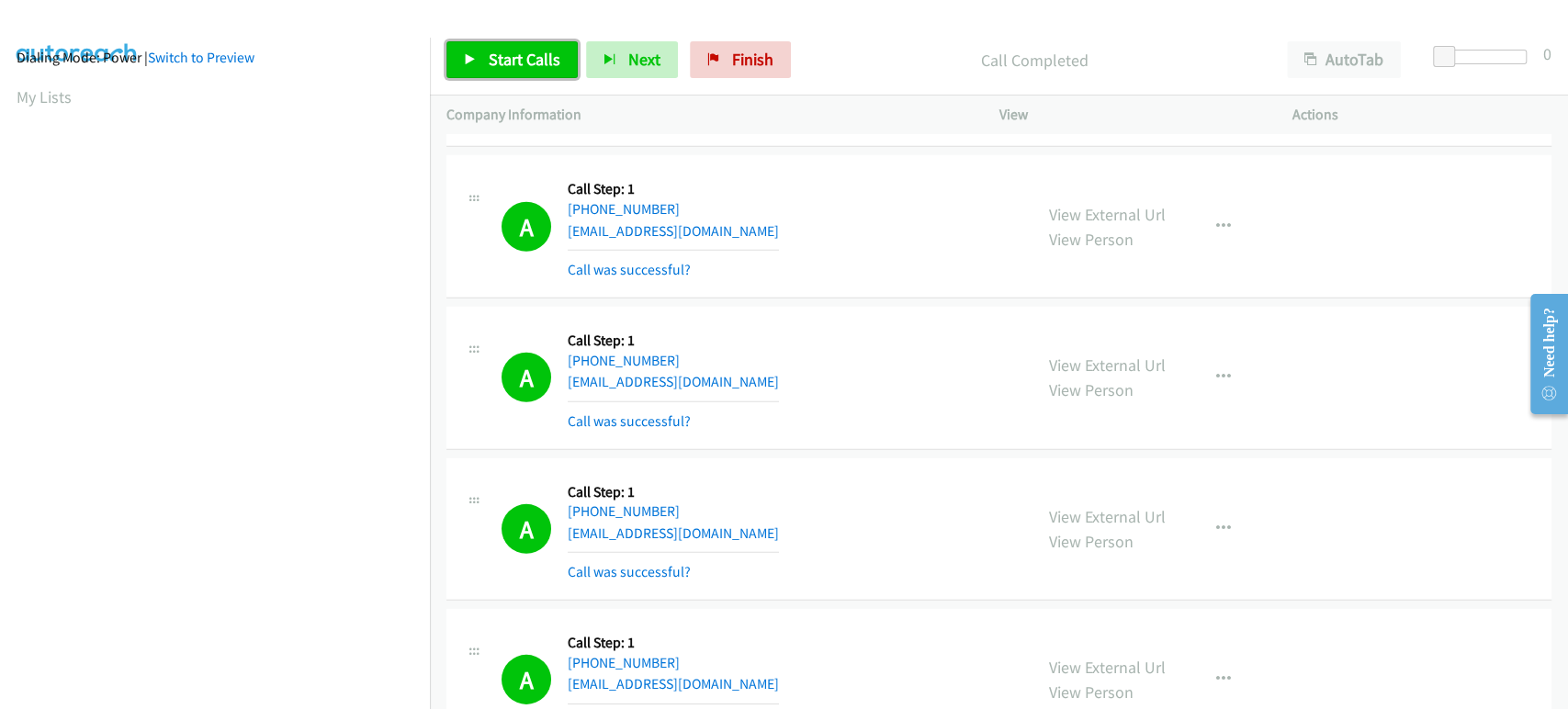
click at [495, 53] on span "Start Calls" at bounding box center [524, 59] width 72 height 21
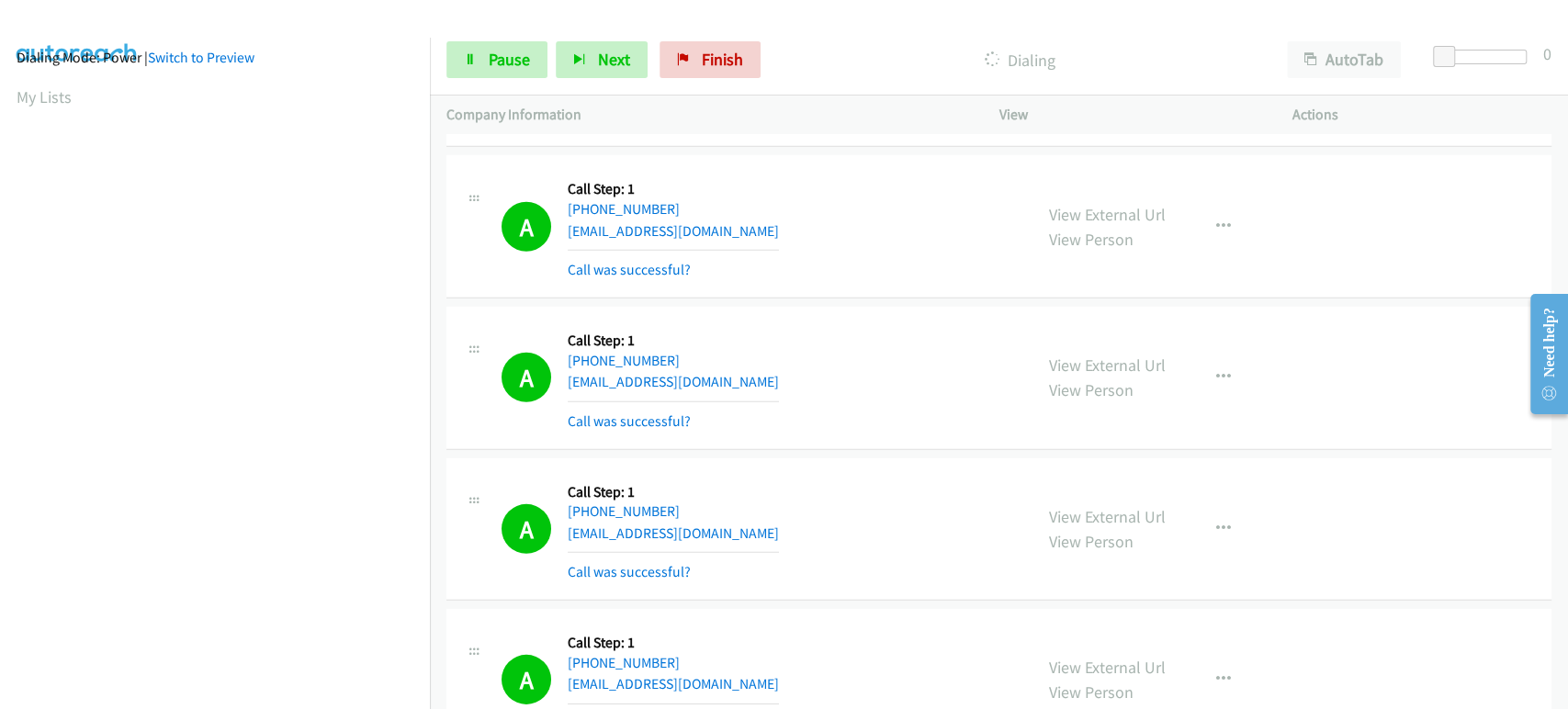
click at [1, 532] on aside "Dialing Mode: Power | Switch to Preview My Lists" at bounding box center [215, 530] width 429 height 1017
click at [512, 61] on span "Pause" at bounding box center [508, 59] width 41 height 21
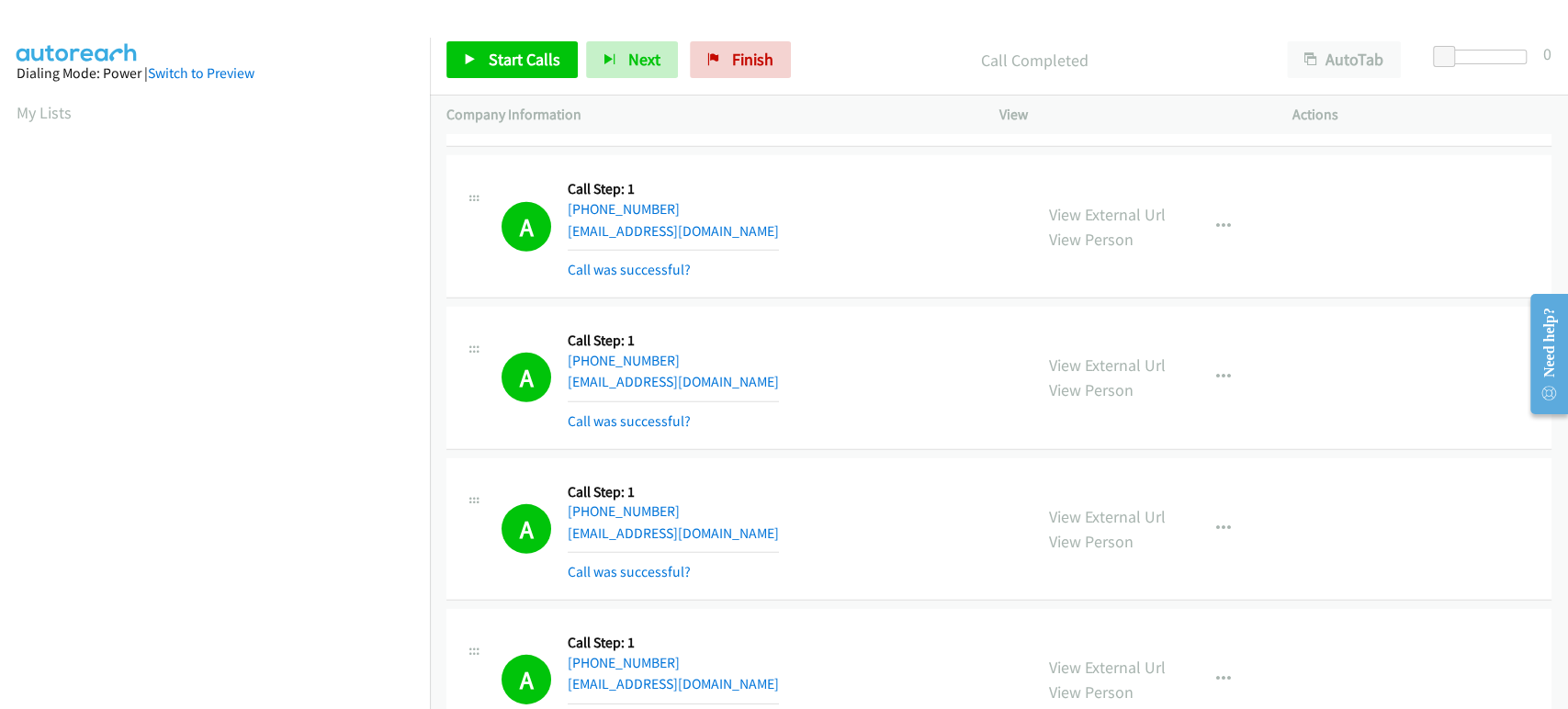
scroll to position [323, 0]
click at [499, 66] on span "Start Calls" at bounding box center [524, 59] width 72 height 21
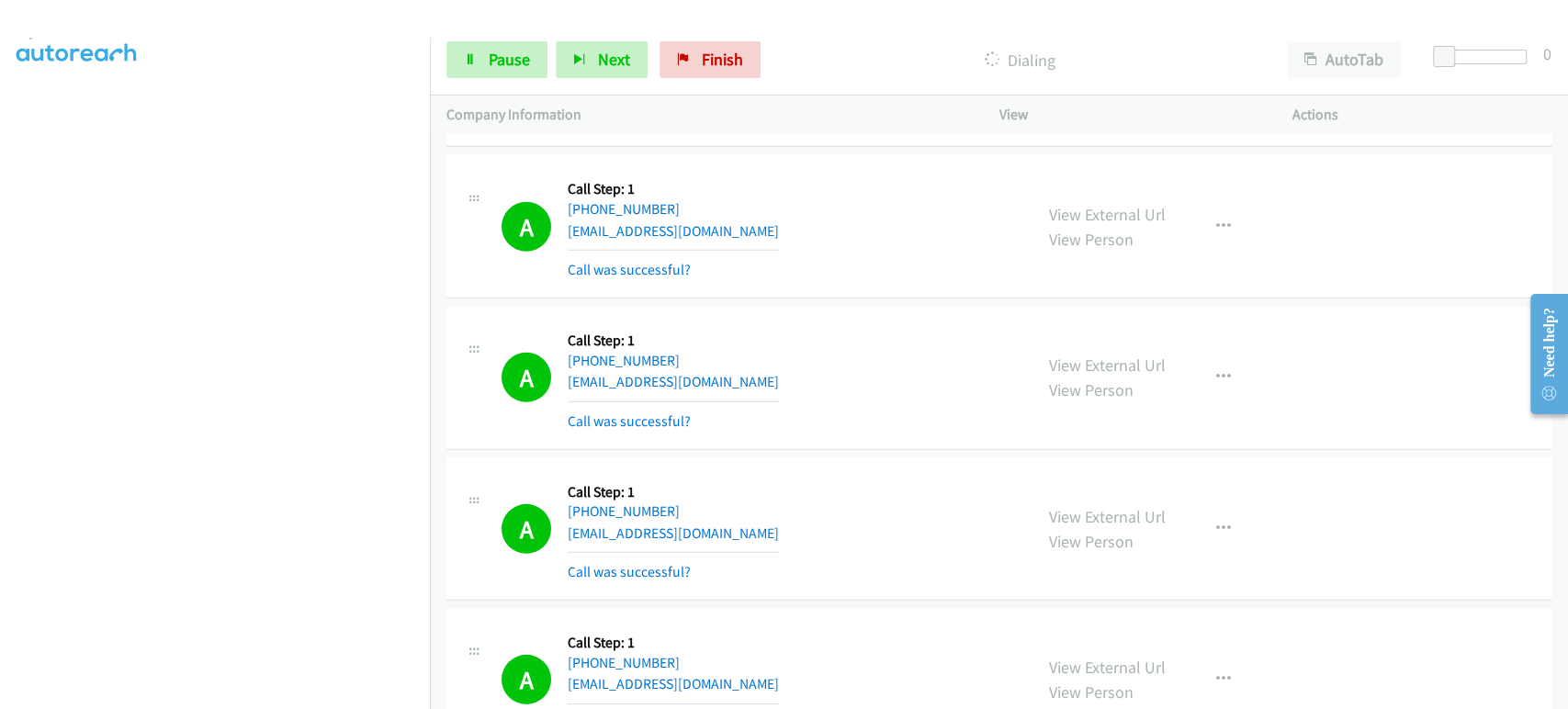
scroll to position [16, 0]
click at [485, 57] on link "Pause" at bounding box center [496, 59] width 101 height 37
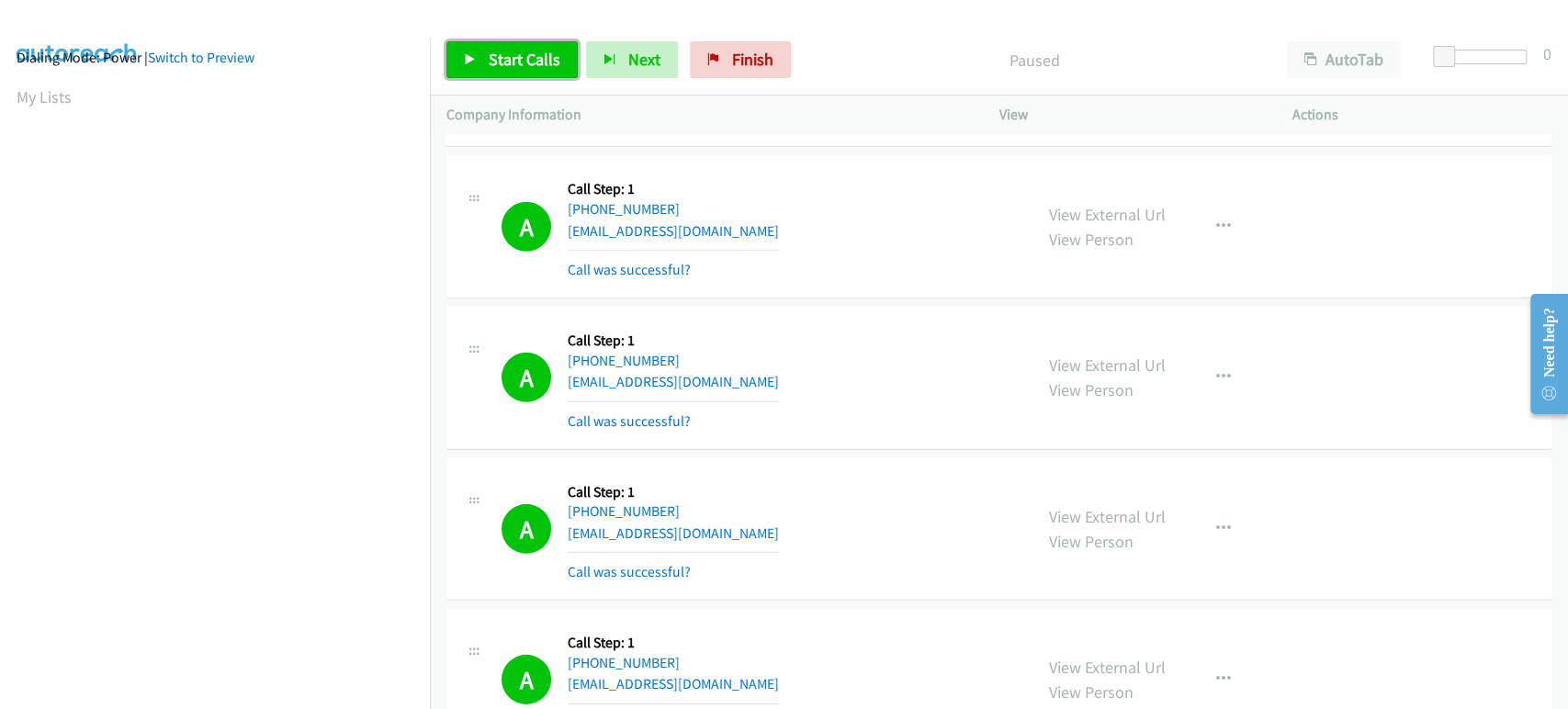
click at [538, 57] on span "Start Calls" at bounding box center [524, 59] width 72 height 21
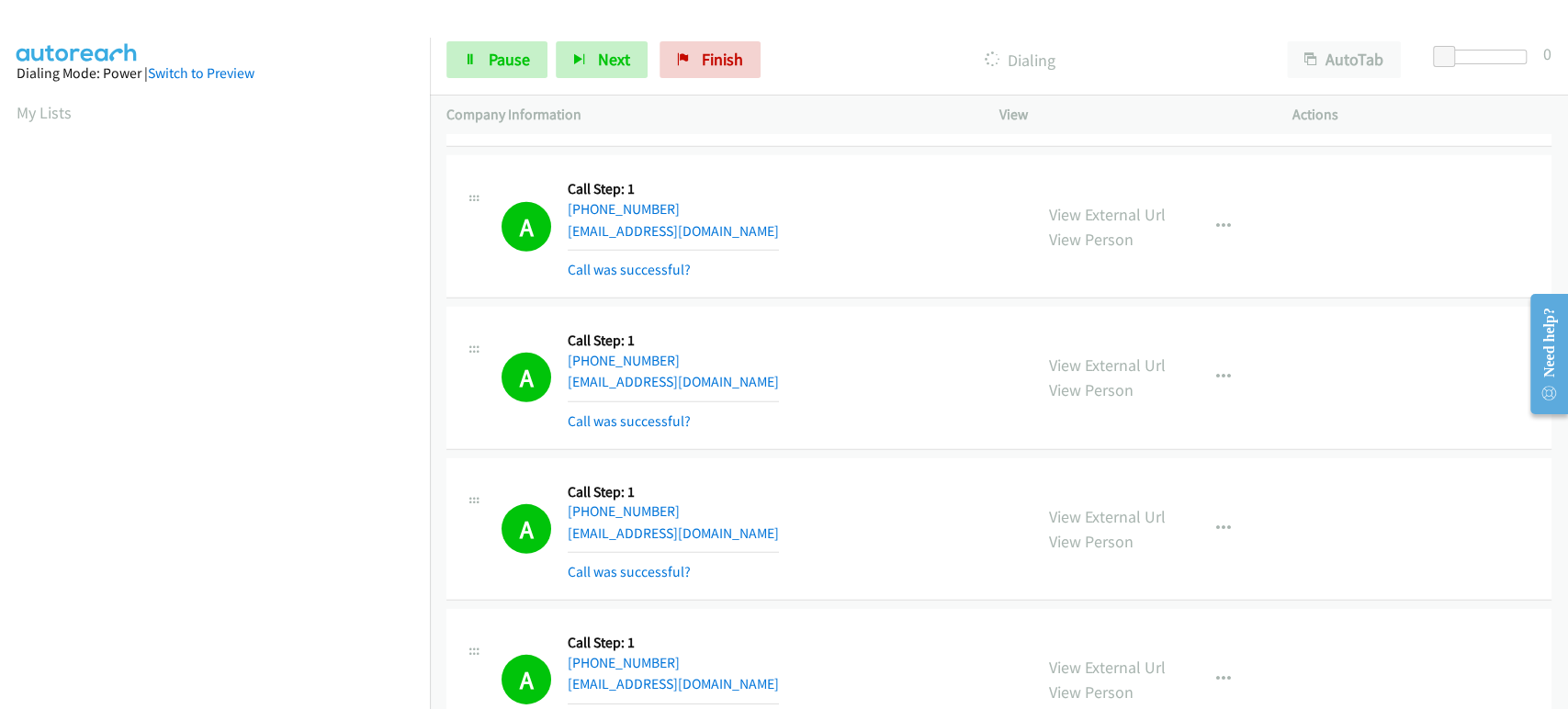
scroll to position [0, 0]
click at [499, 61] on span "Pause" at bounding box center [508, 59] width 41 height 21
click at [499, 61] on span "Start Calls" at bounding box center [524, 59] width 72 height 21
click at [499, 68] on span "Pause" at bounding box center [508, 59] width 41 height 21
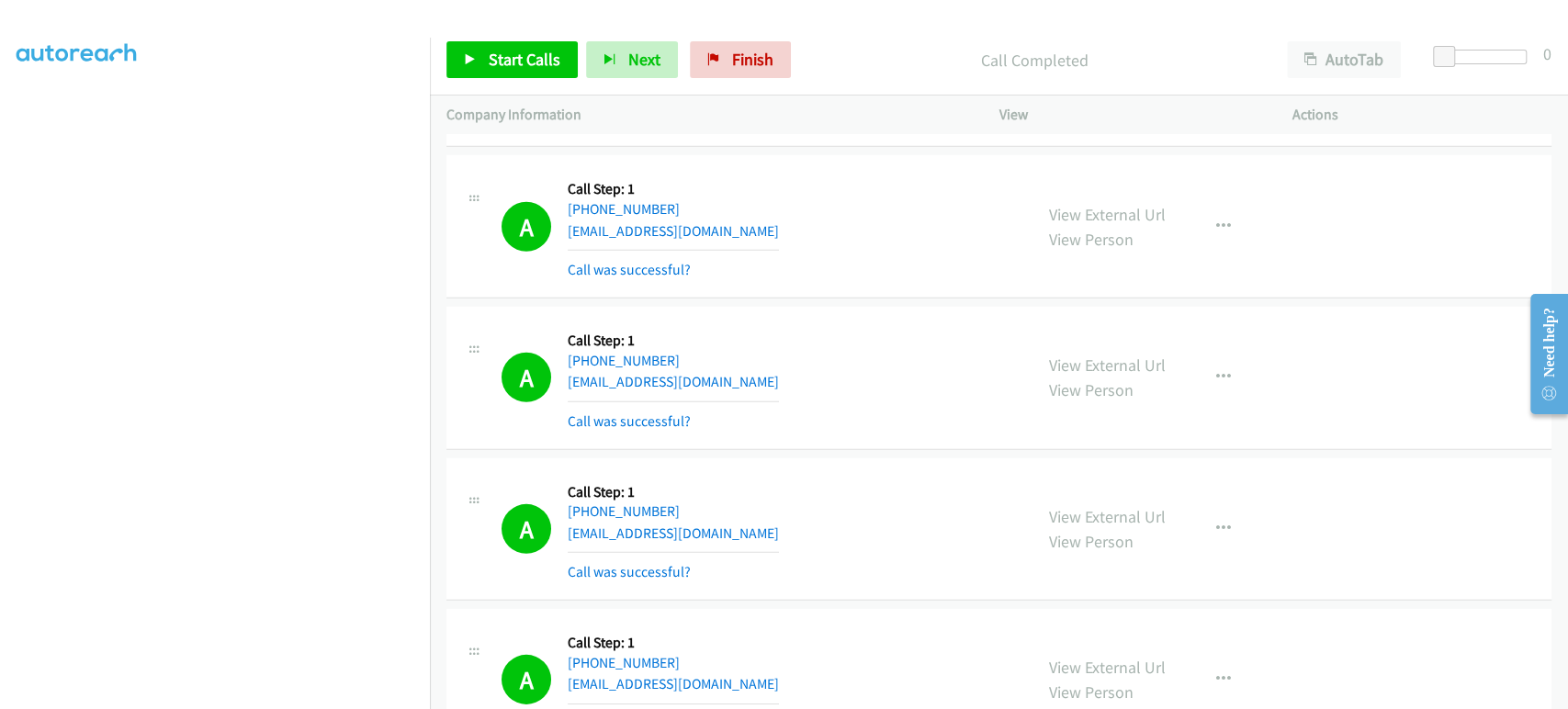
scroll to position [323, 0]
